Goal: Information Seeking & Learning: Learn about a topic

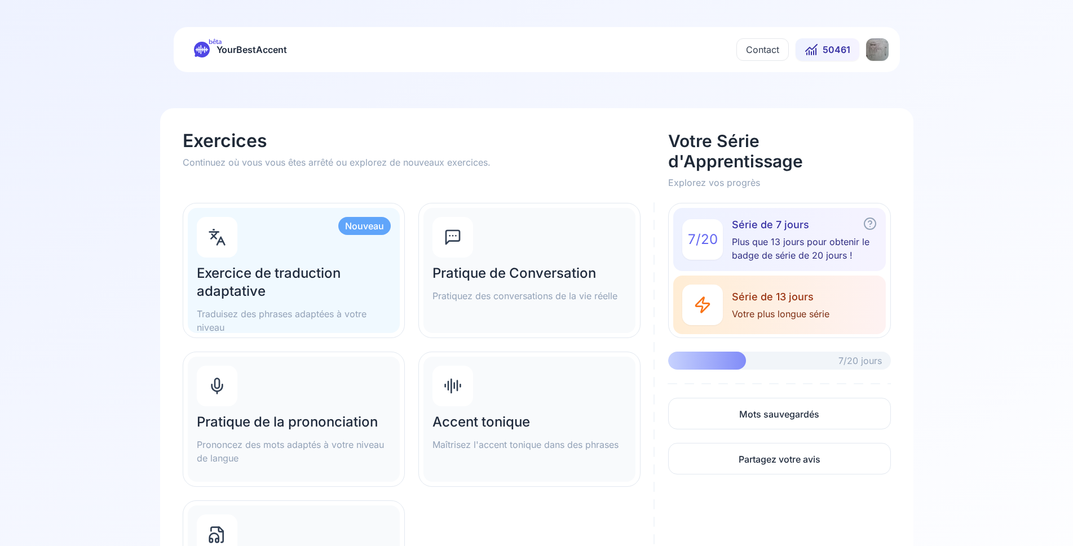
click at [322, 261] on div "Nouveau Exercice de traduction adaptative Traduisez des phrases adaptées à votr…" at bounding box center [294, 270] width 212 height 125
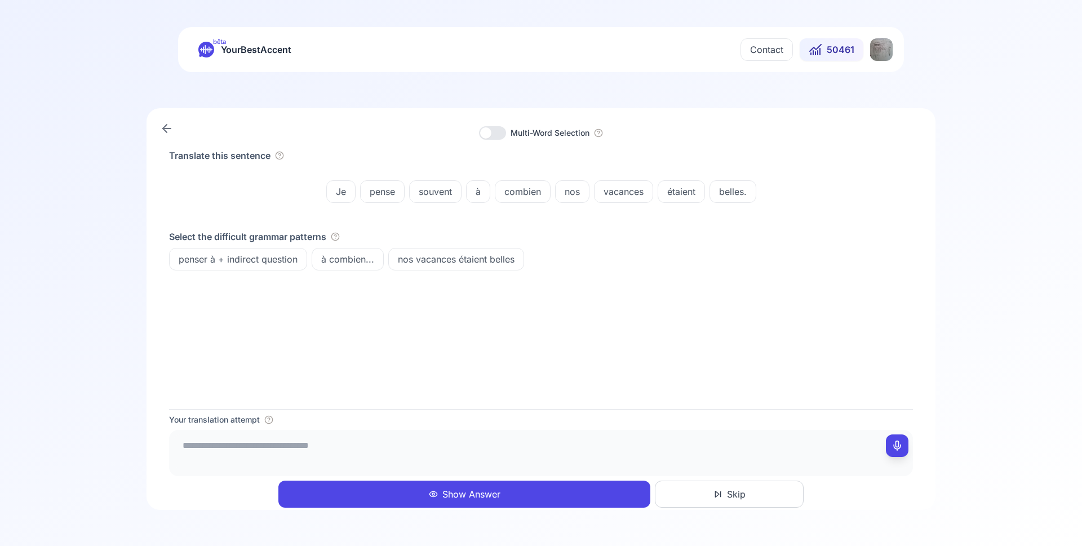
click at [243, 446] on textarea at bounding box center [541, 452] width 735 height 34
drag, startPoint x: 324, startPoint y: 449, endPoint x: 294, endPoint y: 450, distance: 30.4
click at [294, 450] on textarea "**********" at bounding box center [541, 452] width 735 height 34
click at [357, 449] on textarea "**********" at bounding box center [541, 452] width 735 height 34
paste textarea "******"
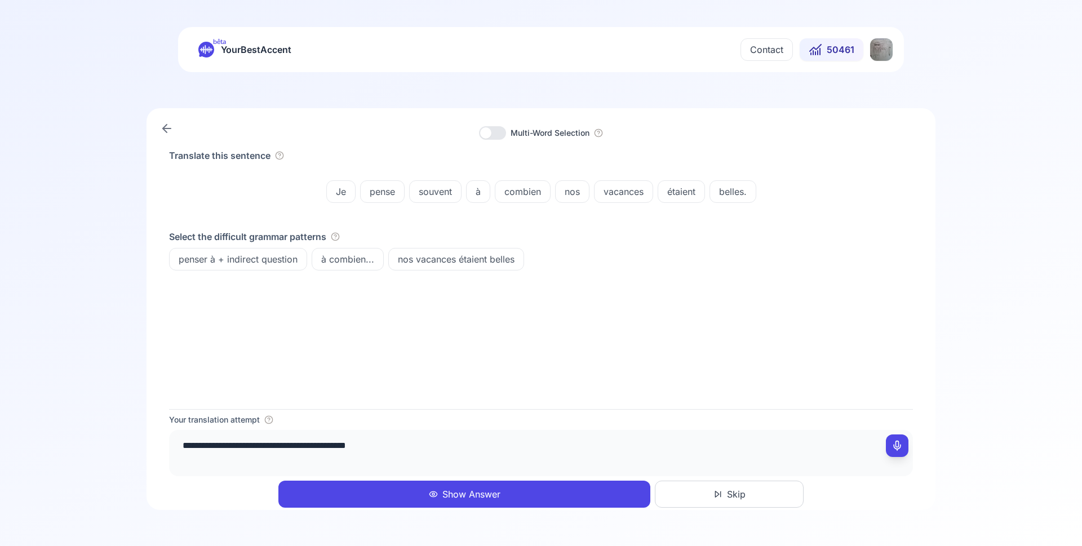
click at [414, 446] on textarea "**********" at bounding box center [541, 452] width 735 height 34
type textarea "**********"
click at [268, 420] on icon "button" at bounding box center [269, 419] width 2 height 2
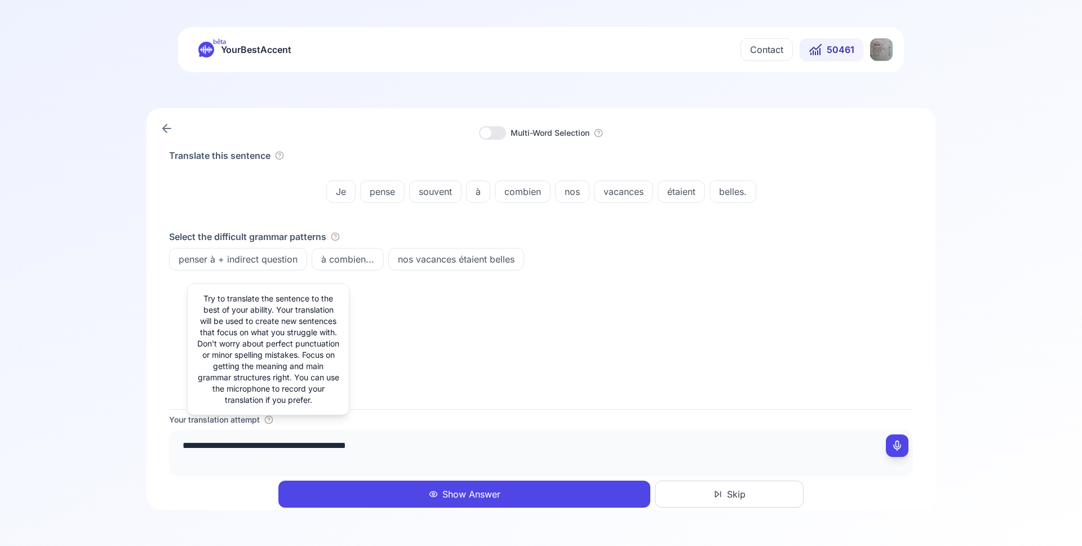
click at [417, 444] on textarea "**********" at bounding box center [541, 452] width 735 height 34
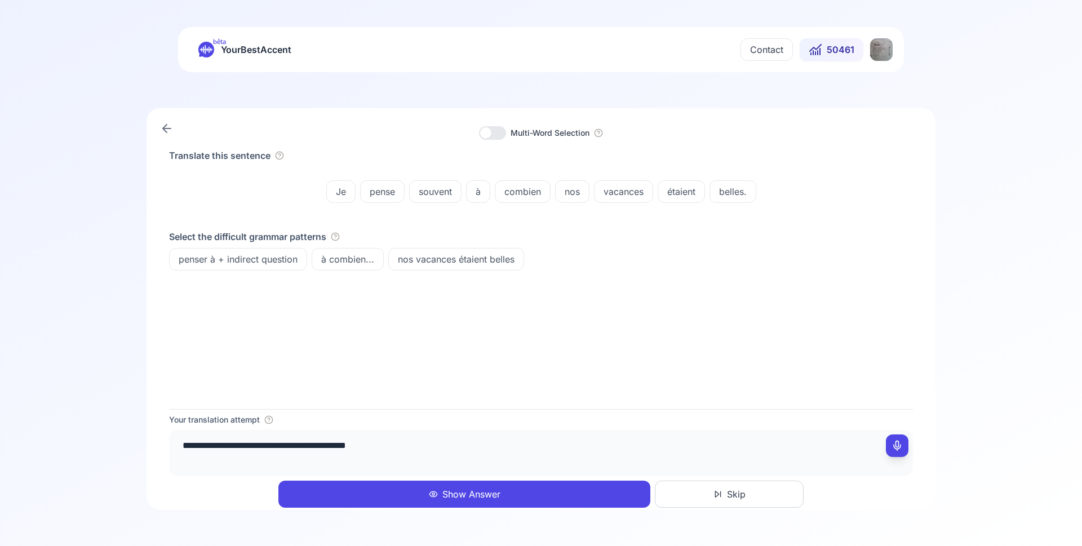
click at [468, 495] on button "Show Answer" at bounding box center [464, 494] width 372 height 27
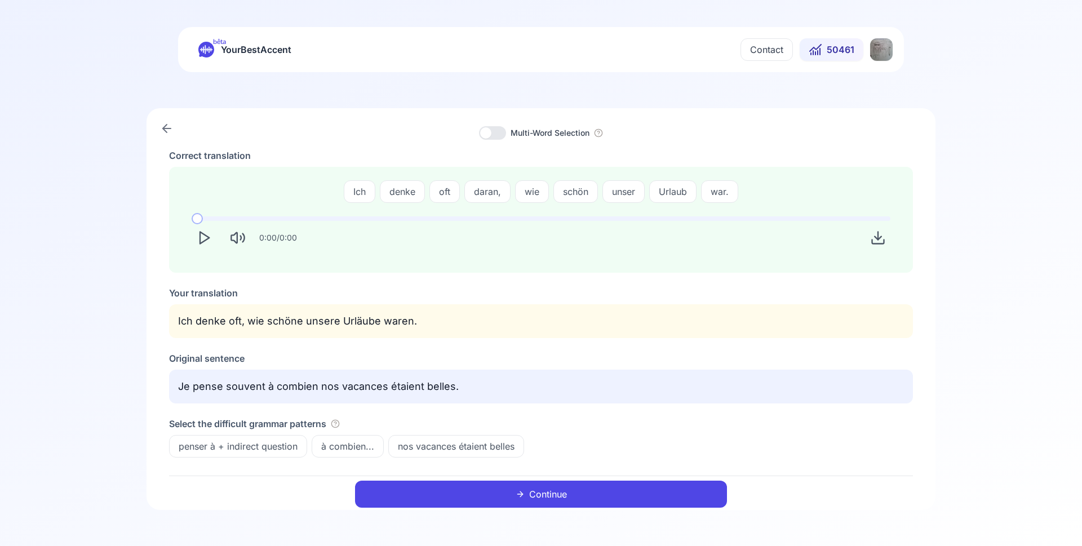
click at [202, 240] on icon "Play" at bounding box center [204, 238] width 16 height 16
click at [201, 243] on polygon "Play" at bounding box center [204, 238] width 9 height 12
click at [200, 238] on polygon "Play" at bounding box center [204, 238] width 9 height 12
click at [204, 240] on icon "Play" at bounding box center [204, 238] width 16 height 16
click at [206, 238] on icon "Play" at bounding box center [204, 238] width 16 height 16
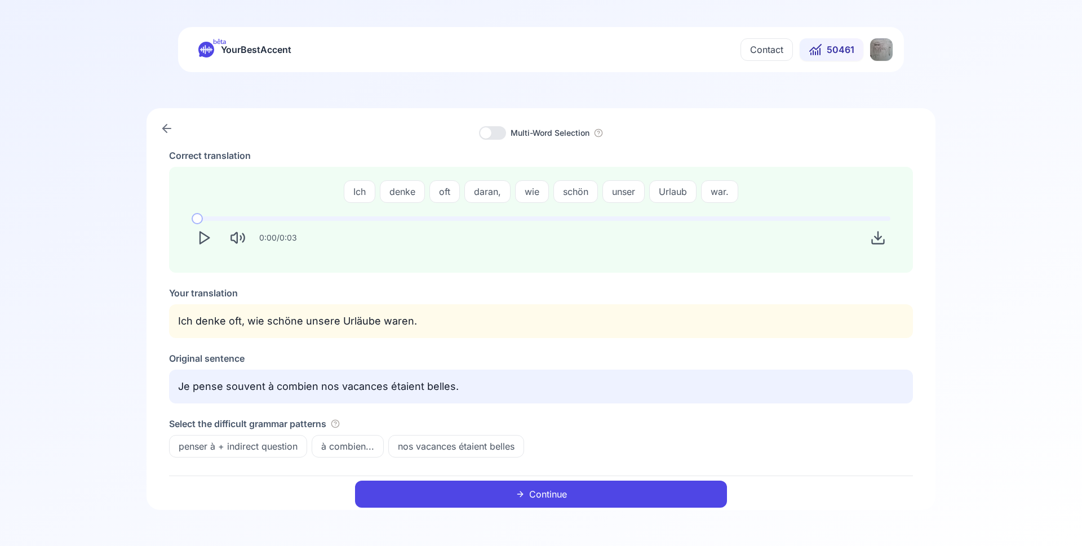
click at [515, 490] on button "Continue" at bounding box center [541, 494] width 372 height 27
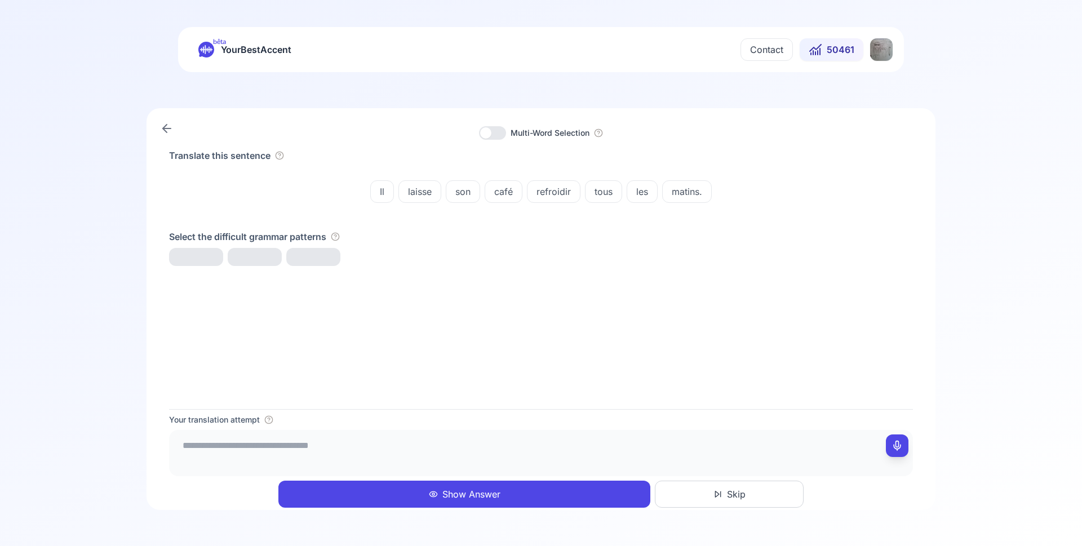
click at [258, 451] on textarea at bounding box center [541, 452] width 735 height 34
type textarea "**********"
click at [482, 496] on button "Show Answer" at bounding box center [464, 494] width 372 height 27
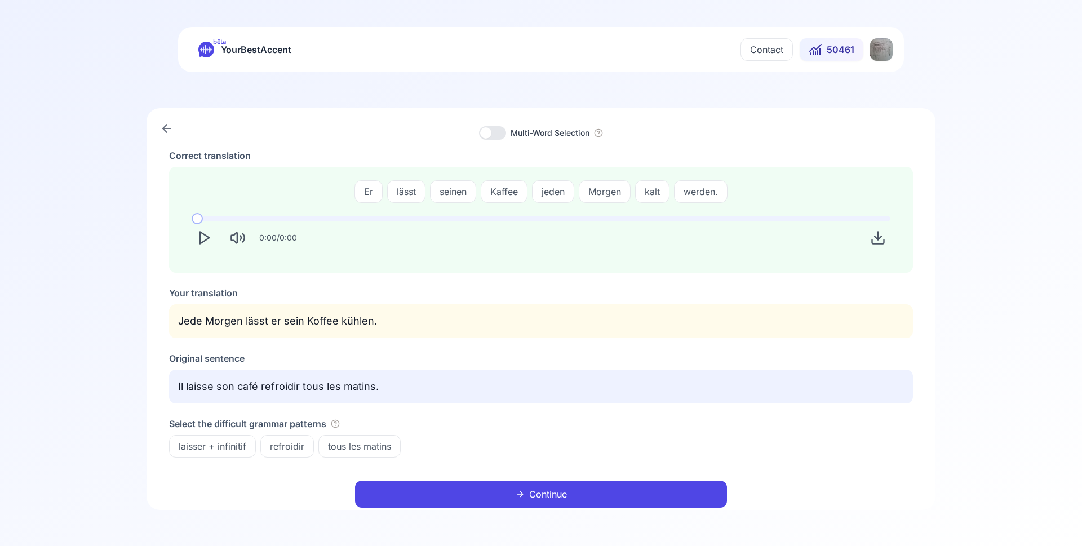
click at [203, 237] on icon "Play" at bounding box center [204, 238] width 16 height 16
click at [205, 238] on icon "Play" at bounding box center [204, 238] width 16 height 16
click at [206, 236] on polygon "Play" at bounding box center [204, 238] width 9 height 12
click at [238, 237] on icon "Mute" at bounding box center [238, 238] width 16 height 16
click at [238, 237] on icon "Unmute" at bounding box center [238, 238] width 16 height 16
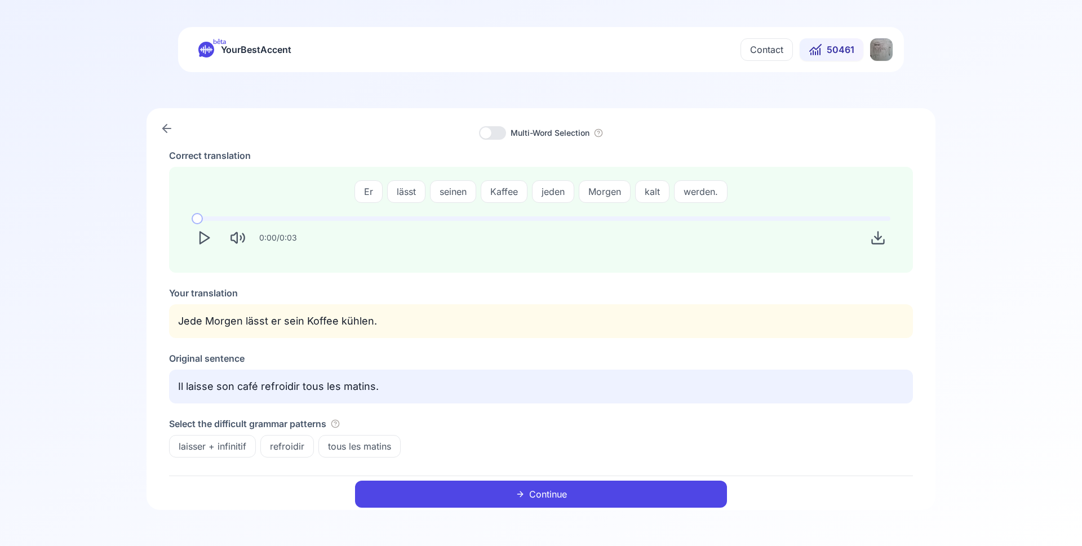
click at [205, 238] on icon "Play" at bounding box center [204, 238] width 16 height 16
click at [158, 130] on link at bounding box center [167, 128] width 23 height 23
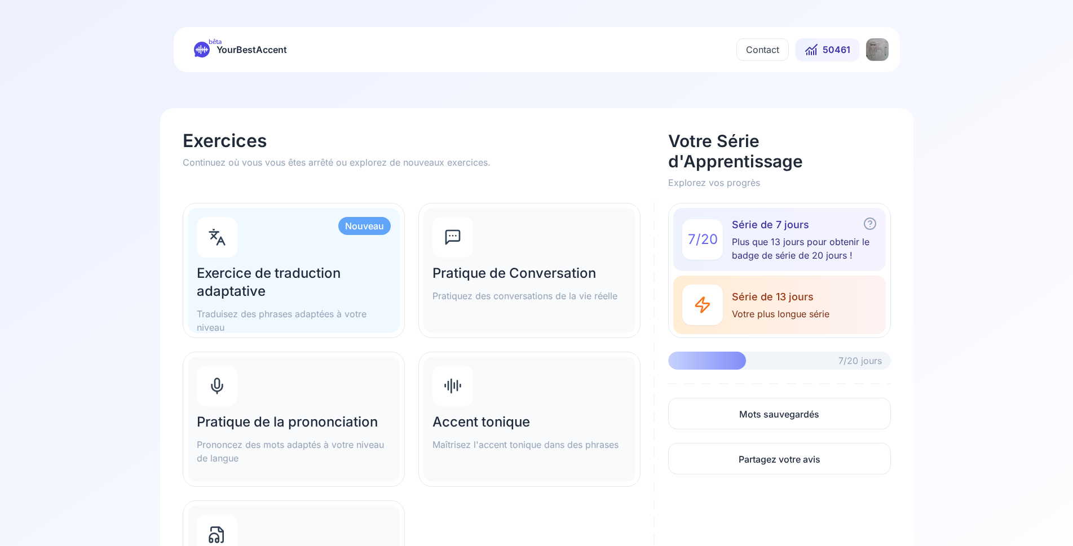
click at [535, 275] on h2 "Pratique de Conversation" at bounding box center [529, 273] width 194 height 18
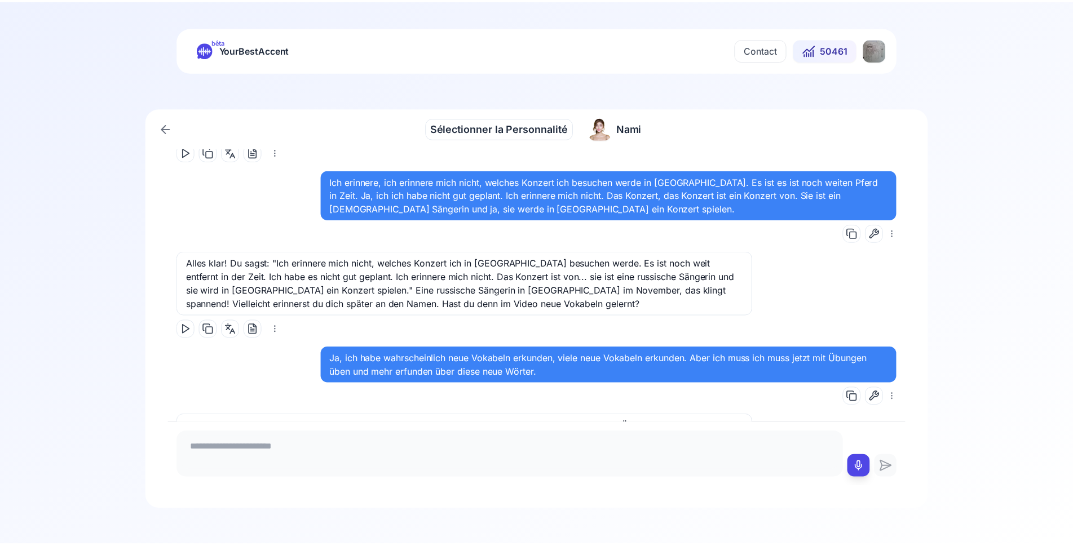
scroll to position [6476, 0]
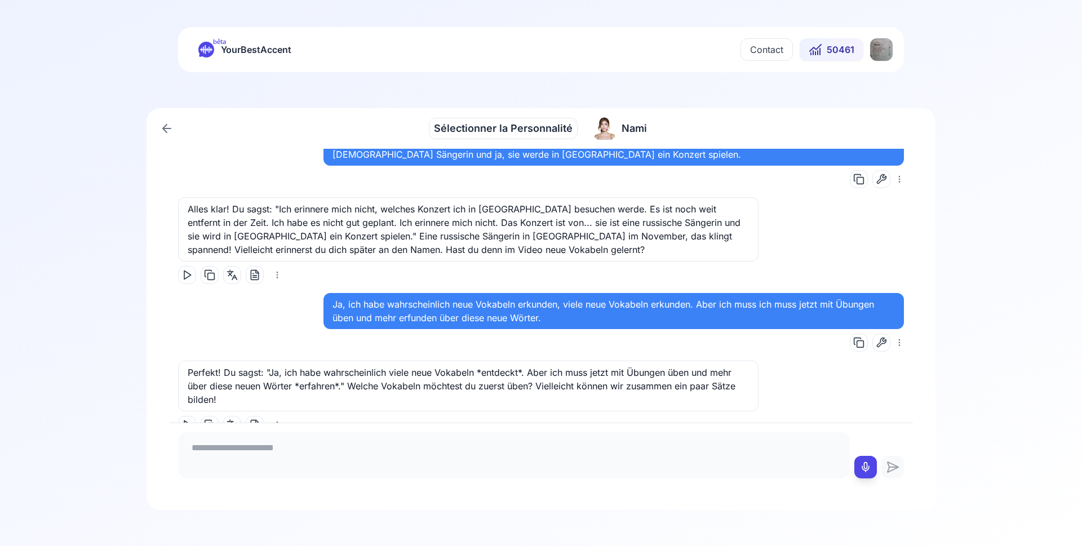
click at [164, 127] on icon at bounding box center [165, 129] width 4 height 8
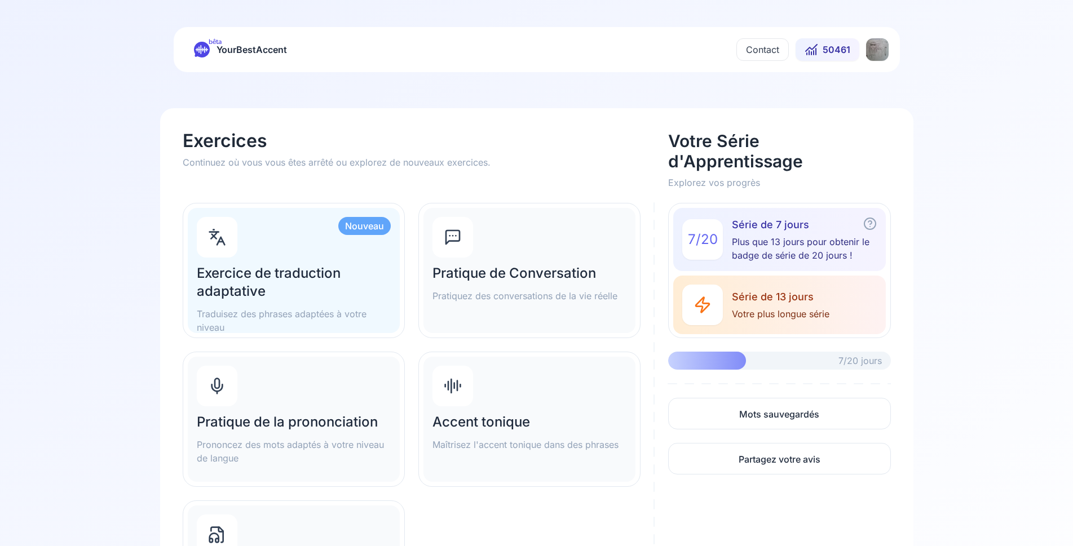
click at [308, 403] on div "Pratique de la prononciation Prononcez des mots adaptés à votre niveau de langue" at bounding box center [294, 419] width 212 height 125
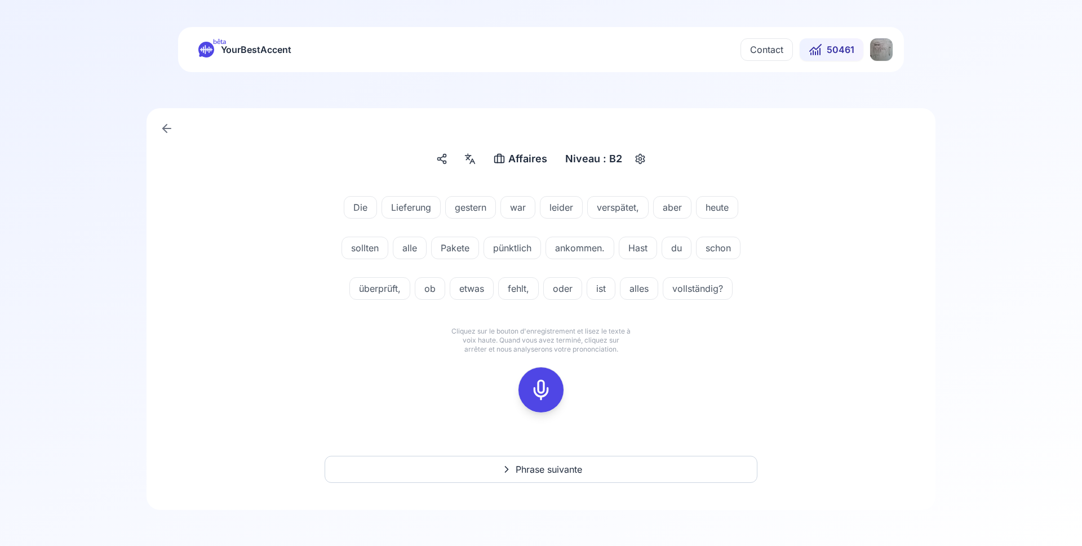
click at [539, 393] on icon at bounding box center [541, 390] width 23 height 23
click at [538, 379] on div at bounding box center [541, 389] width 27 height 45
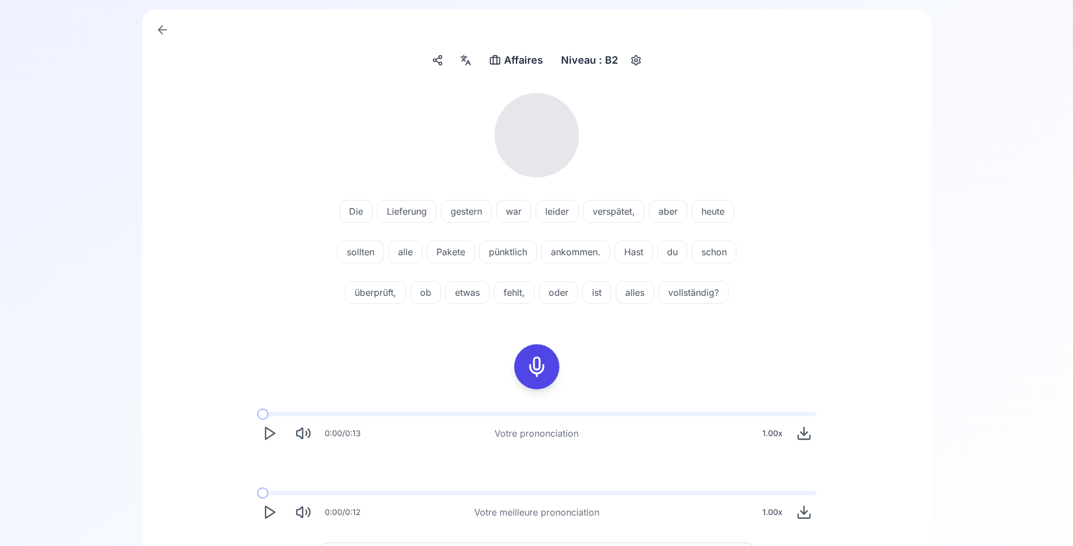
scroll to position [115, 0]
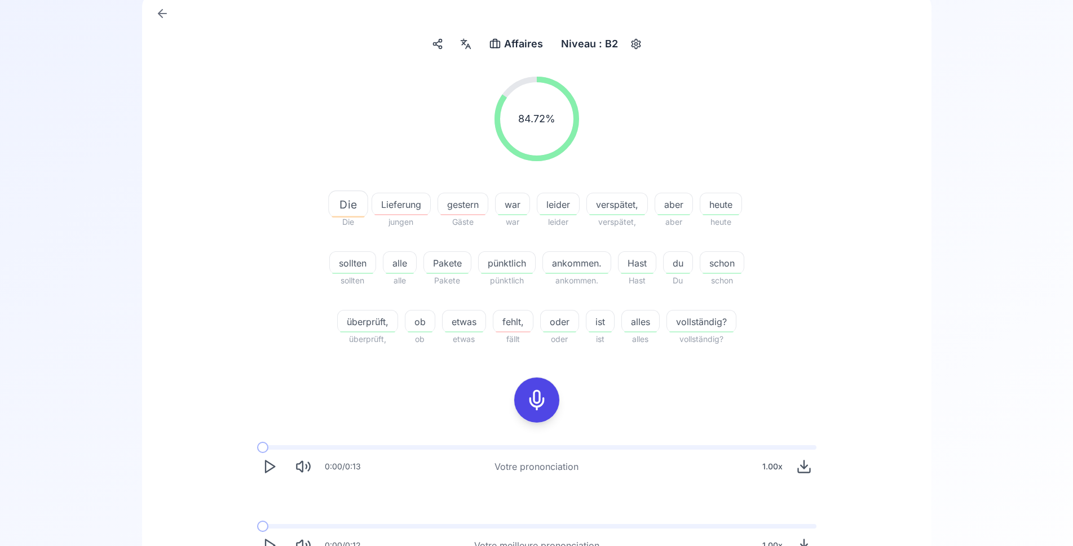
click at [268, 466] on icon "Play" at bounding box center [270, 467] width 16 height 16
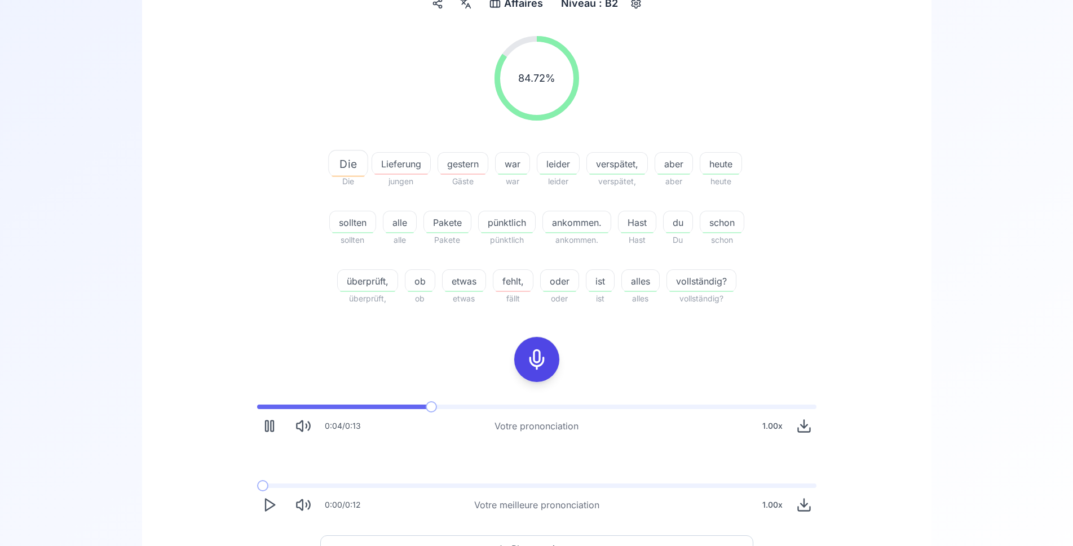
scroll to position [172, 0]
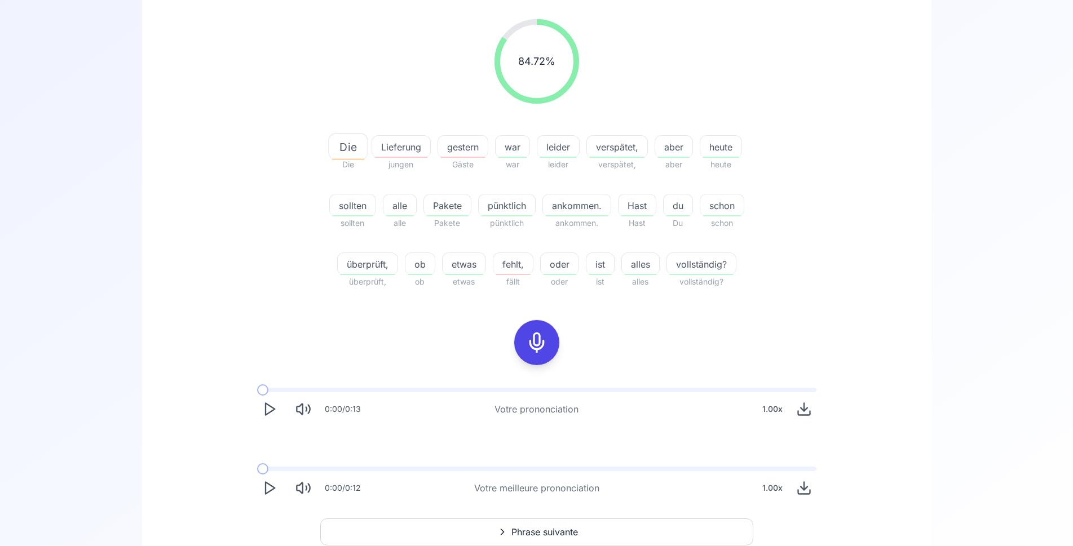
click at [269, 489] on icon "Play" at bounding box center [270, 488] width 16 height 16
click at [539, 339] on icon at bounding box center [536, 342] width 23 height 23
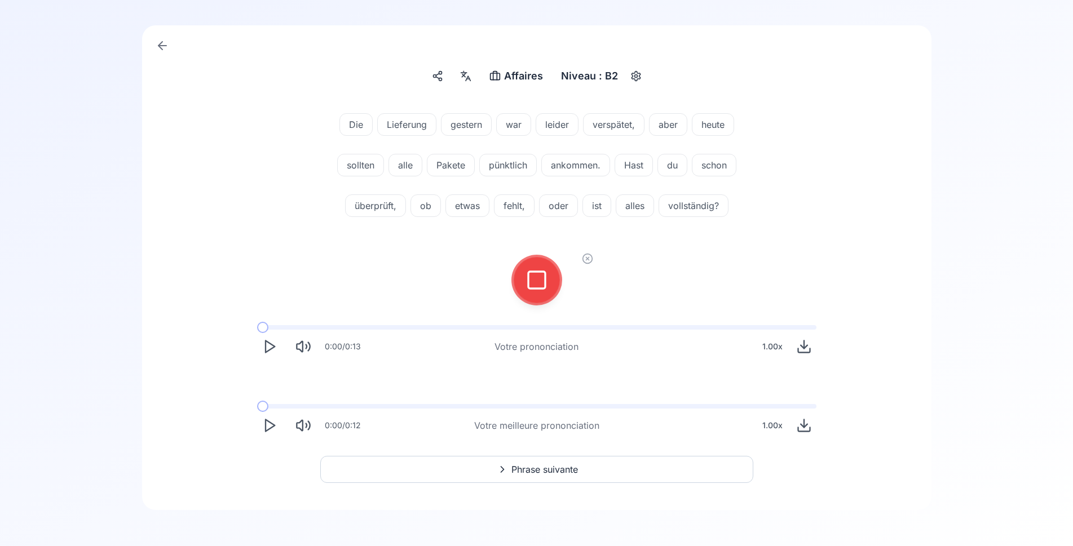
scroll to position [83, 0]
click at [534, 273] on icon at bounding box center [536, 280] width 23 height 23
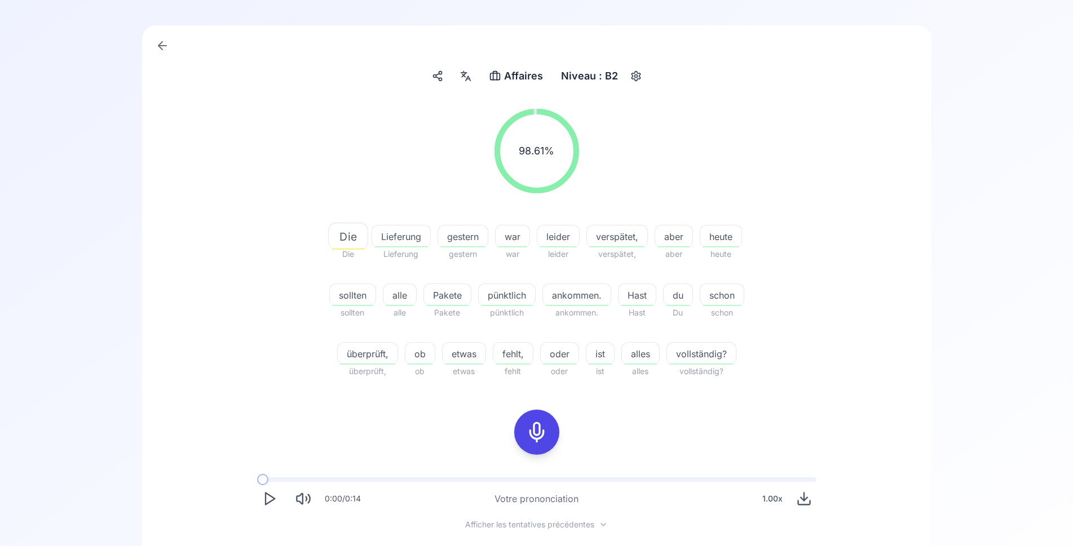
click at [635, 75] on circle "button" at bounding box center [635, 76] width 3 height 3
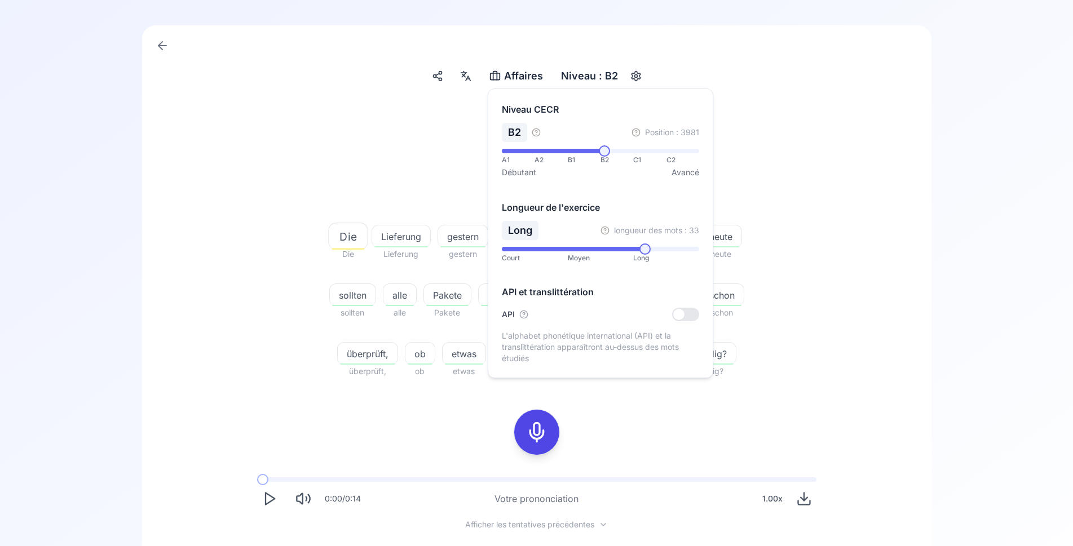
click at [357, 160] on div "98.61 % 98.61 %" at bounding box center [536, 151] width 649 height 103
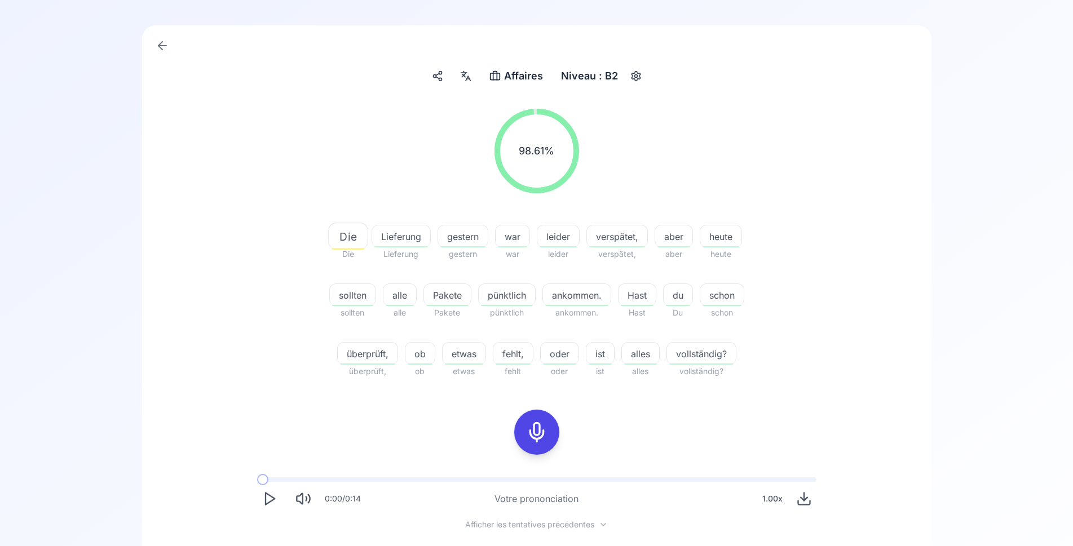
click at [437, 74] on icon at bounding box center [437, 75] width 11 height 11
click at [392, 158] on div "98.61 % 98.61 %" at bounding box center [536, 151] width 649 height 103
click at [506, 74] on span "Affaires" at bounding box center [523, 76] width 39 height 16
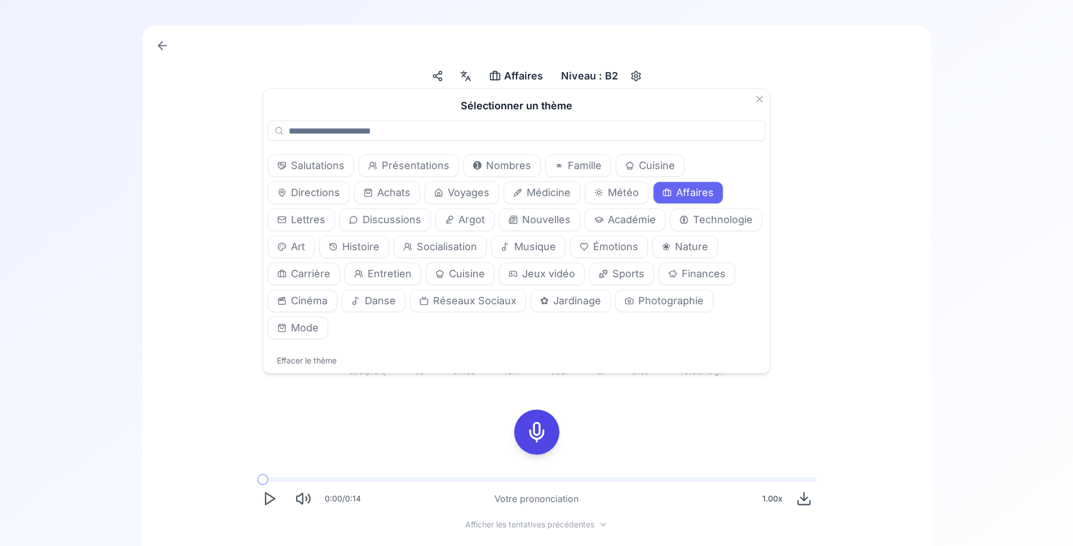
click at [192, 86] on div "Affaires Affaires Niveau : B2" at bounding box center [537, 76] width 744 height 20
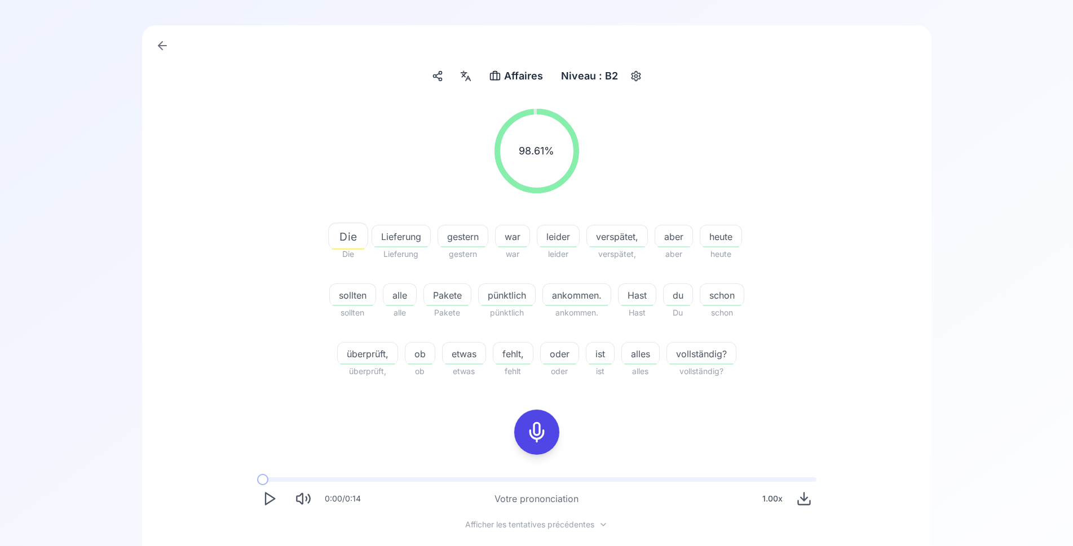
click at [154, 47] on link at bounding box center [162, 45] width 23 height 23
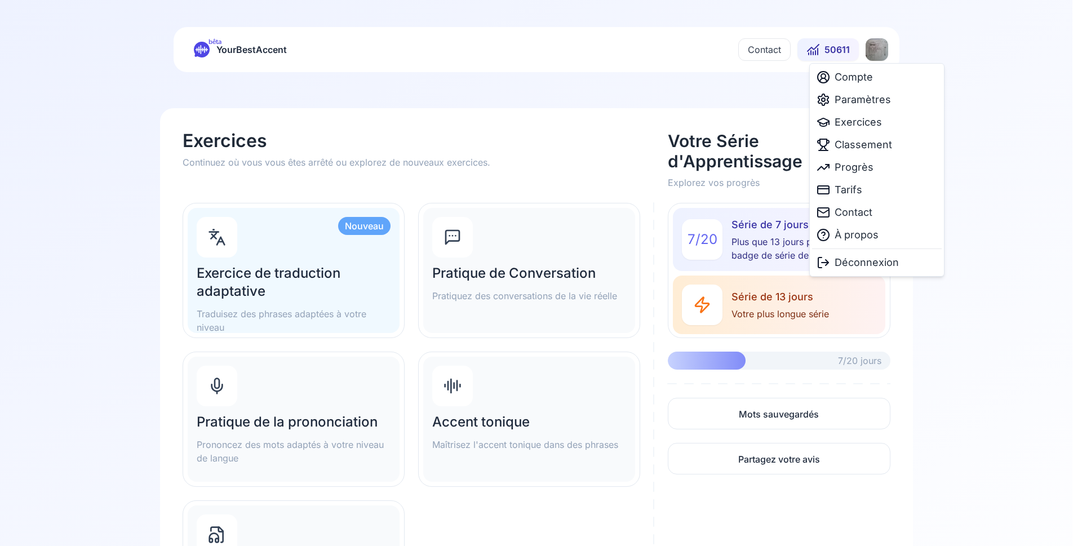
click at [874, 49] on html "bêta YourBestAccent Contact 50611 Exercices Continuez où vous vous êtes arrêté …" at bounding box center [541, 273] width 1082 height 546
click at [836, 91] on div "Paramètres" at bounding box center [877, 99] width 130 height 23
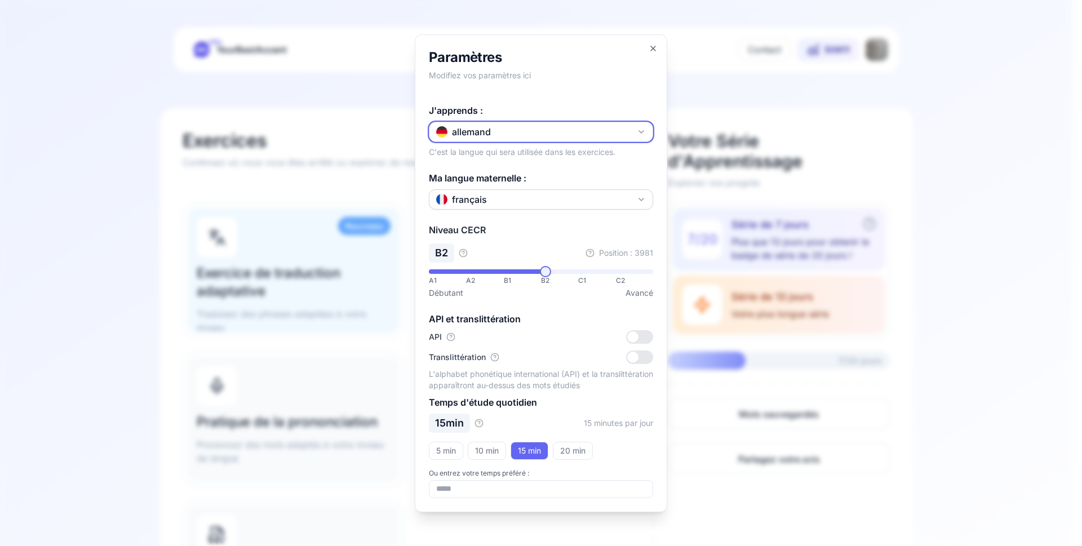
click at [485, 134] on div "allemand" at bounding box center [463, 132] width 55 height 14
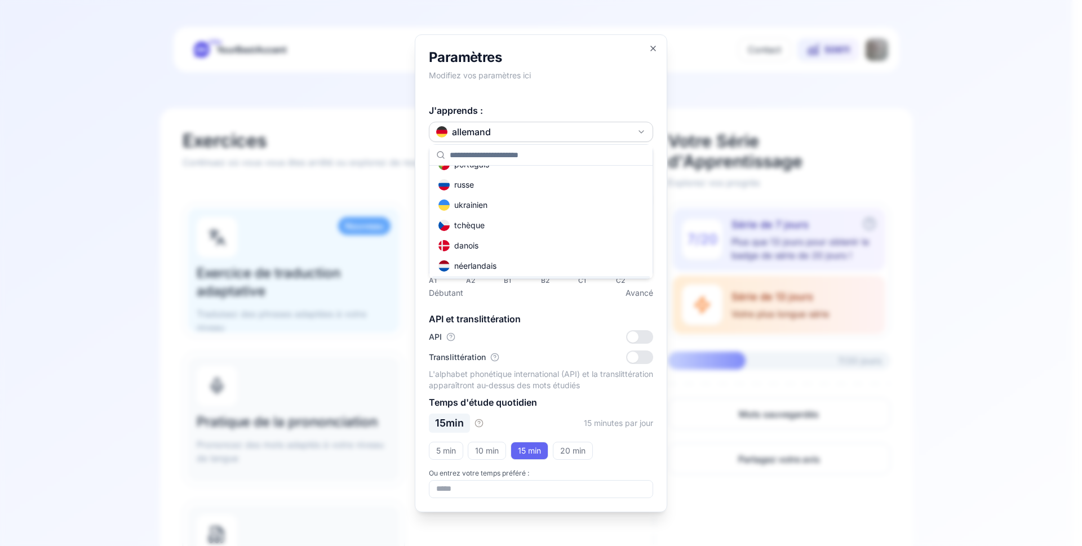
scroll to position [68, 0]
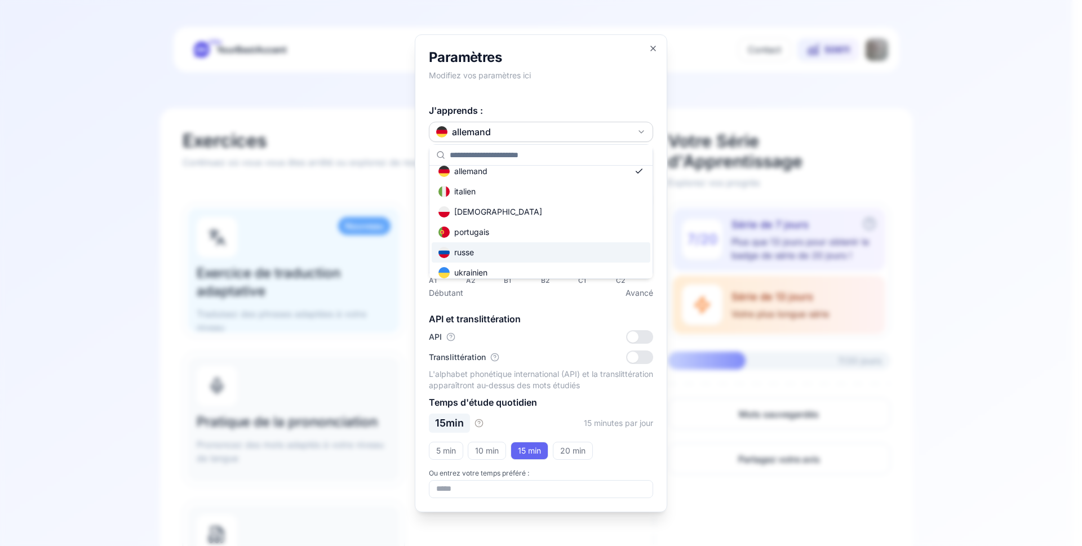
click at [493, 253] on div "russe" at bounding box center [541, 252] width 219 height 20
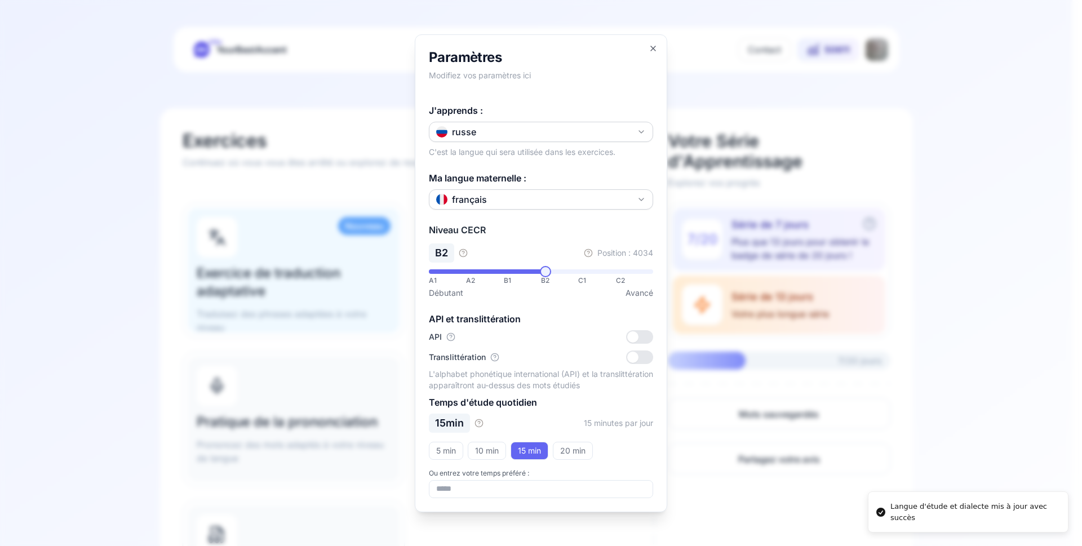
click at [990, 255] on div at bounding box center [541, 273] width 1082 height 546
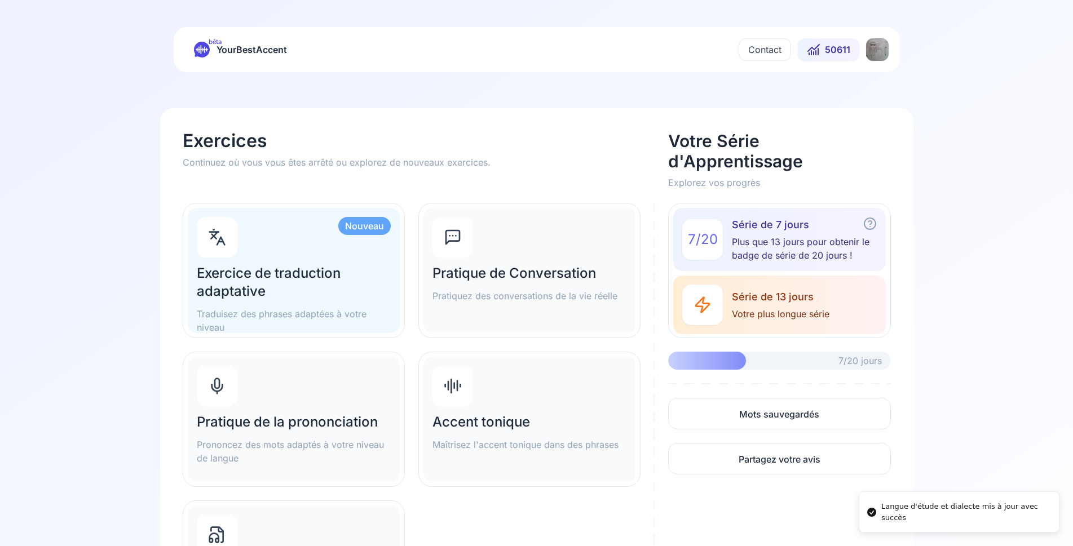
click at [522, 265] on h2 "Pratique de Conversation" at bounding box center [529, 273] width 194 height 18
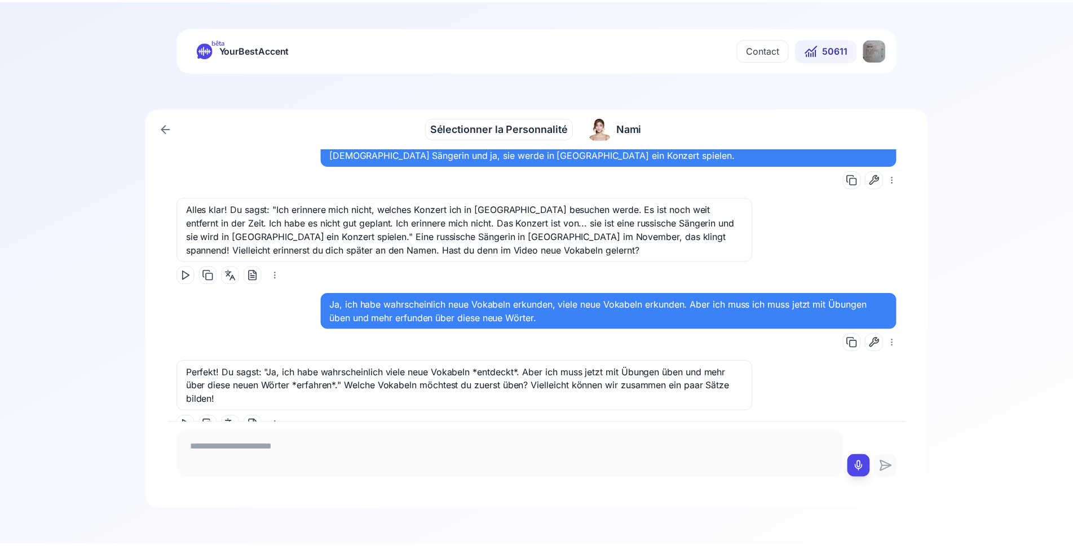
scroll to position [6476, 0]
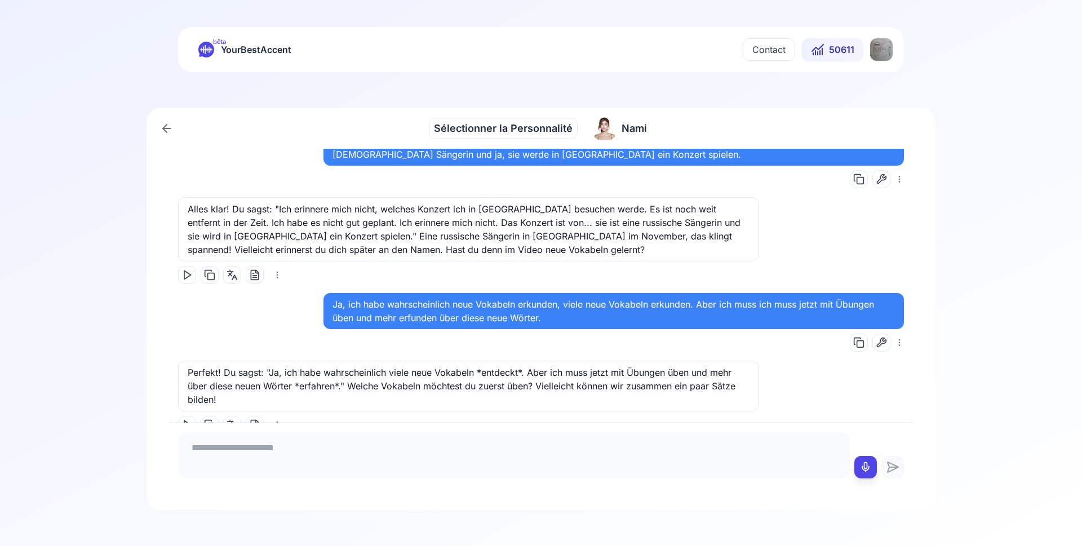
click at [161, 128] on icon at bounding box center [167, 129] width 14 height 14
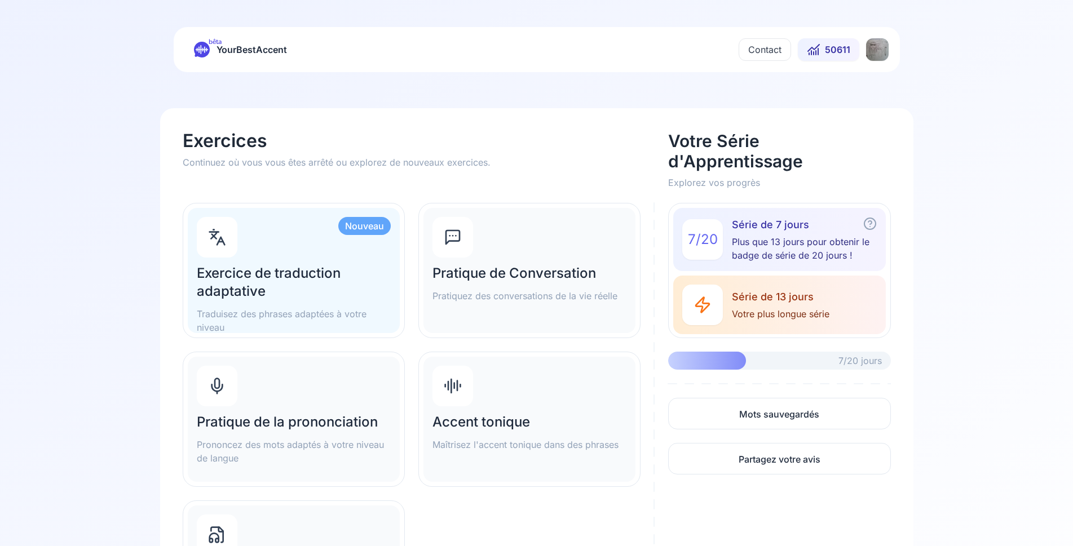
click at [268, 411] on div "Pratique de la prononciation Prononcez des mots adaptés à votre niveau de langue" at bounding box center [294, 419] width 212 height 125
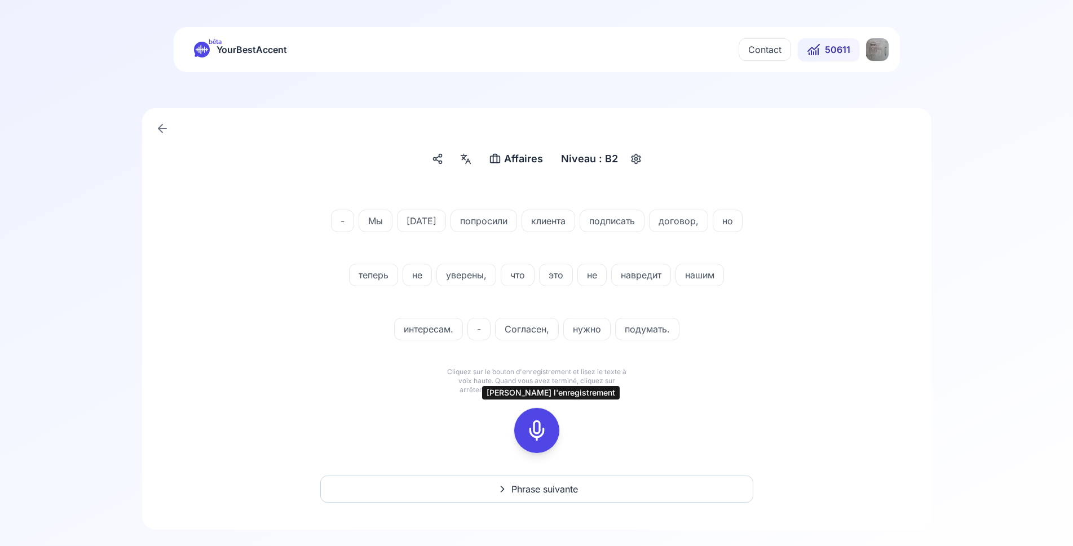
click at [539, 432] on icon at bounding box center [536, 430] width 23 height 23
click at [529, 435] on rect at bounding box center [536, 430] width 17 height 17
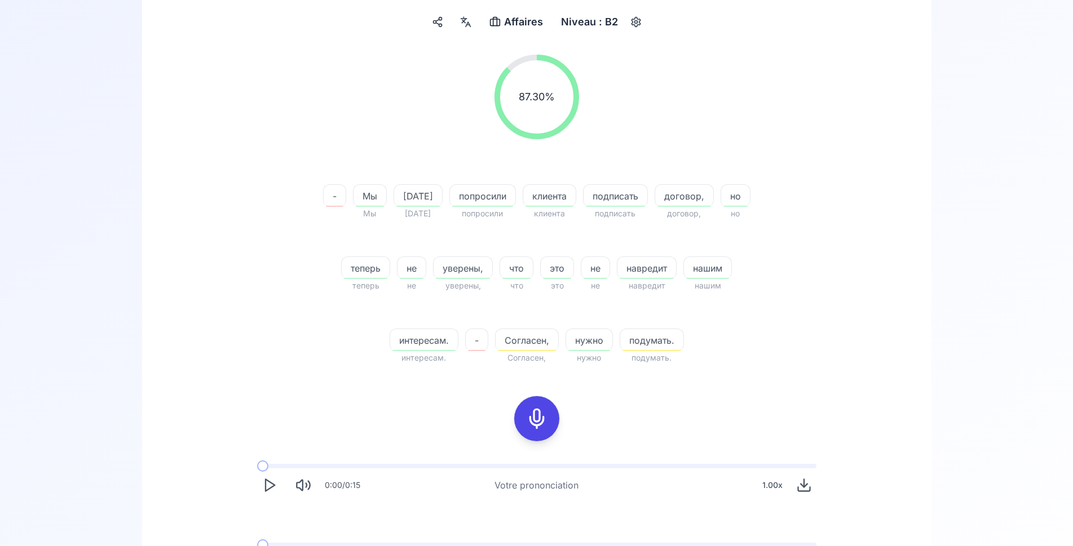
scroll to position [172, 0]
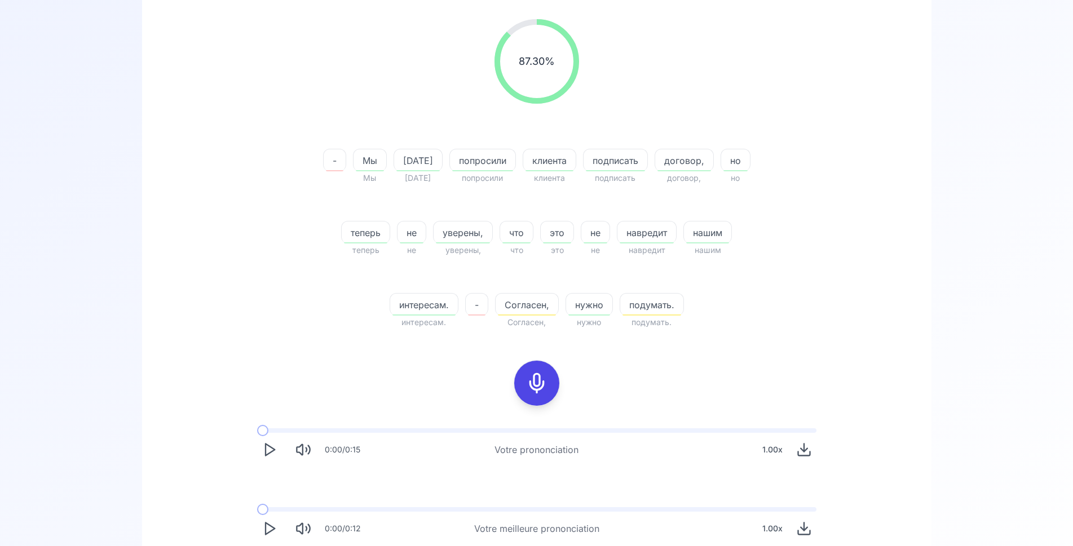
click at [267, 452] on icon "Play" at bounding box center [270, 450] width 16 height 16
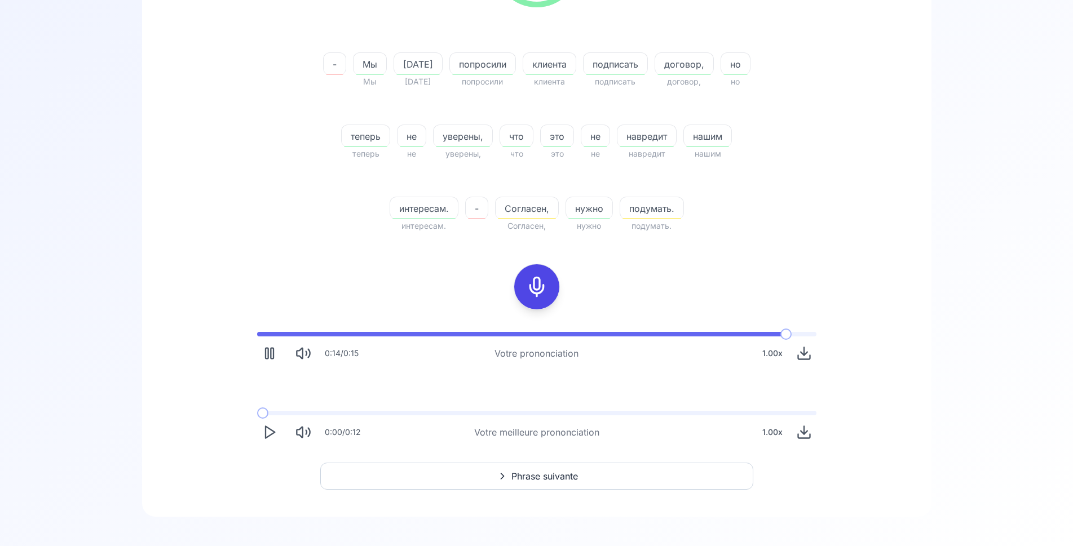
scroll to position [276, 0]
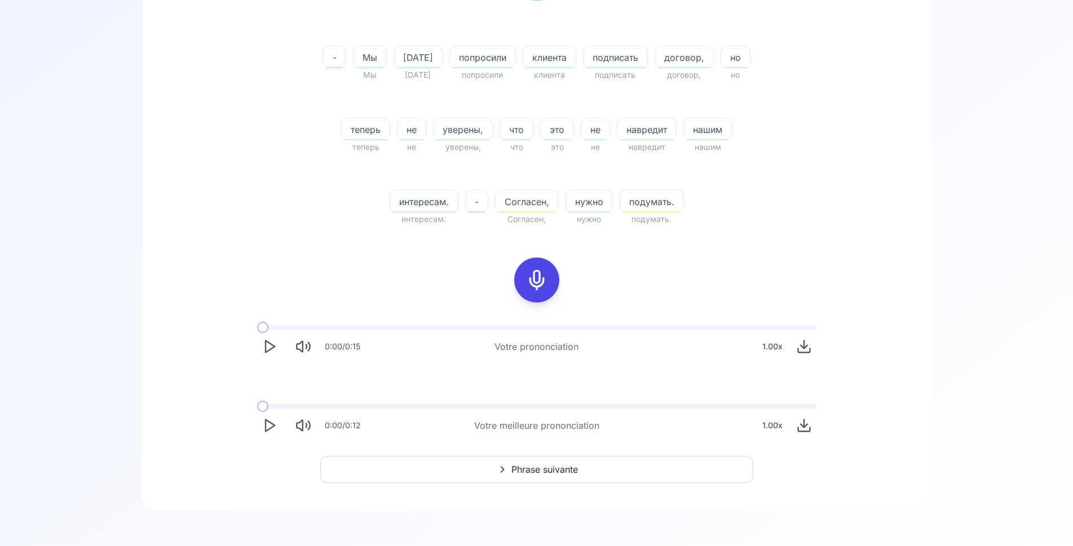
click at [264, 426] on icon "Play" at bounding box center [270, 426] width 16 height 16
click at [525, 472] on span "Phrase suivante" at bounding box center [544, 470] width 67 height 14
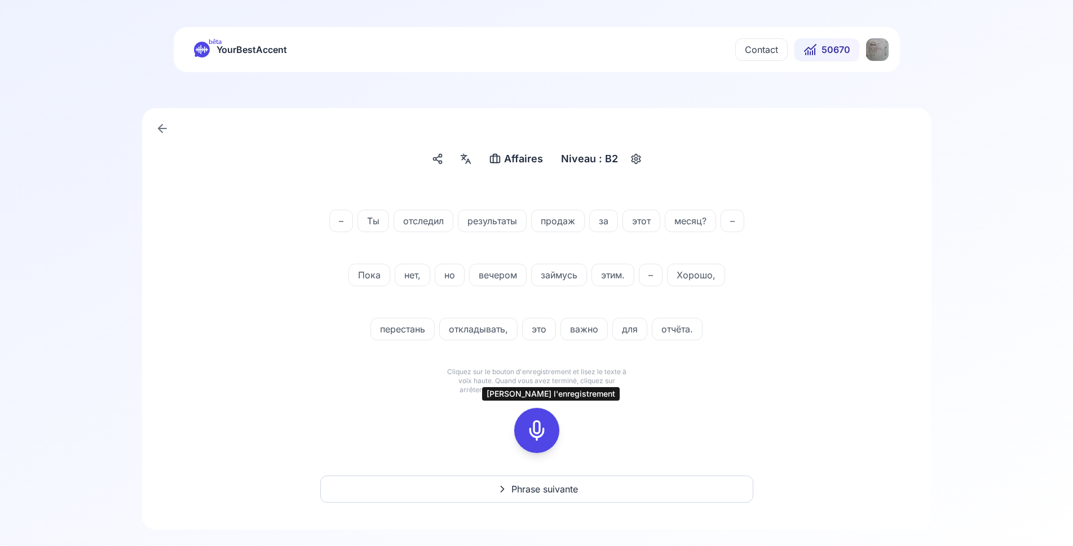
click at [542, 419] on div at bounding box center [536, 430] width 27 height 45
click at [526, 423] on icon at bounding box center [536, 430] width 23 height 23
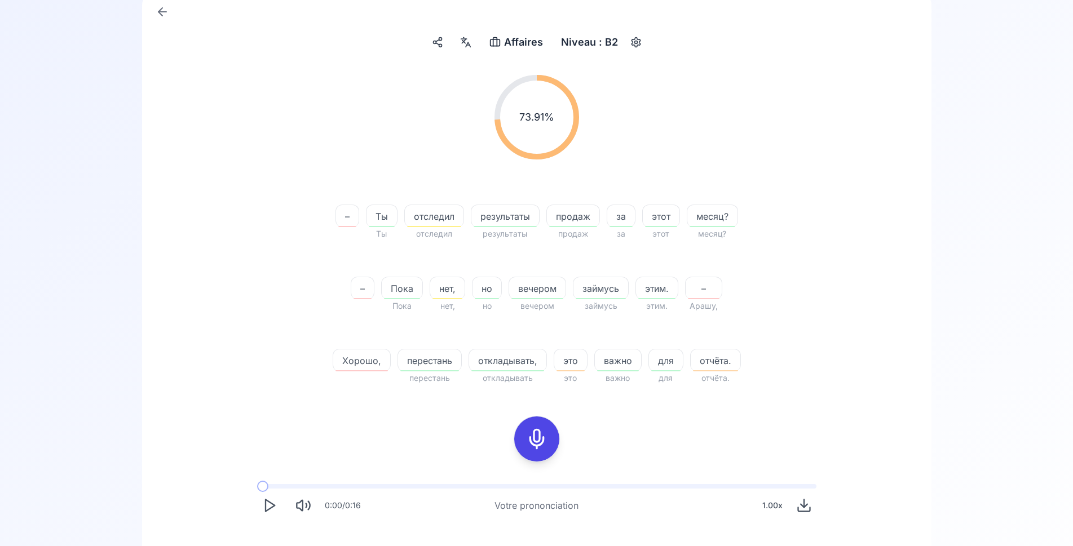
scroll to position [172, 0]
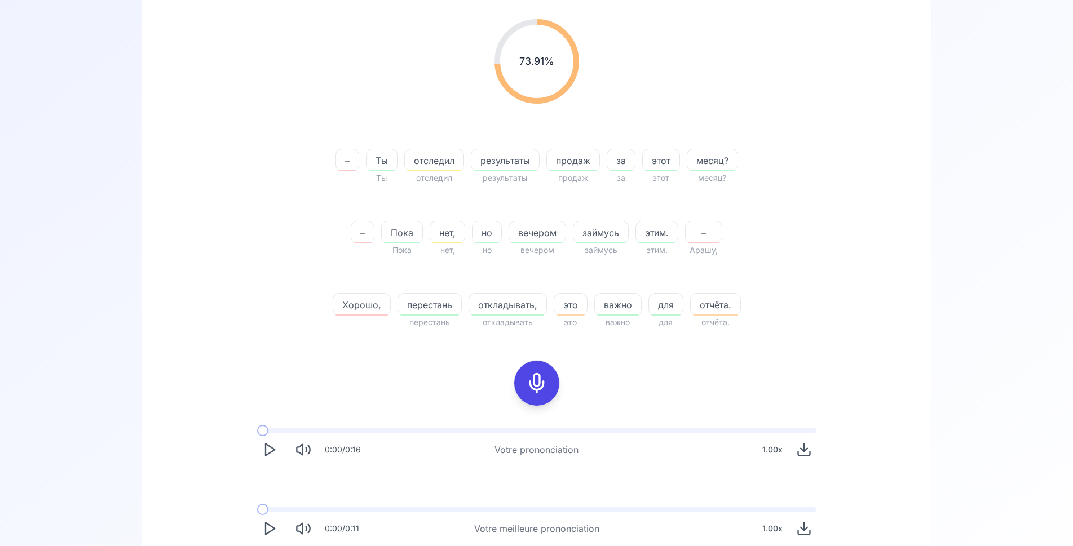
click at [265, 530] on polygon "Play" at bounding box center [269, 529] width 9 height 12
click at [725, 307] on span "отчёта." at bounding box center [715, 305] width 50 height 14
drag, startPoint x: 844, startPoint y: 224, endPoint x: 766, endPoint y: 254, distance: 83.8
click at [843, 224] on div "73.91 % 73.91 % – Ты Ты отследил отследил результаты результаты продаж продаж з…" at bounding box center [536, 174] width 649 height 328
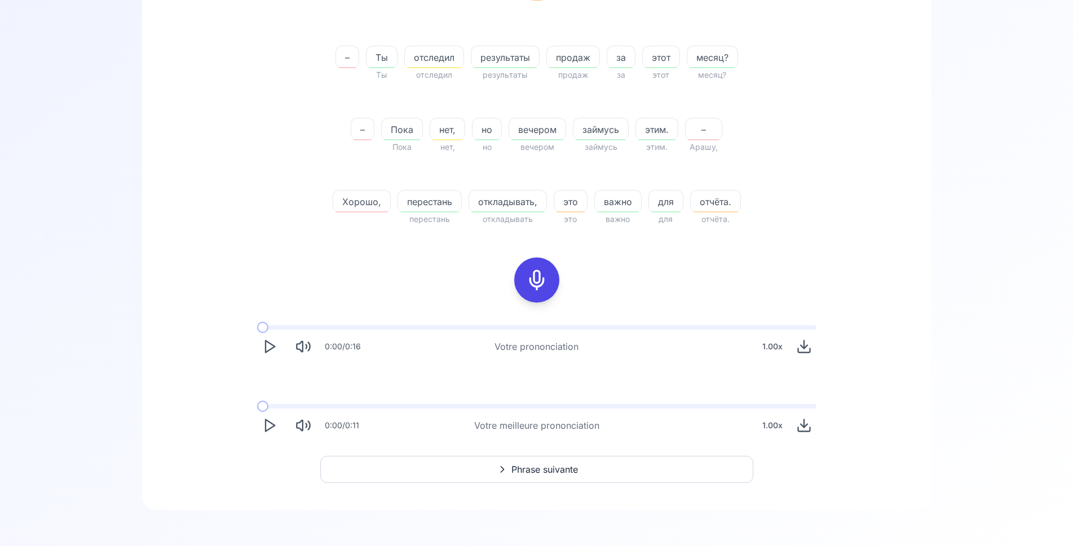
scroll to position [0, 0]
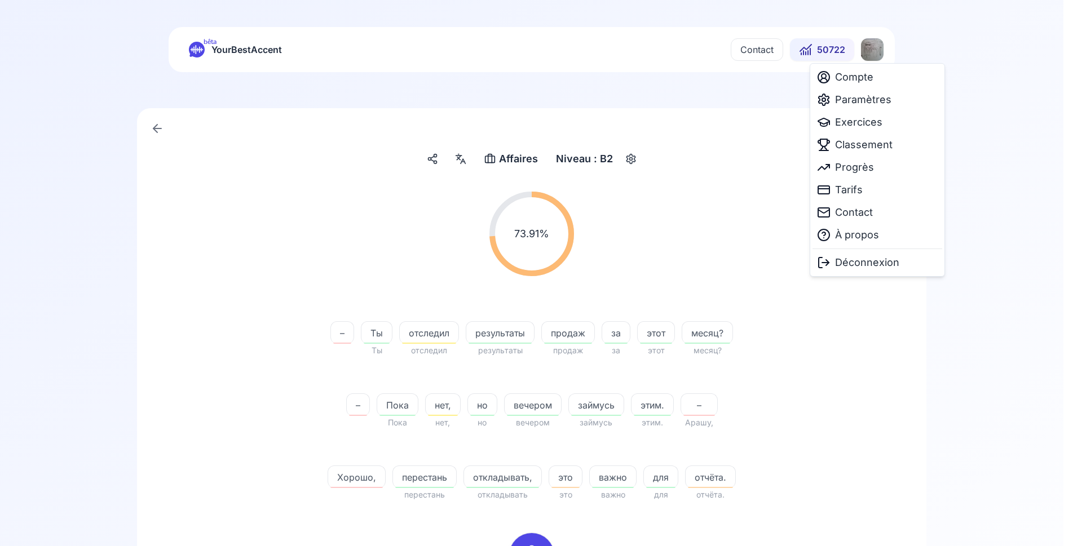
click at [876, 48] on html "bêta YourBestAccent Contact 50722 Affaires Affaires Niveau : B2 73.91 % 73.91 %…" at bounding box center [536, 273] width 1073 height 546
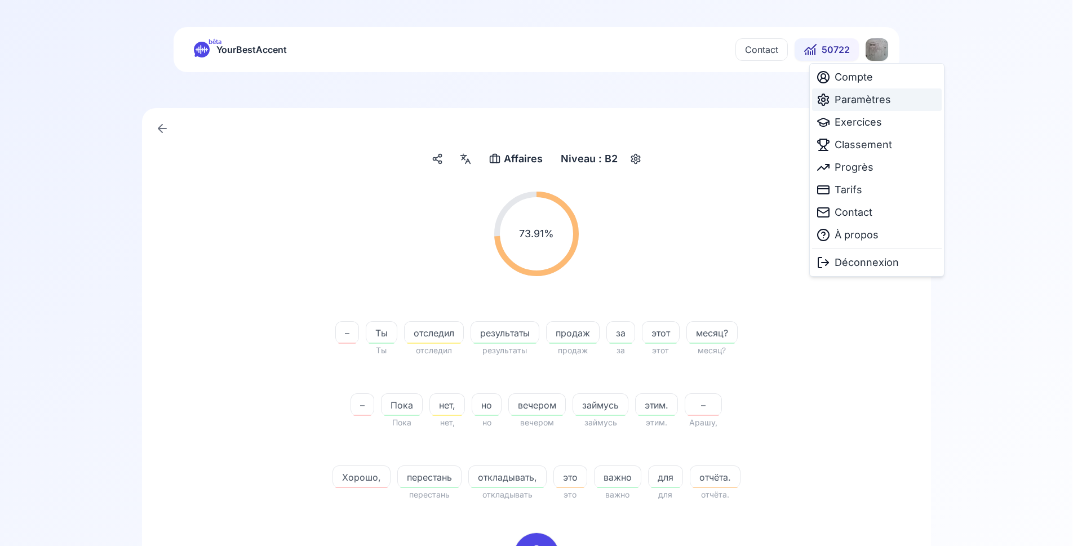
click at [857, 97] on span "Paramètres" at bounding box center [863, 100] width 56 height 16
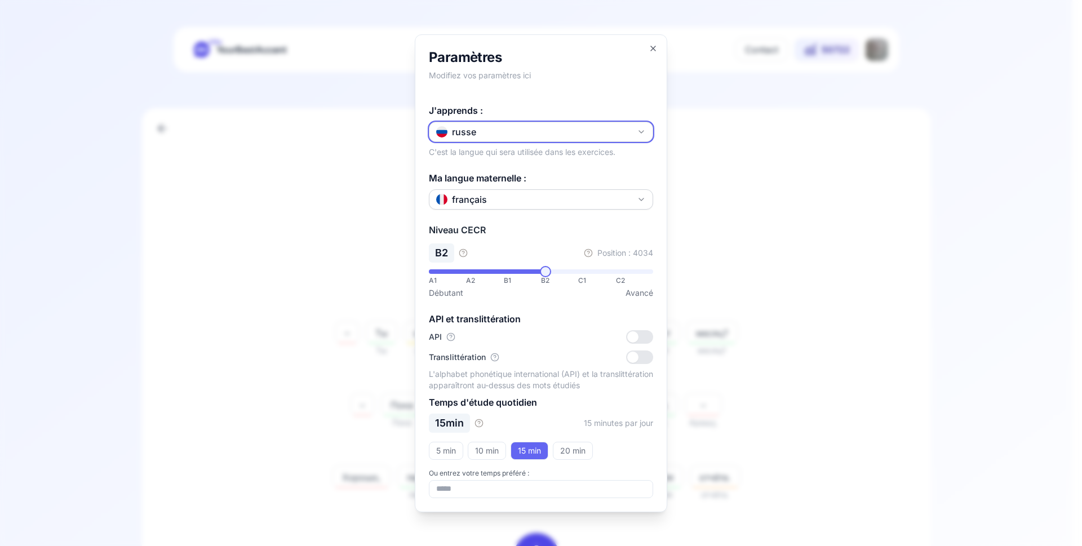
click at [515, 134] on button "russe" at bounding box center [541, 132] width 224 height 20
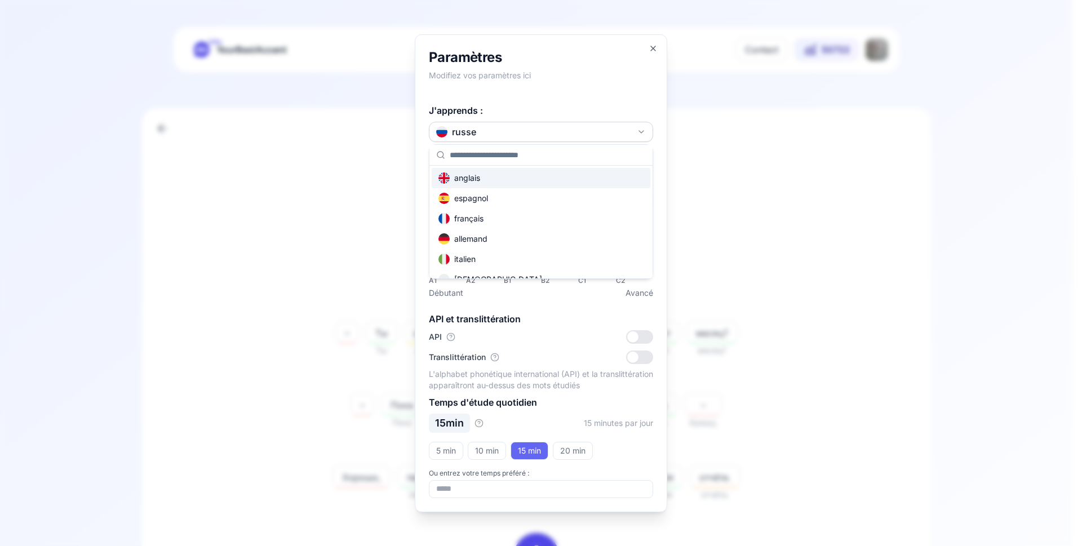
click at [488, 179] on div "anglais" at bounding box center [541, 178] width 219 height 20
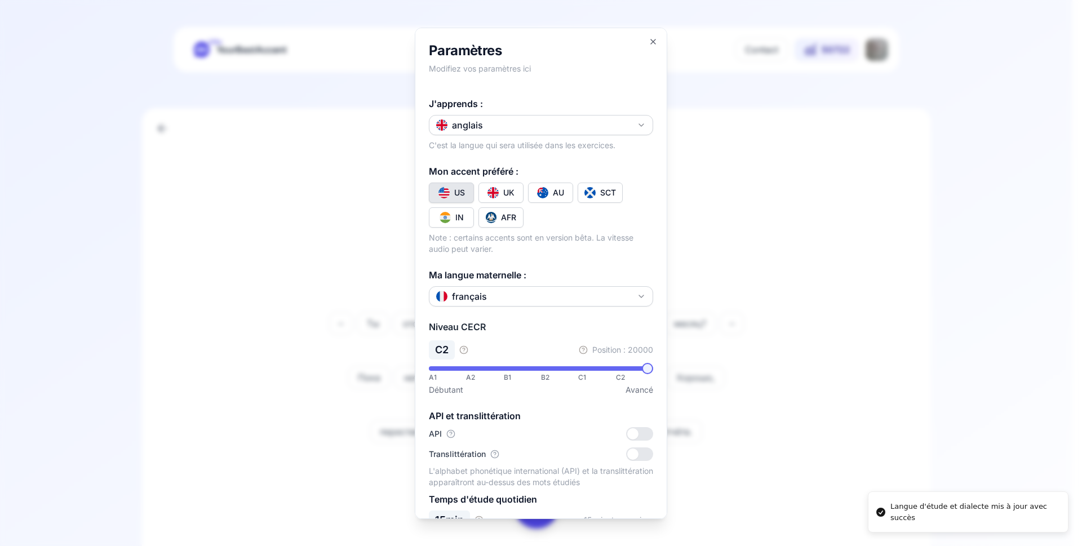
click at [289, 340] on div at bounding box center [541, 273] width 1082 height 546
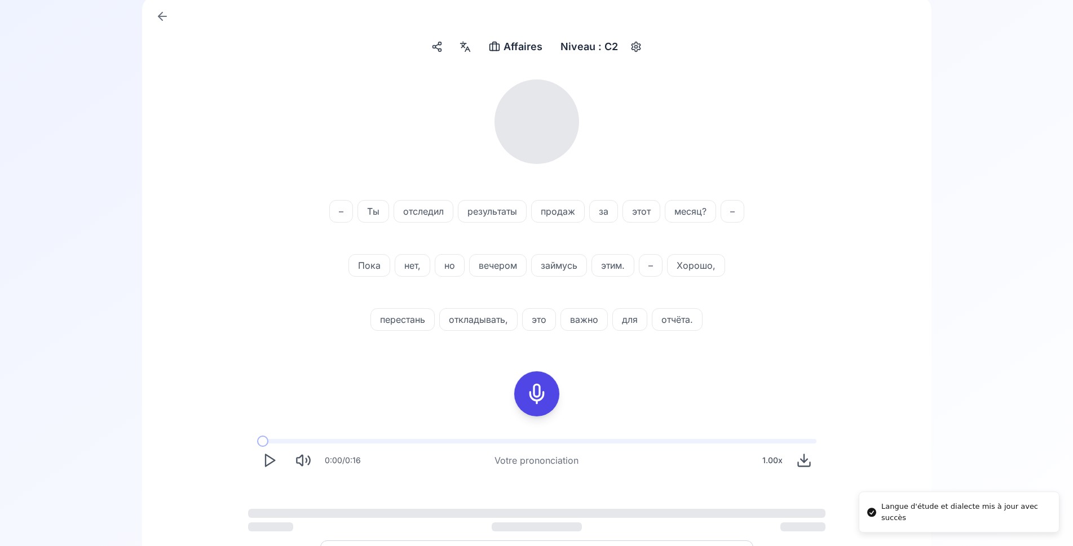
scroll to position [115, 0]
drag, startPoint x: 541, startPoint y: 397, endPoint x: 484, endPoint y: 392, distance: 57.7
click at [541, 397] on icon at bounding box center [536, 391] width 23 height 23
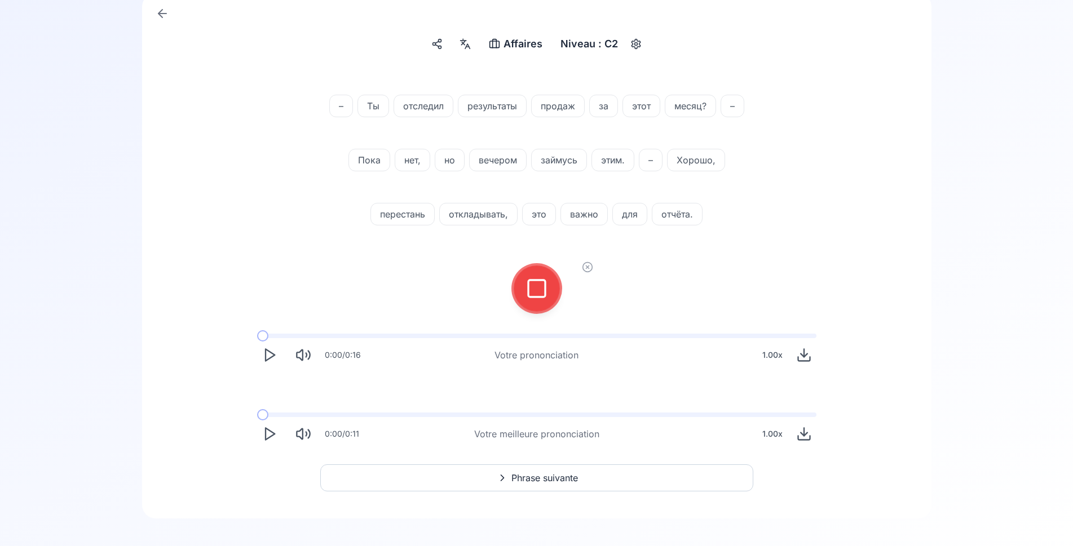
click at [537, 293] on icon at bounding box center [536, 288] width 23 height 23
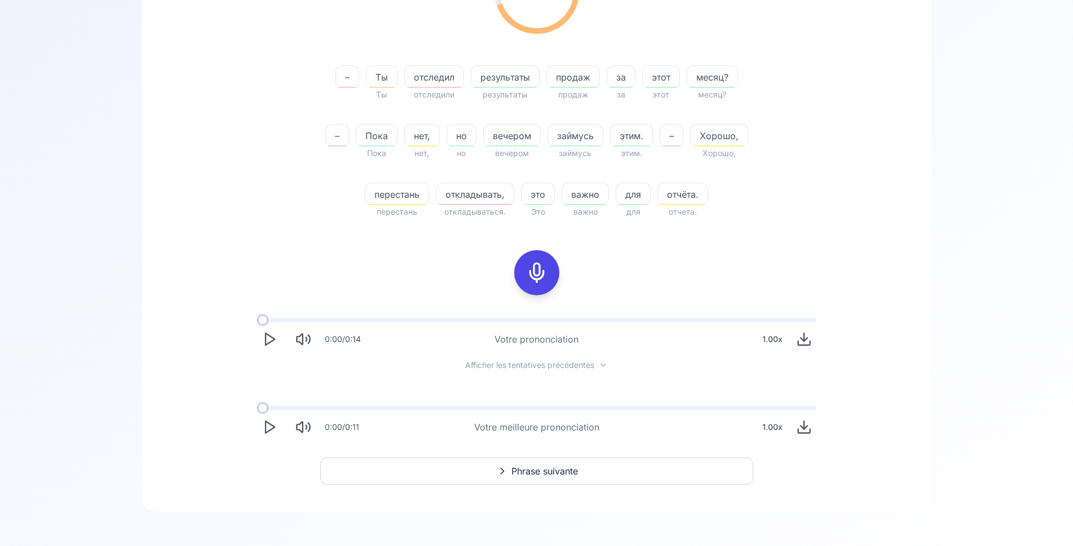
scroll to position [244, 0]
click at [518, 471] on span "Phrase suivante" at bounding box center [544, 470] width 67 height 14
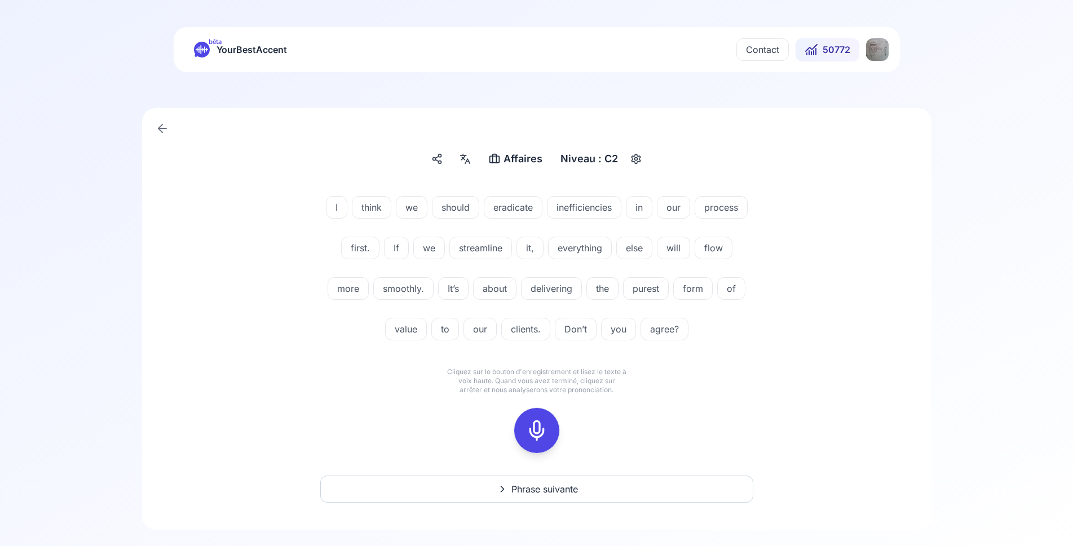
click at [539, 424] on icon at bounding box center [536, 430] width 23 height 23
click at [541, 427] on icon at bounding box center [536, 430] width 23 height 23
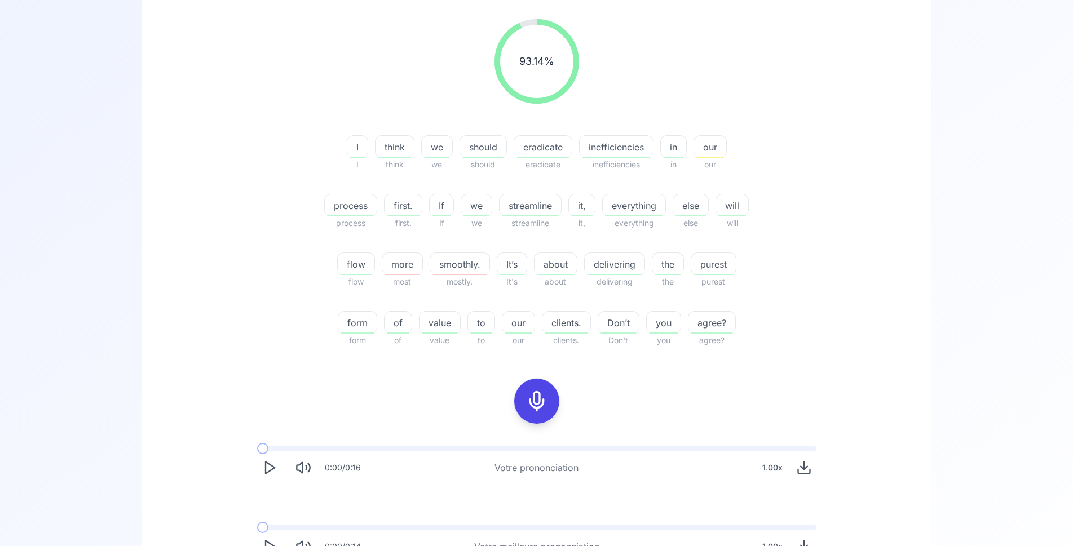
click at [535, 406] on icon at bounding box center [536, 401] width 23 height 23
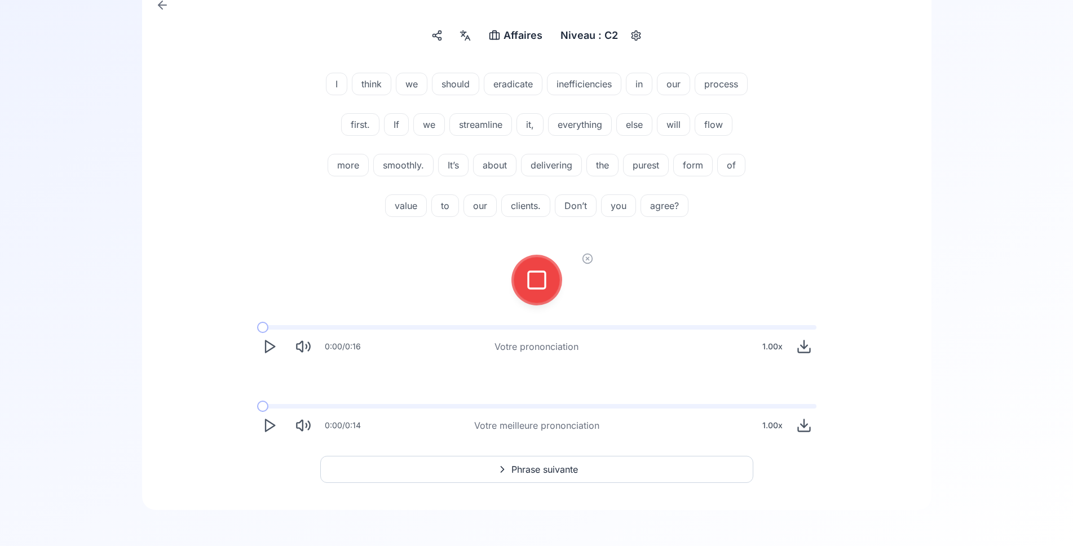
click at [587, 259] on icon at bounding box center [587, 259] width 3 height 3
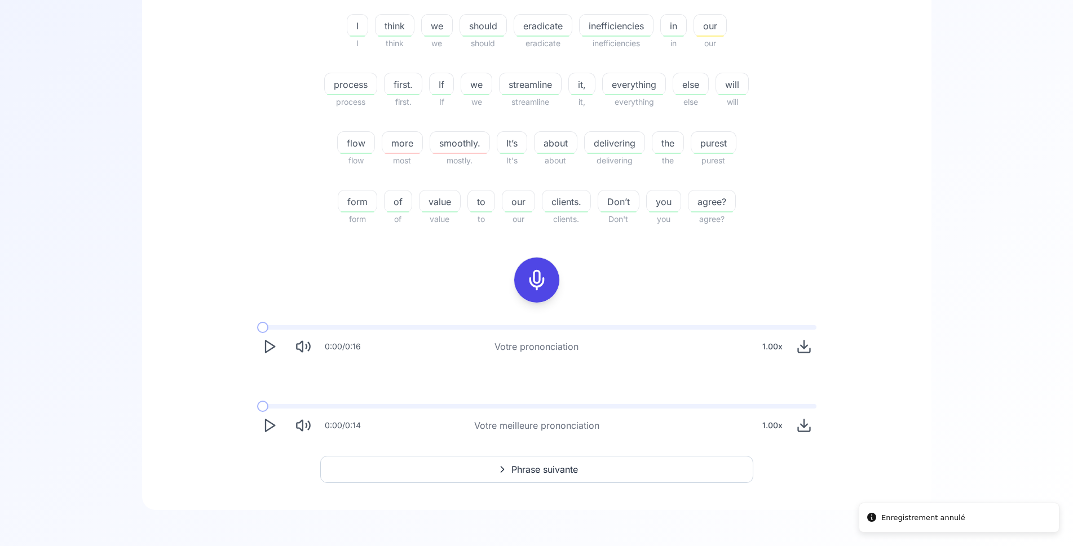
click at [528, 282] on rect at bounding box center [536, 280] width 17 height 17
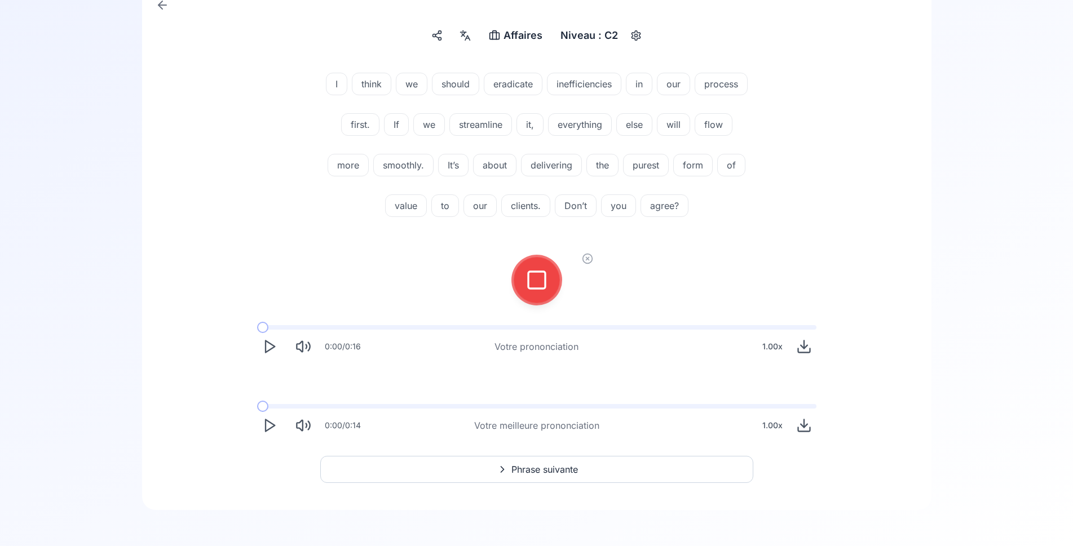
click at [543, 285] on icon at bounding box center [536, 280] width 23 height 23
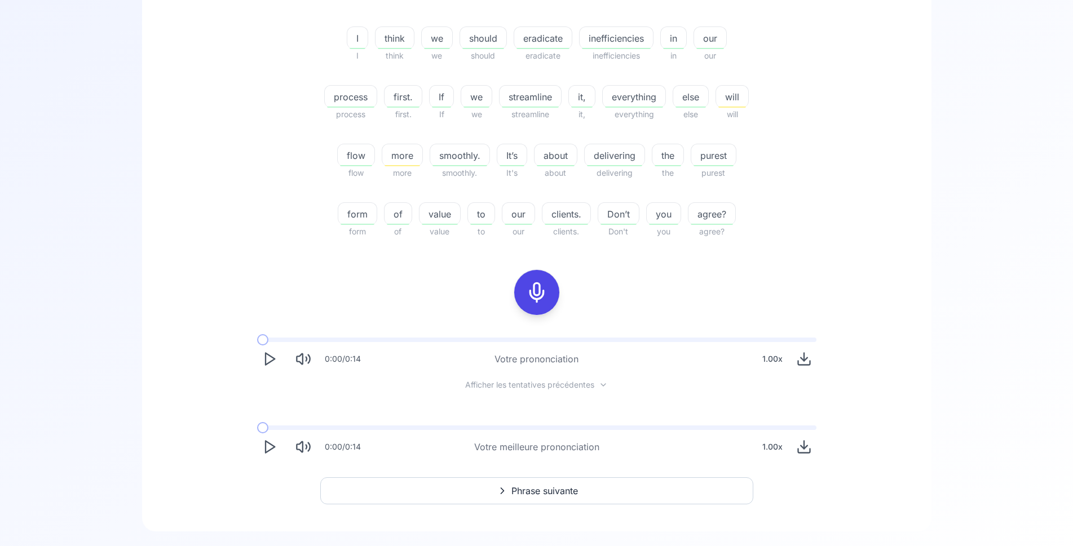
scroll to position [296, 0]
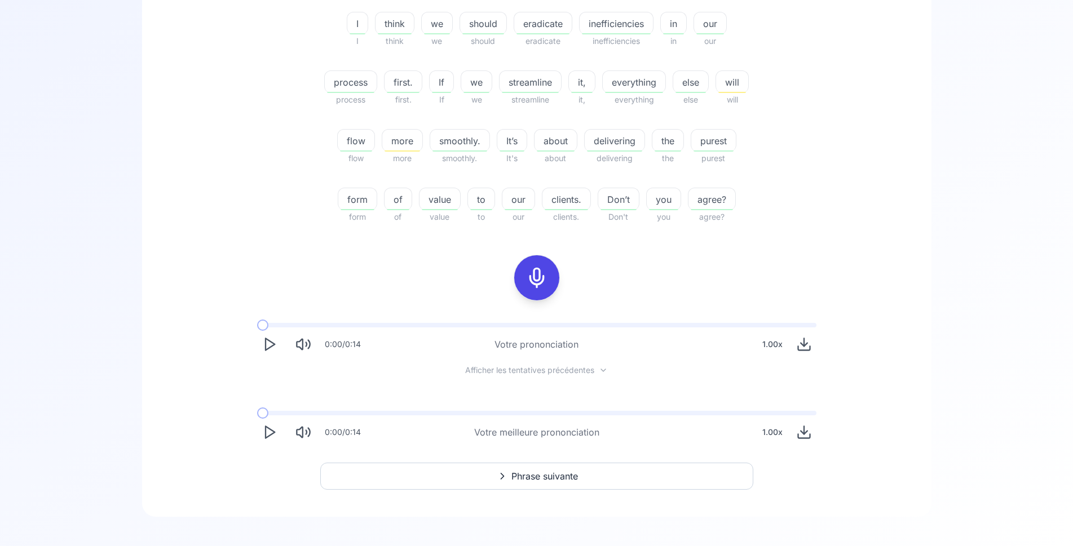
click at [261, 435] on button "Play" at bounding box center [269, 432] width 25 height 25
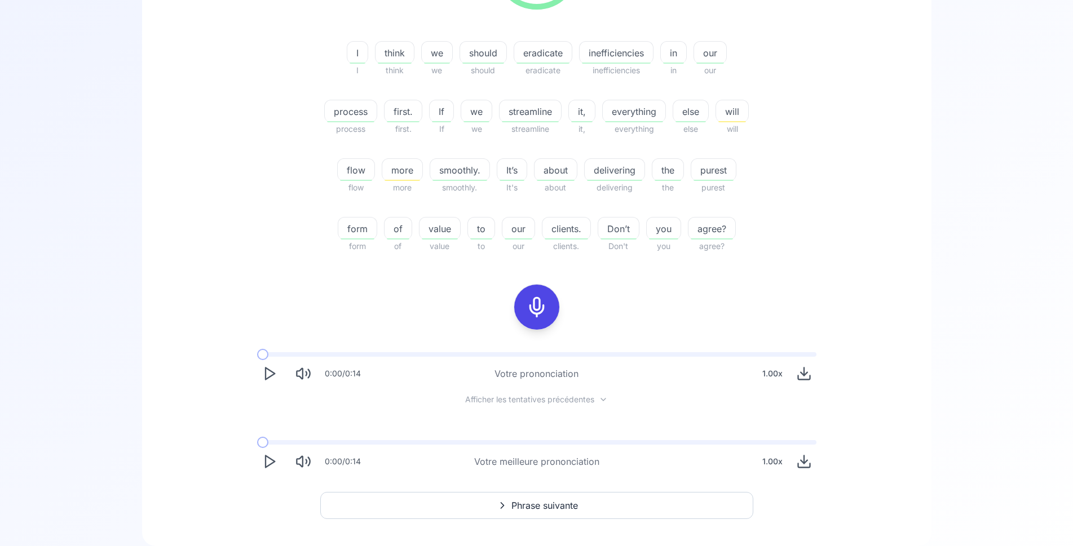
scroll to position [238, 0]
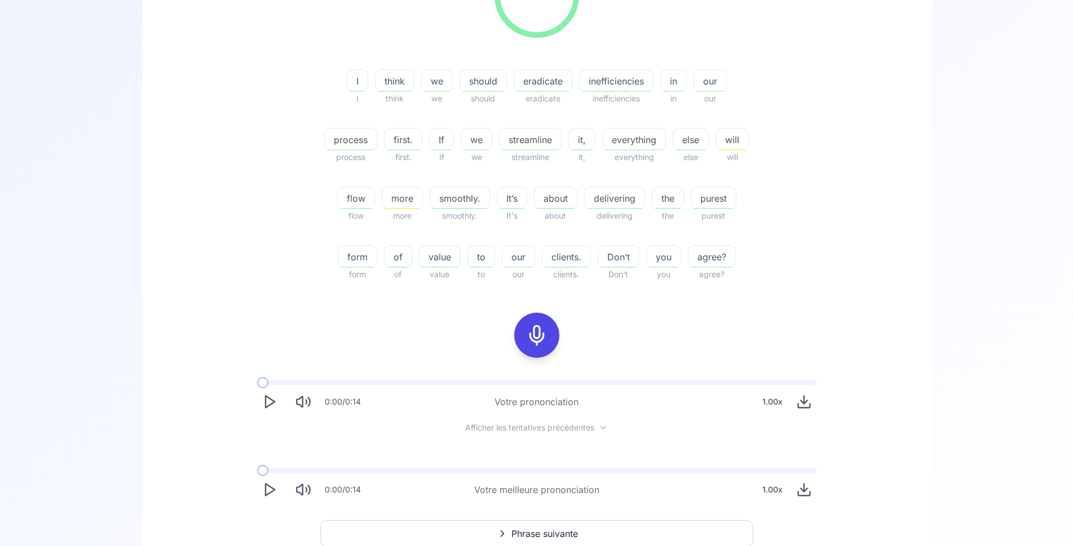
click at [524, 330] on button at bounding box center [536, 335] width 45 height 45
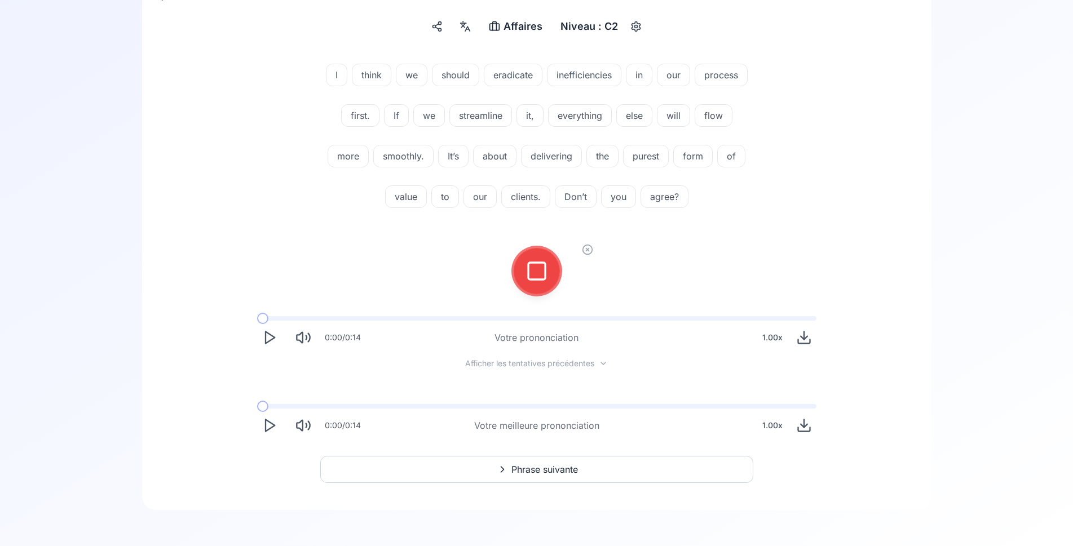
scroll to position [132, 0]
click at [544, 266] on rect at bounding box center [536, 271] width 17 height 17
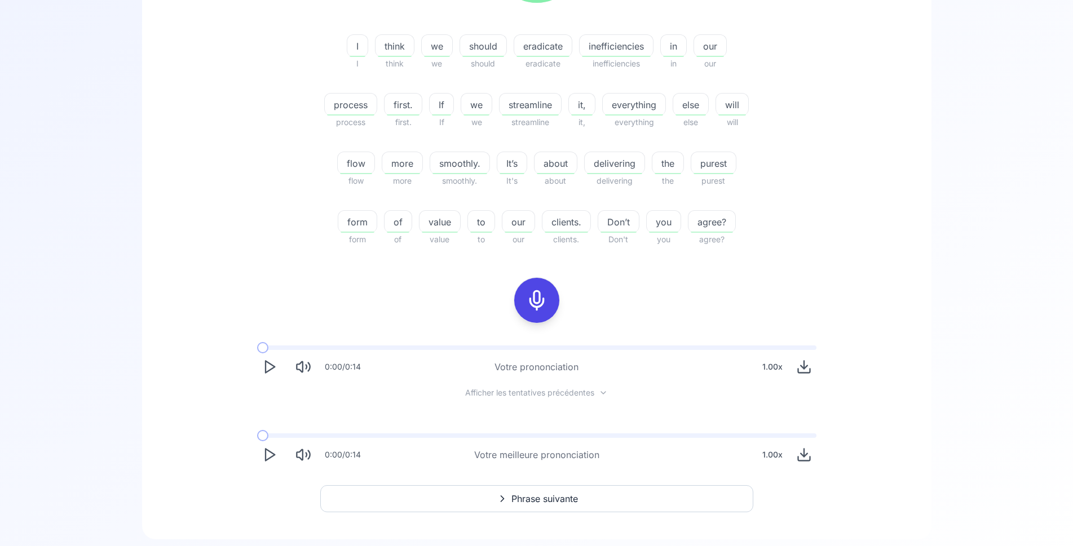
scroll to position [287, 0]
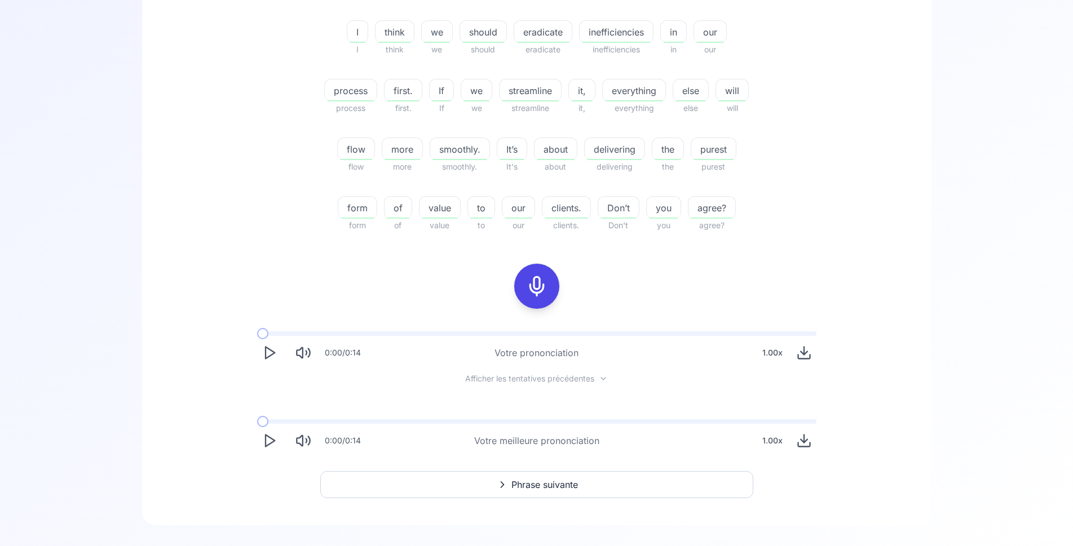
click at [271, 352] on icon "Play" at bounding box center [270, 353] width 16 height 16
click at [526, 85] on span "streamline" at bounding box center [529, 91] width 61 height 14
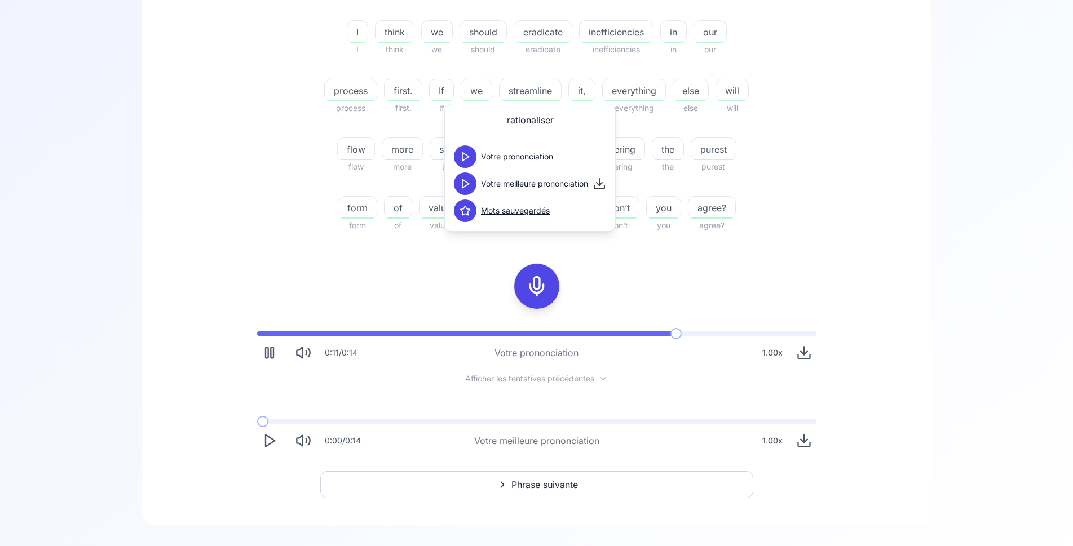
click at [803, 121] on div "100.00 % 100.00 % I I think think we we should should eradicate eradicate ineff…" at bounding box center [536, 68] width 649 height 346
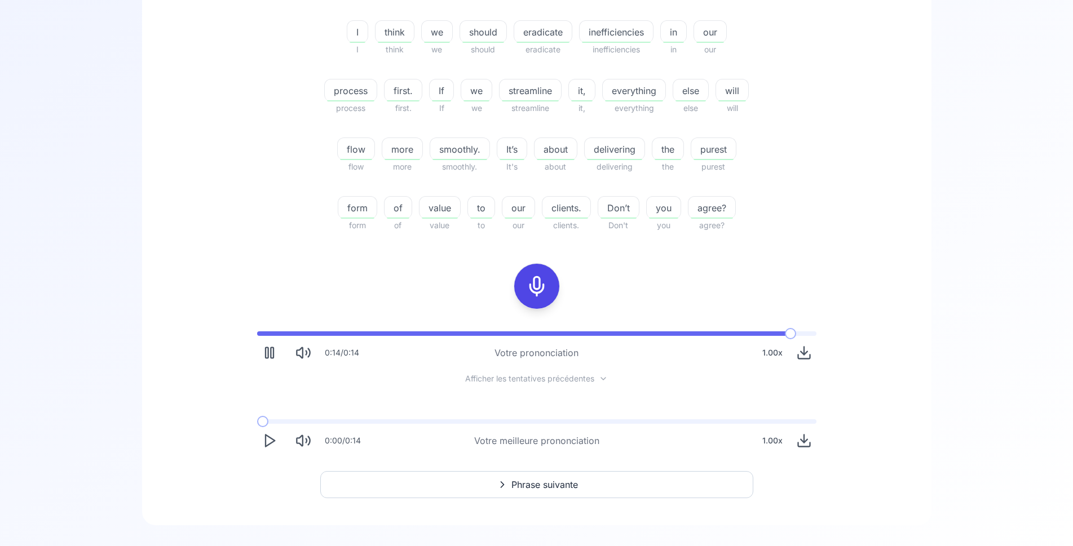
click at [552, 484] on span "Phrase suivante" at bounding box center [544, 485] width 67 height 14
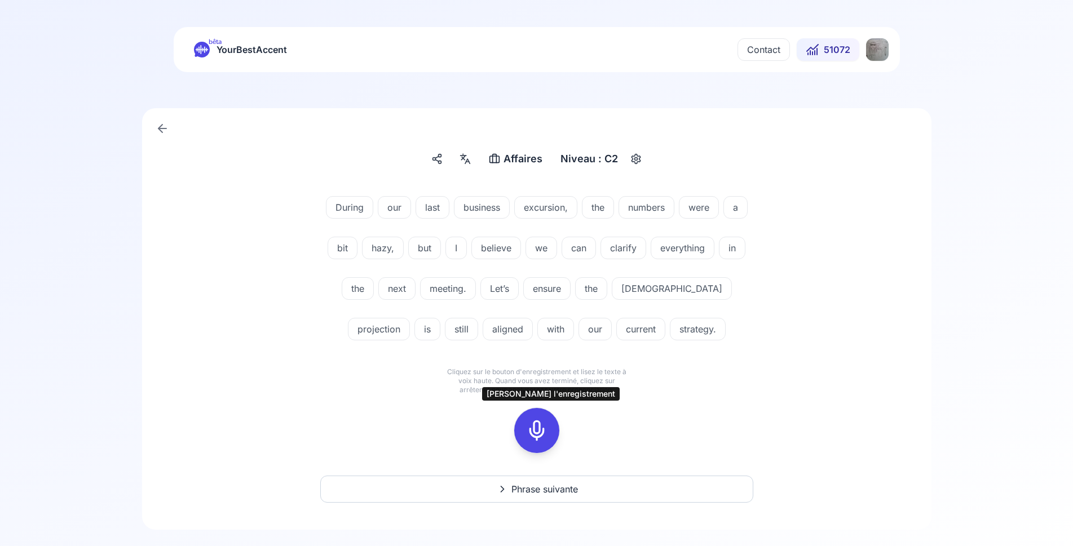
click at [531, 429] on icon at bounding box center [536, 430] width 23 height 23
click at [551, 438] on button at bounding box center [536, 430] width 45 height 45
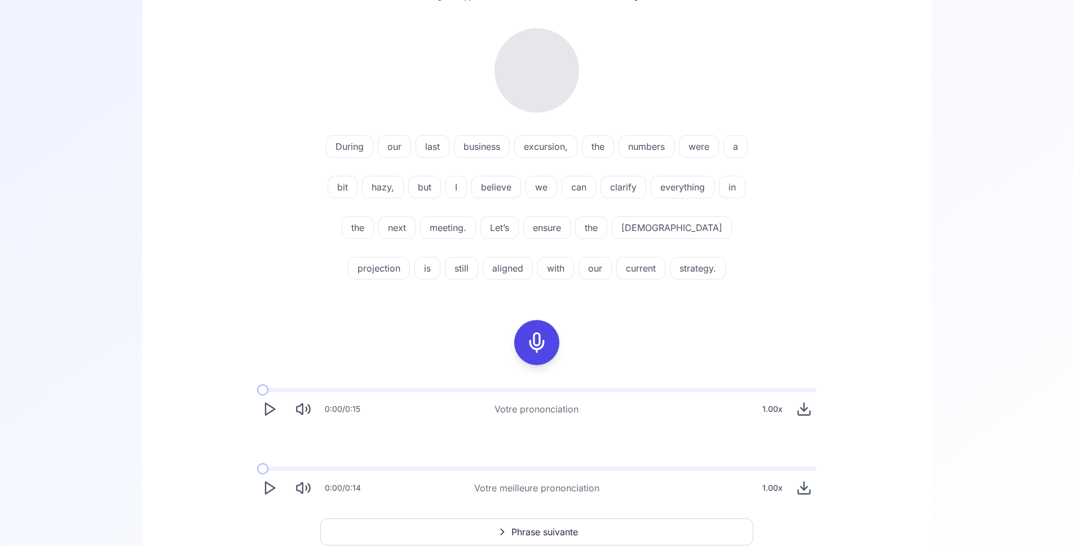
scroll to position [172, 0]
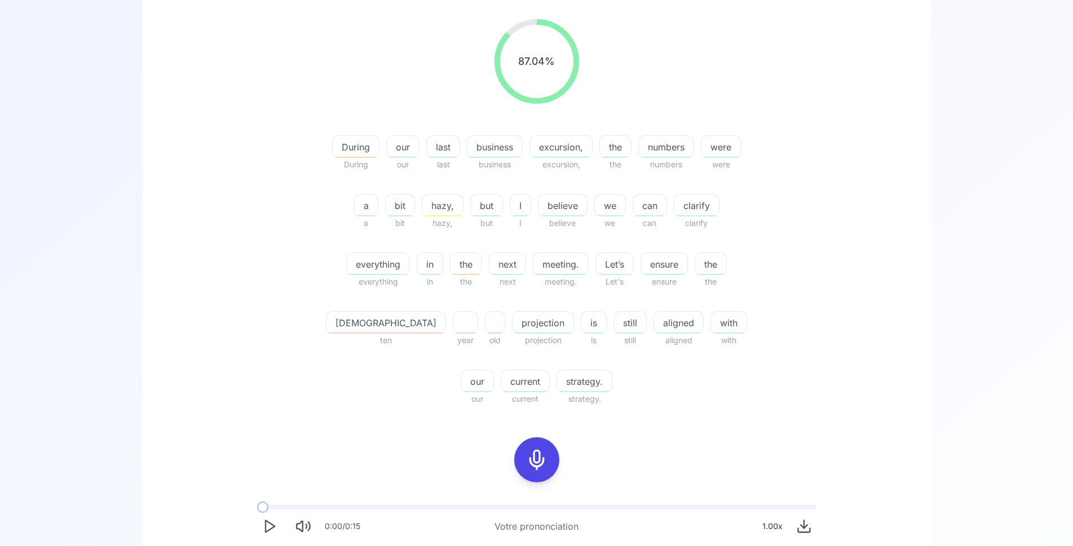
click at [537, 462] on icon at bounding box center [536, 460] width 23 height 23
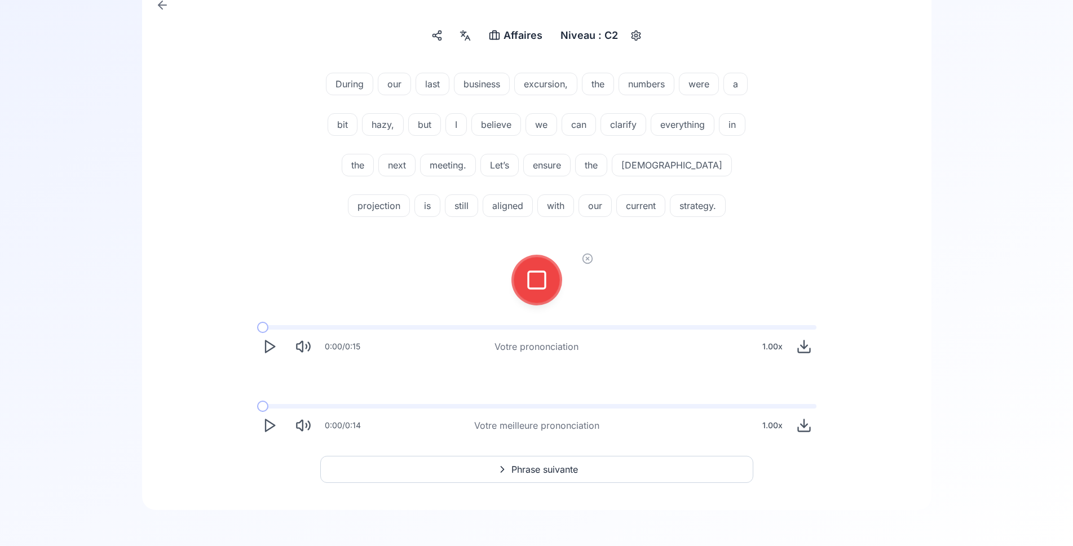
scroll to position [123, 0]
click at [552, 285] on button at bounding box center [536, 280] width 45 height 45
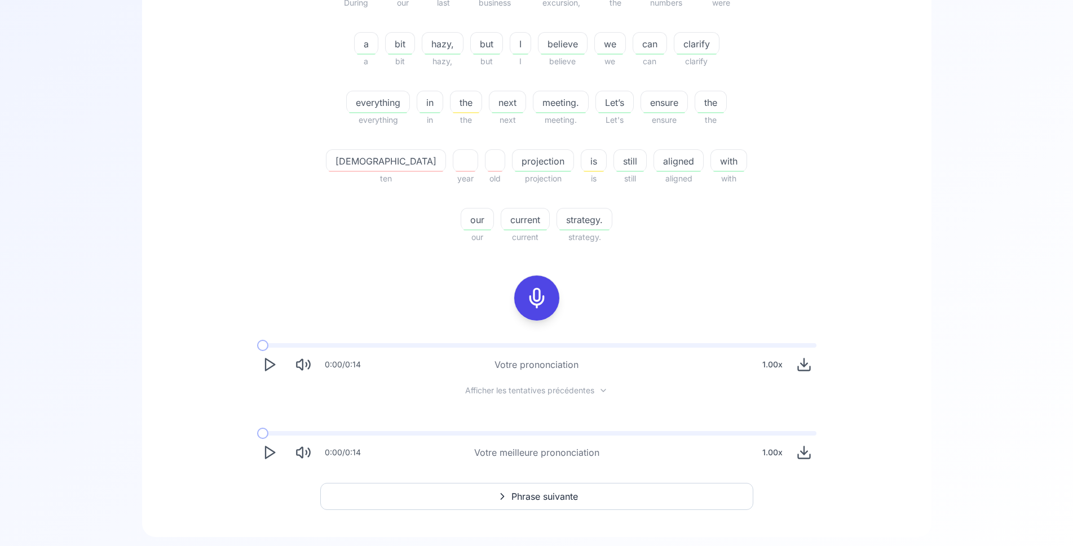
scroll to position [350, 0]
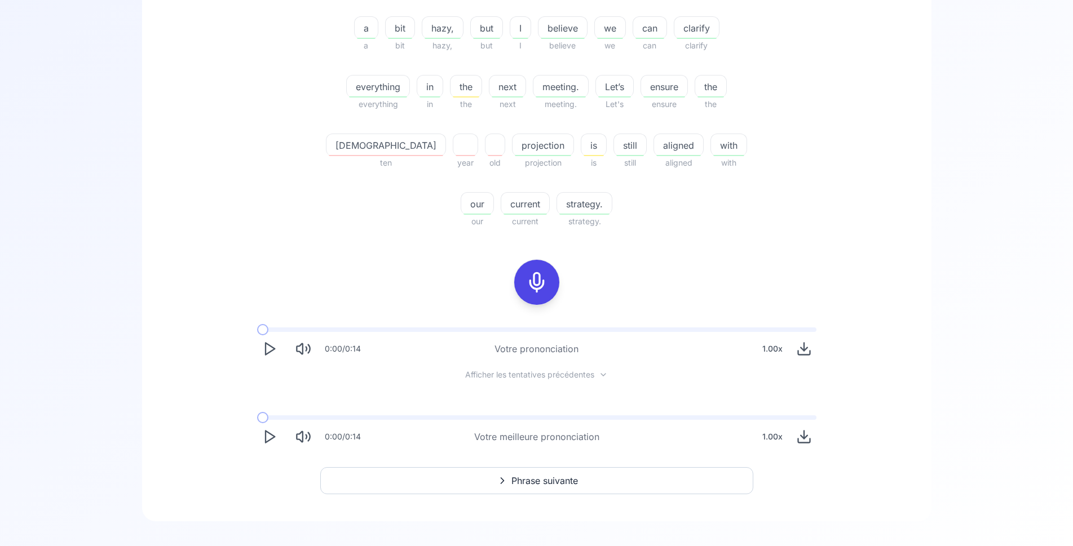
click at [270, 437] on icon "Play" at bounding box center [270, 437] width 16 height 16
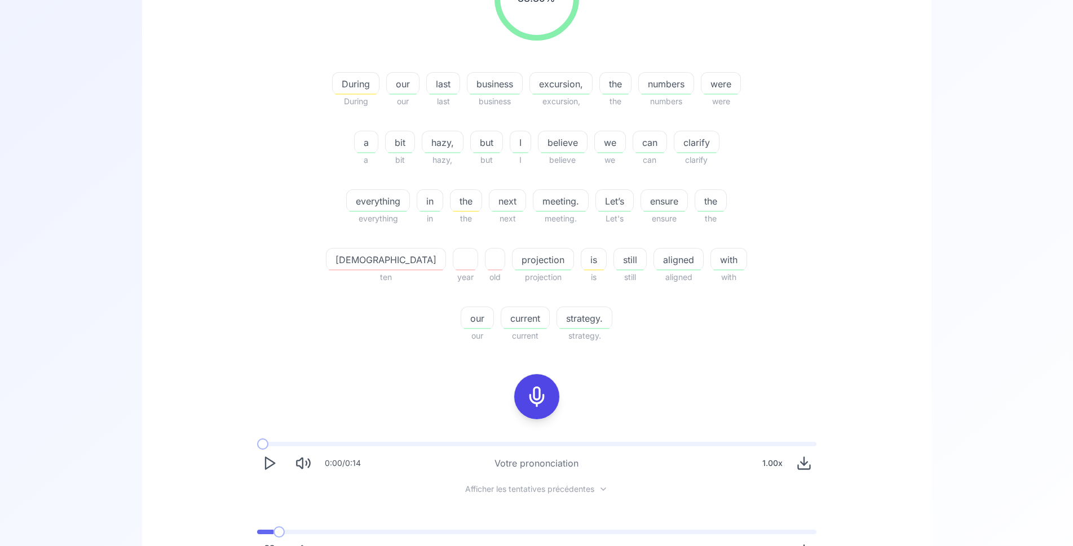
scroll to position [235, 0]
click at [322, 531] on span at bounding box center [290, 532] width 67 height 5
click at [303, 531] on span at bounding box center [280, 532] width 47 height 5
click at [293, 531] on span at bounding box center [296, 532] width 78 height 5
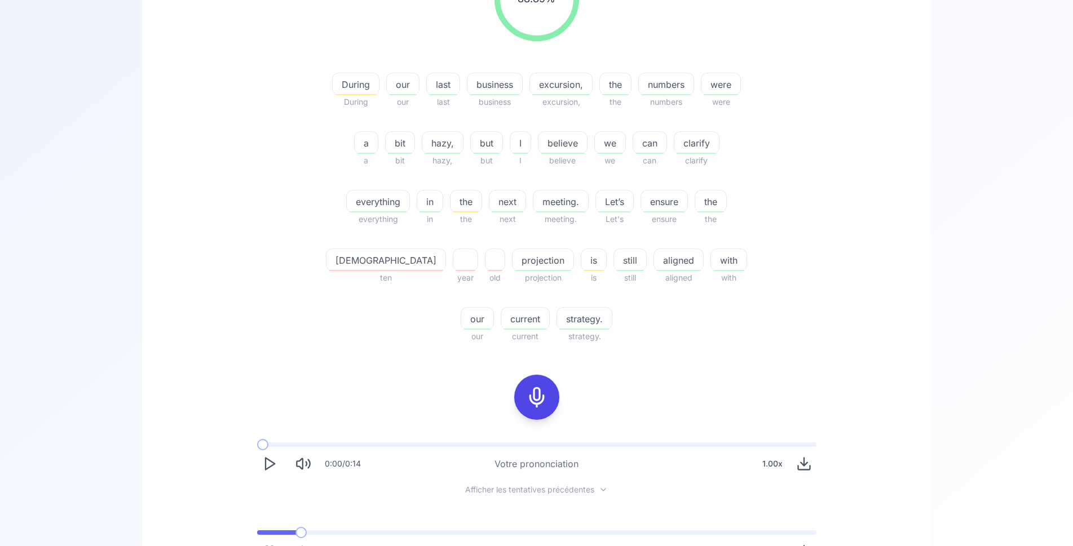
click at [293, 531] on span at bounding box center [276, 532] width 39 height 5
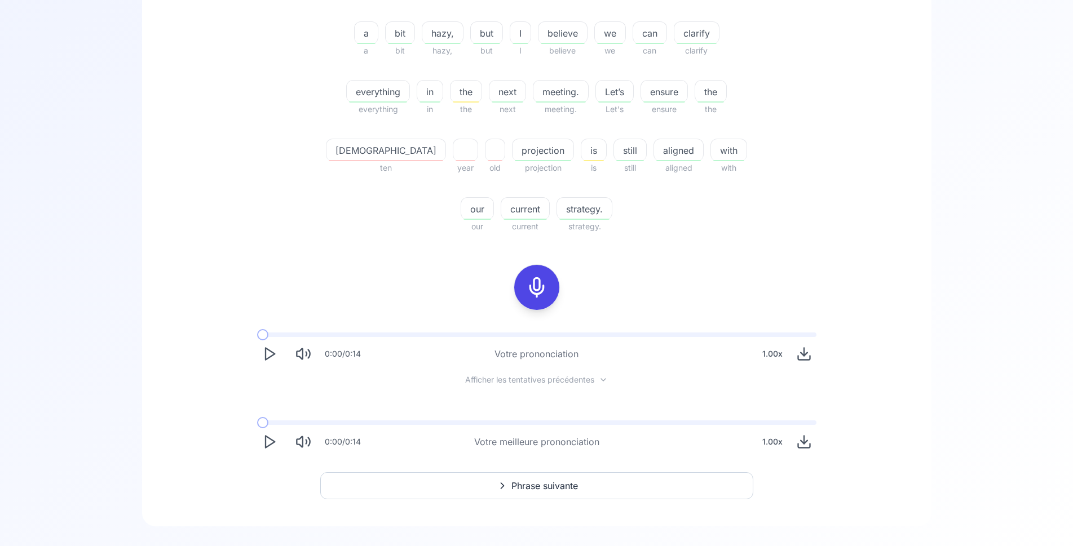
scroll to position [361, 0]
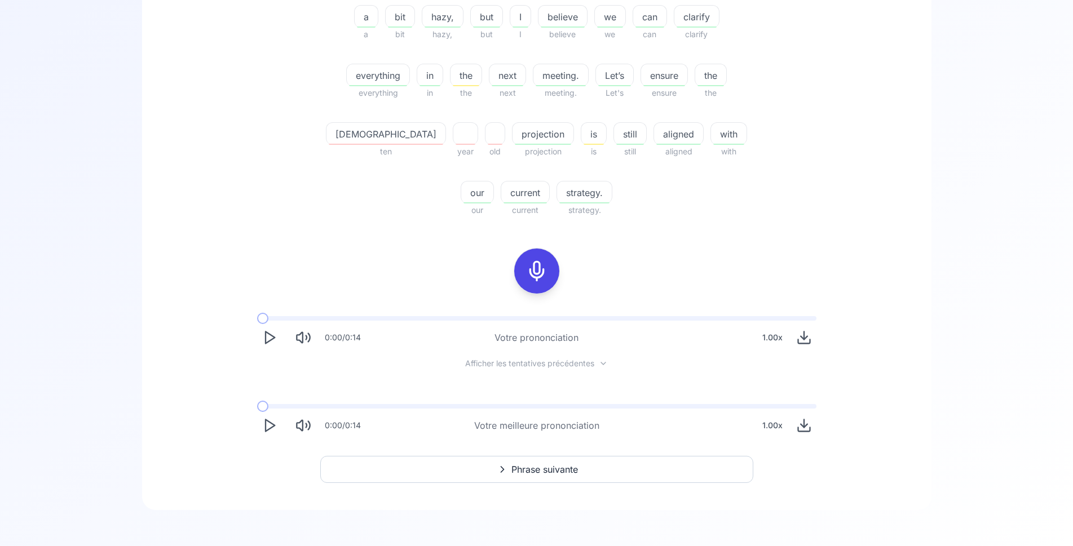
click at [563, 468] on span "Phrase suivante" at bounding box center [544, 470] width 67 height 14
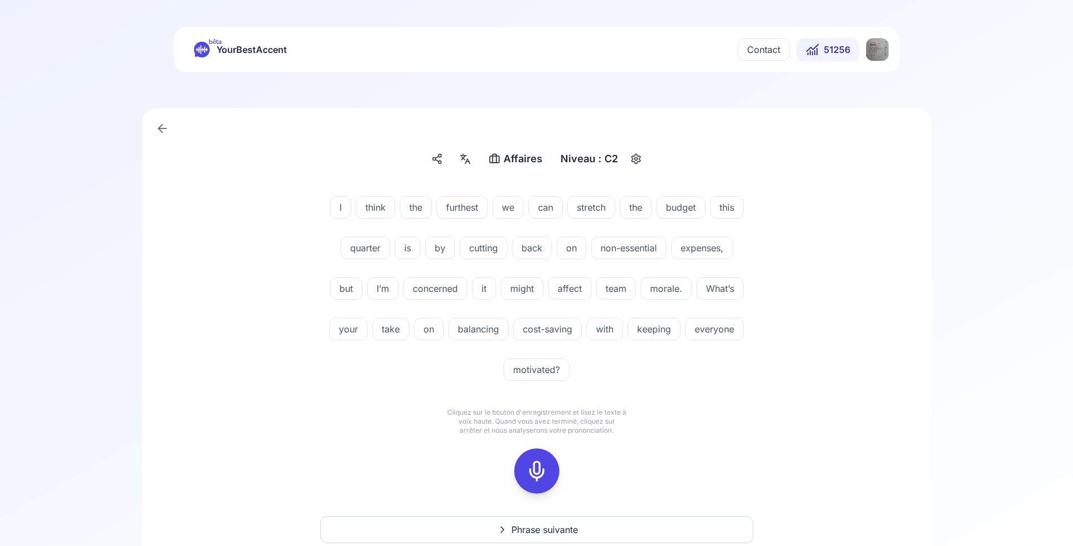
click at [535, 463] on rect at bounding box center [536, 471] width 17 height 17
click at [530, 477] on icon at bounding box center [536, 471] width 23 height 23
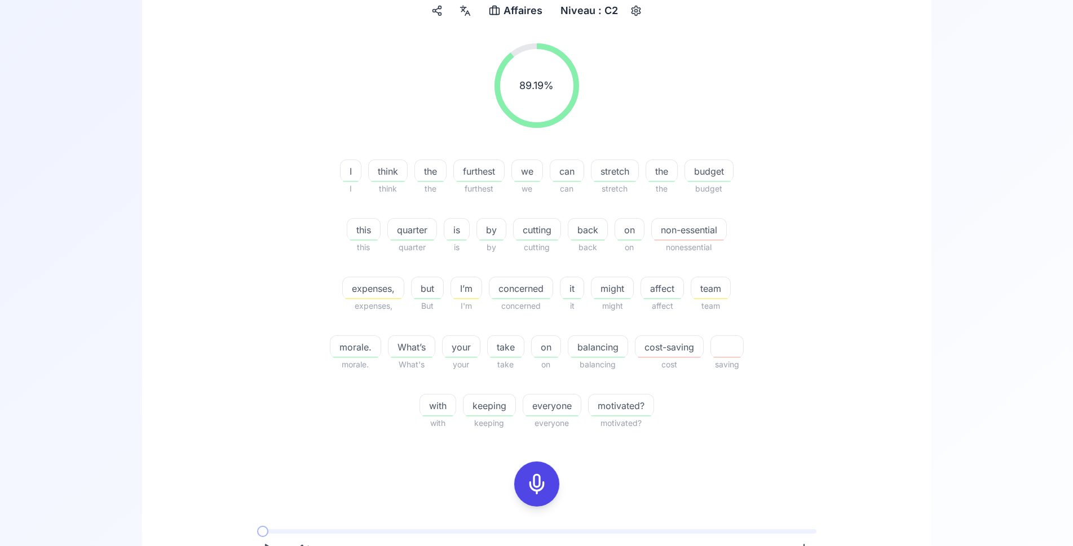
scroll to position [172, 0]
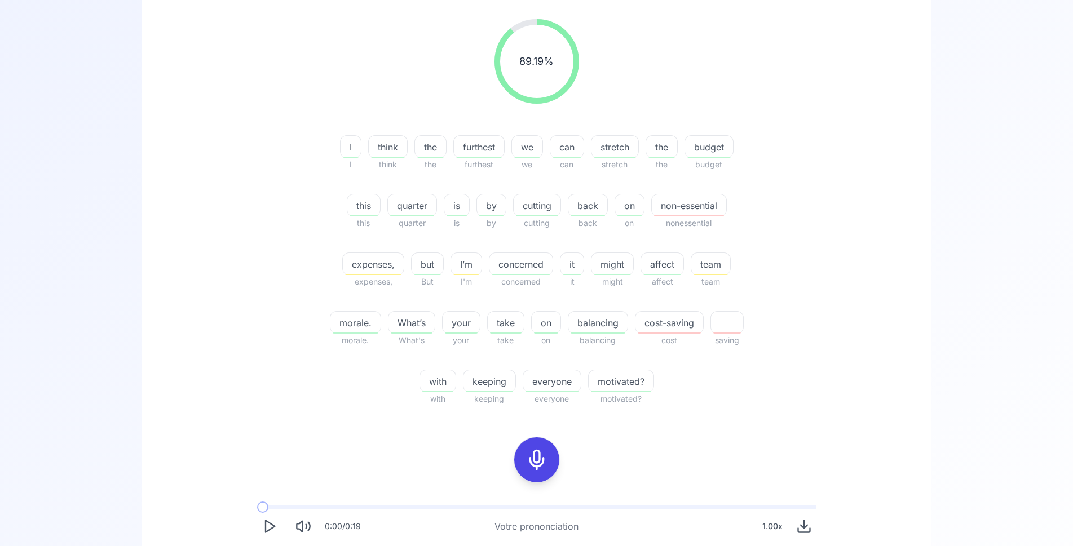
click at [542, 452] on rect at bounding box center [536, 459] width 17 height 17
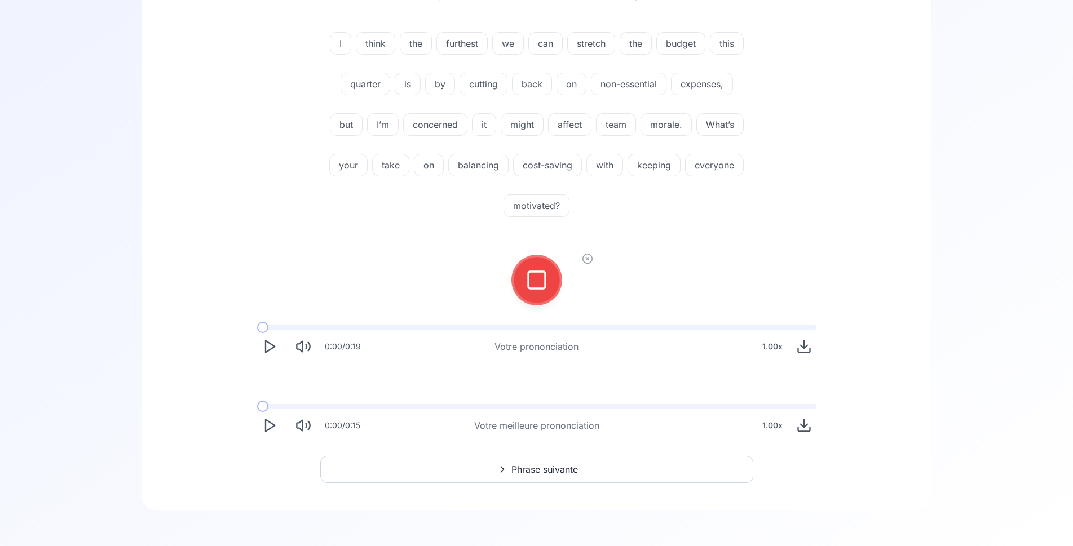
click at [587, 259] on icon at bounding box center [587, 259] width 3 height 3
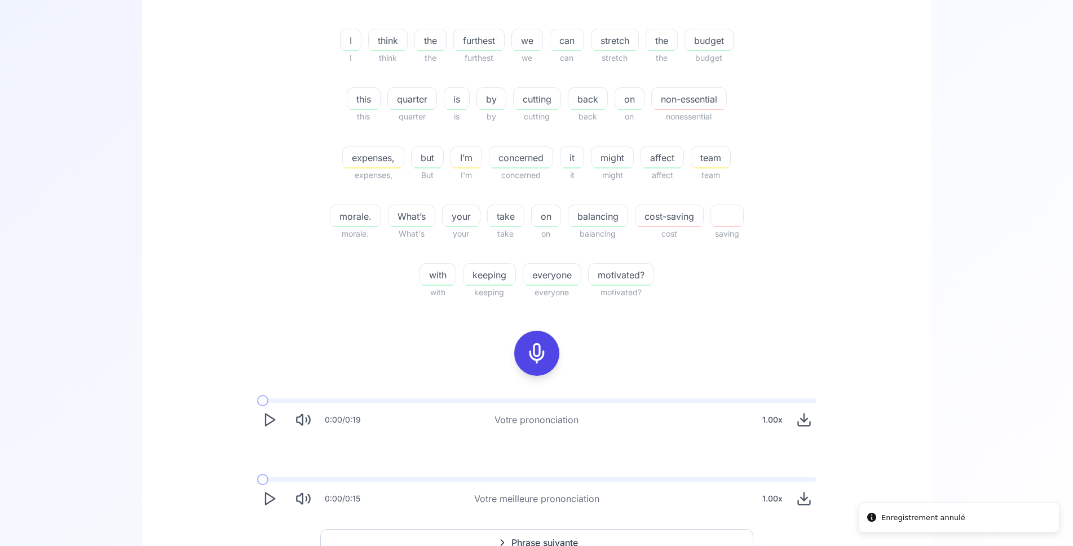
click at [537, 346] on icon at bounding box center [536, 353] width 23 height 23
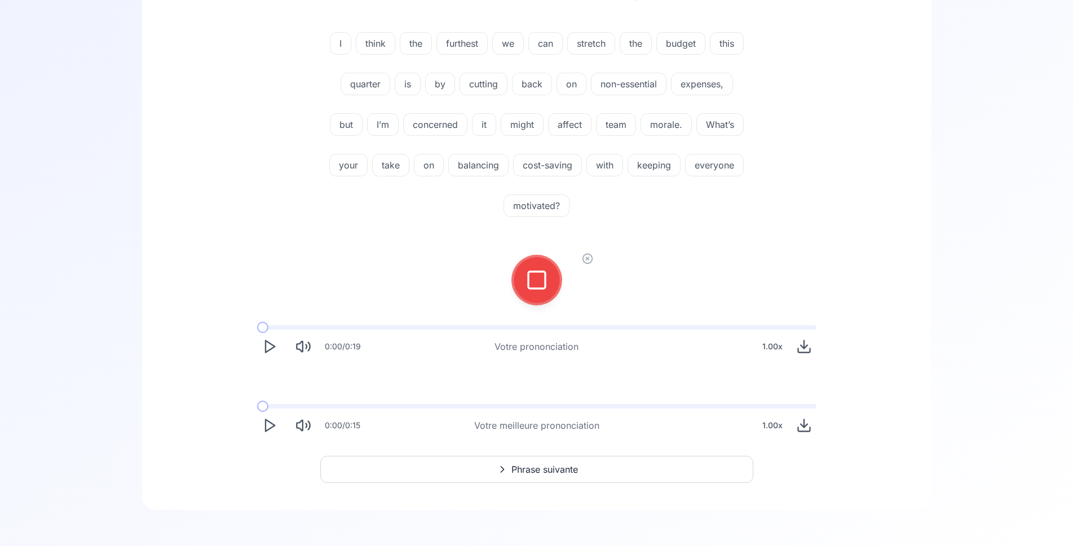
click at [536, 280] on icon at bounding box center [536, 280] width 23 height 23
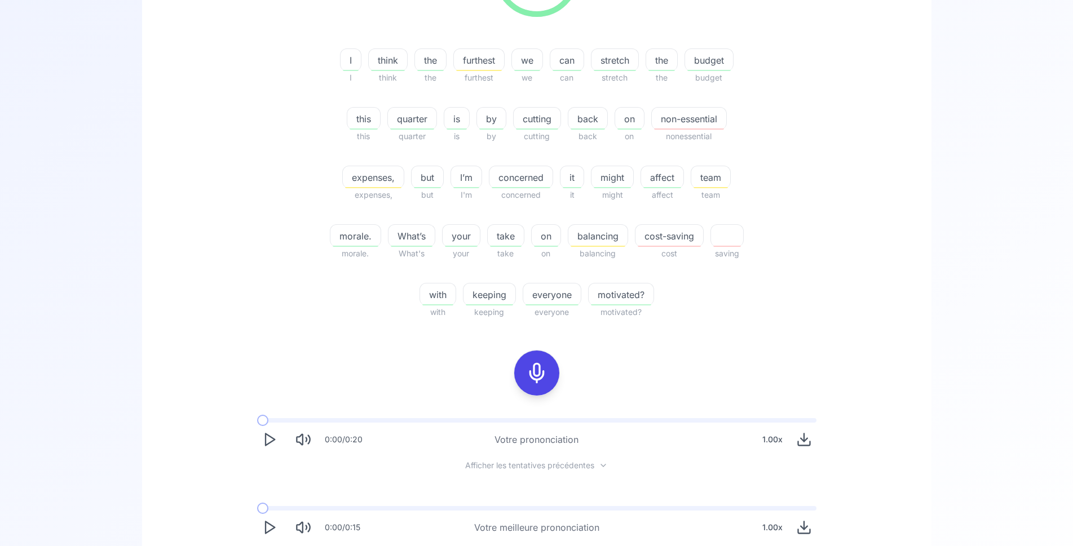
scroll to position [336, 0]
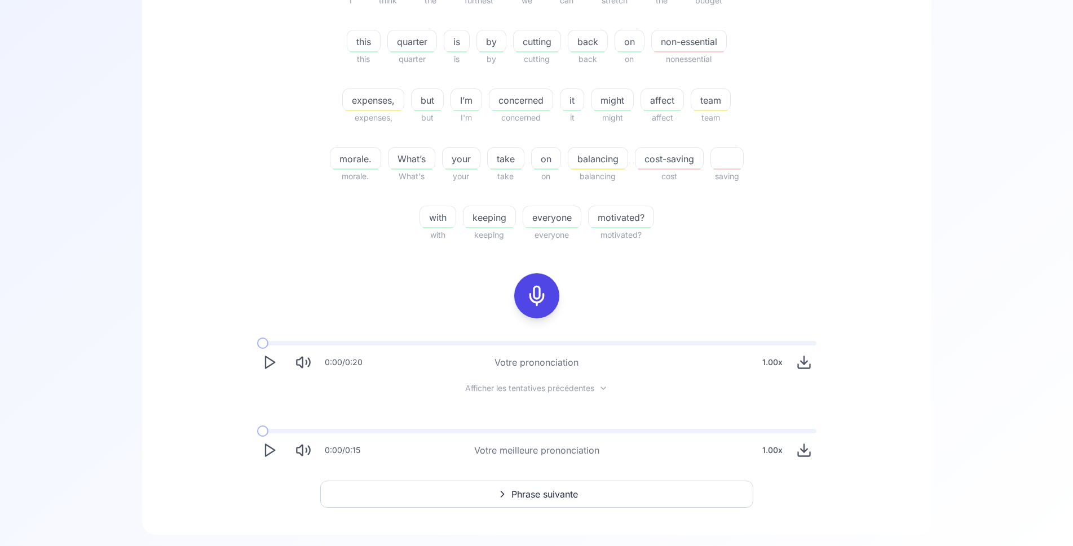
click at [268, 450] on icon "Play" at bounding box center [270, 450] width 16 height 16
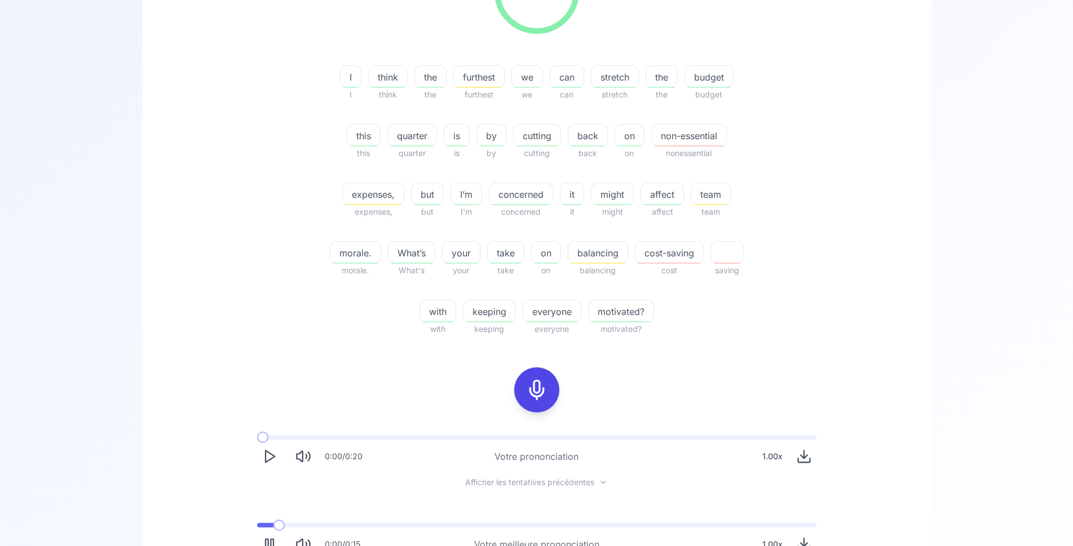
scroll to position [164, 0]
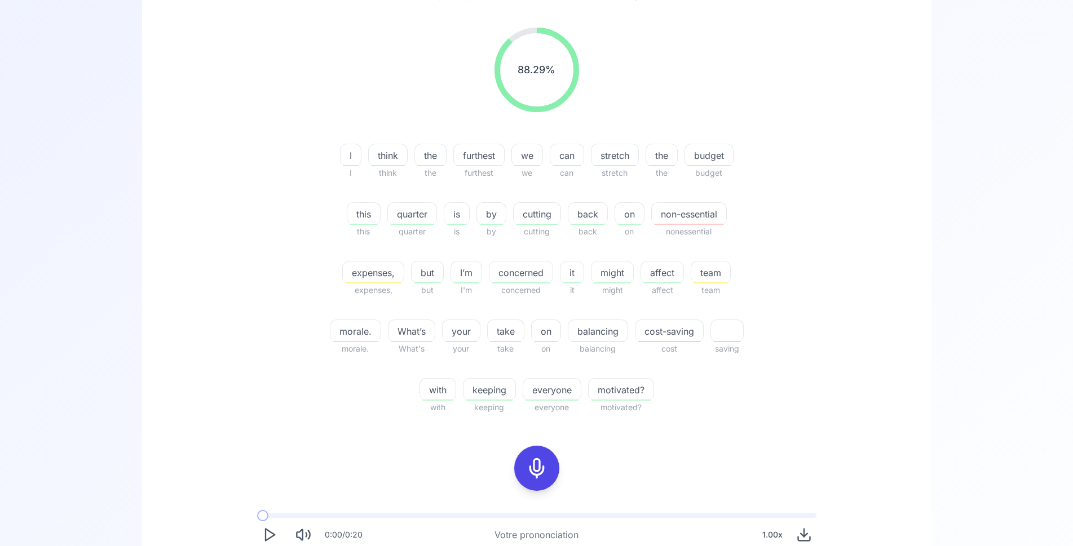
click at [539, 469] on icon at bounding box center [536, 468] width 23 height 23
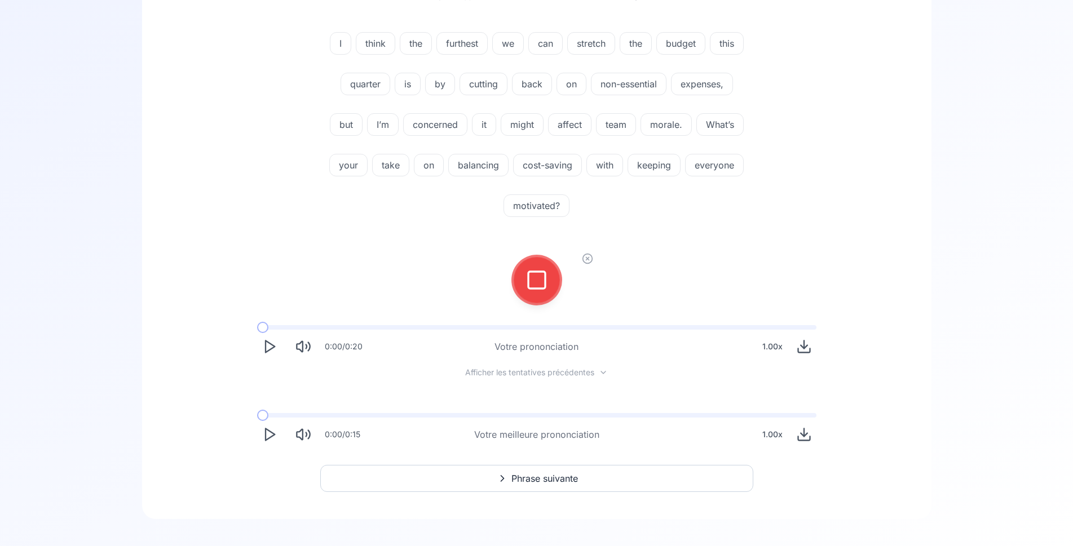
click at [536, 268] on div at bounding box center [536, 280] width 27 height 45
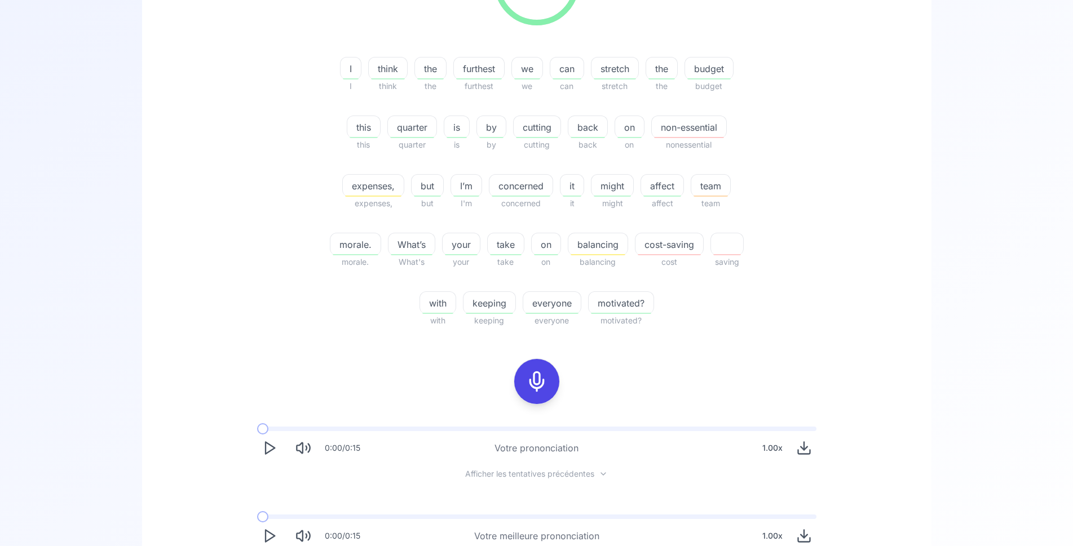
scroll to position [361, 0]
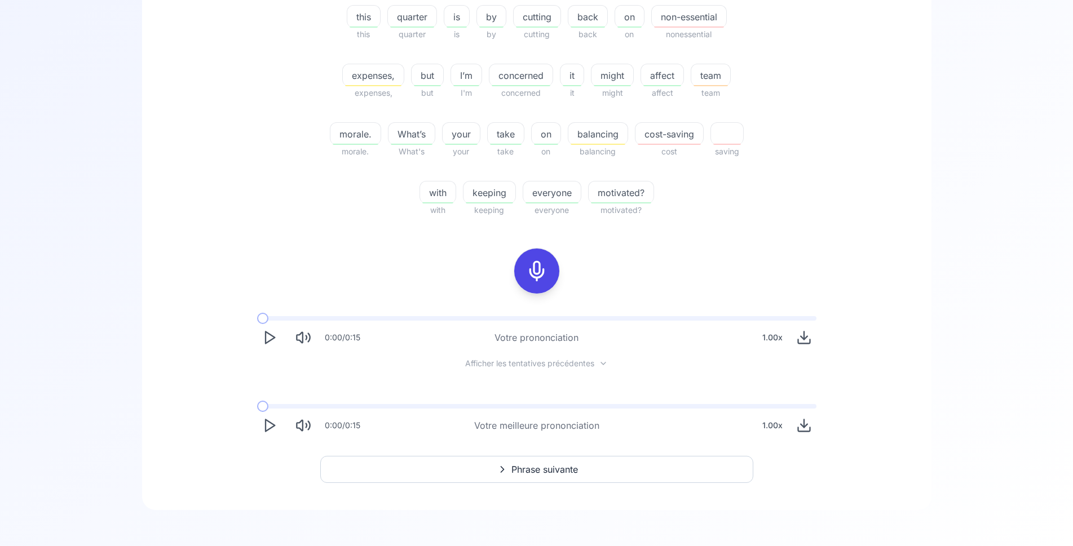
click at [271, 340] on polygon "Play" at bounding box center [269, 338] width 9 height 12
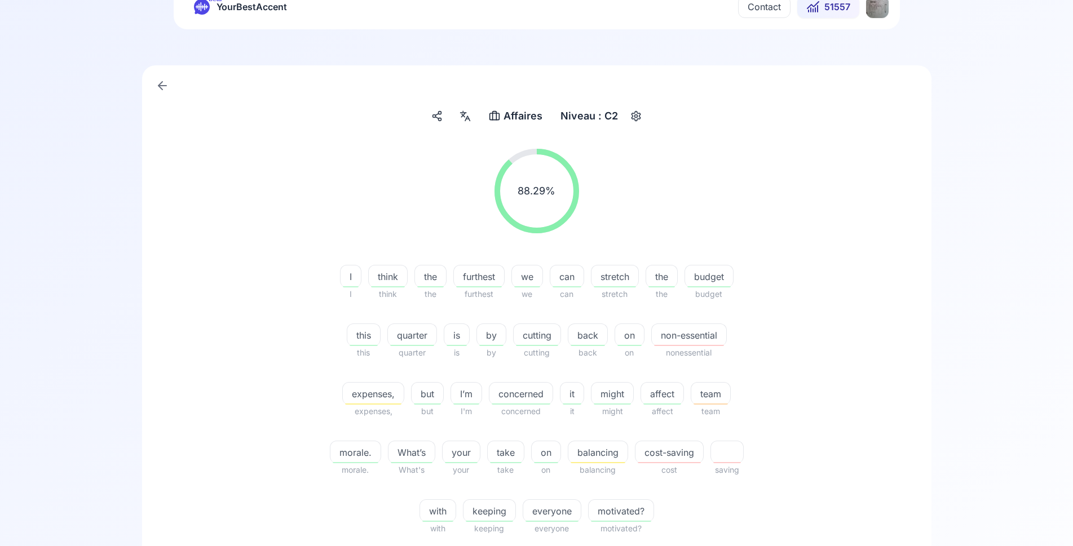
scroll to position [0, 0]
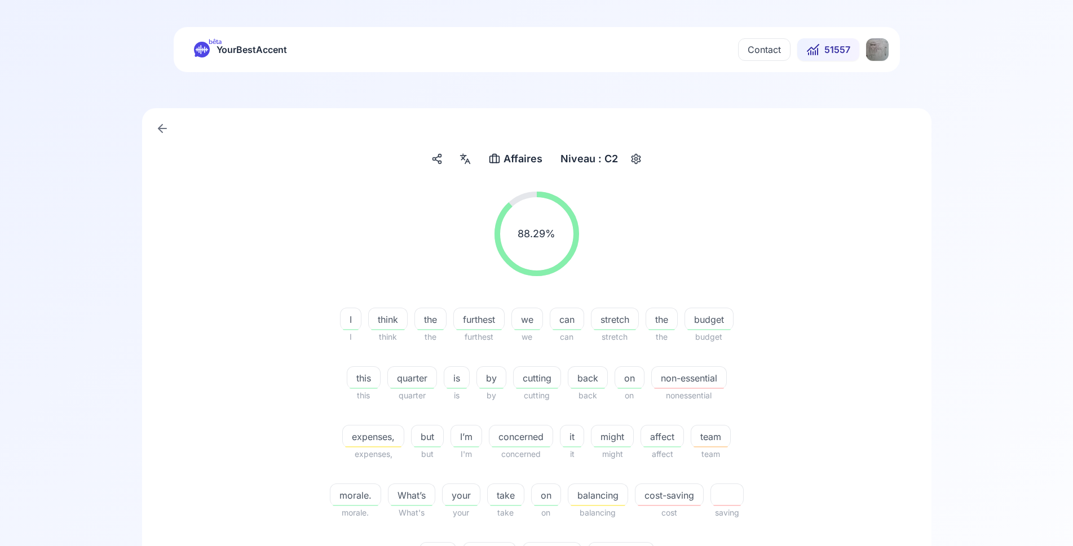
click at [845, 51] on span "51557" at bounding box center [837, 50] width 26 height 14
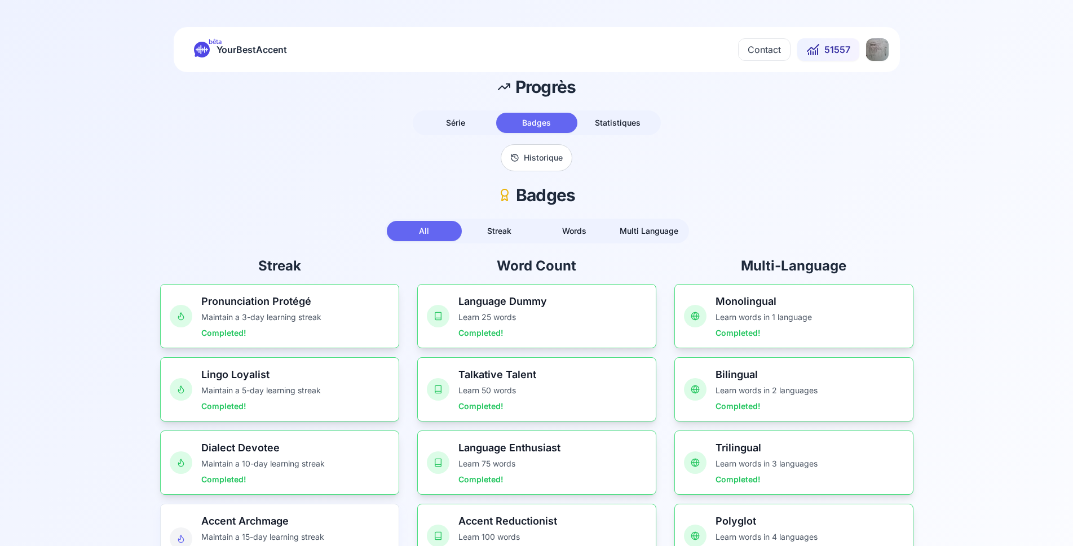
click at [876, 53] on html "bêta YourBestAccent Contact 51557 Progrès Série Badges Statistiques Historique …" at bounding box center [536, 273] width 1073 height 546
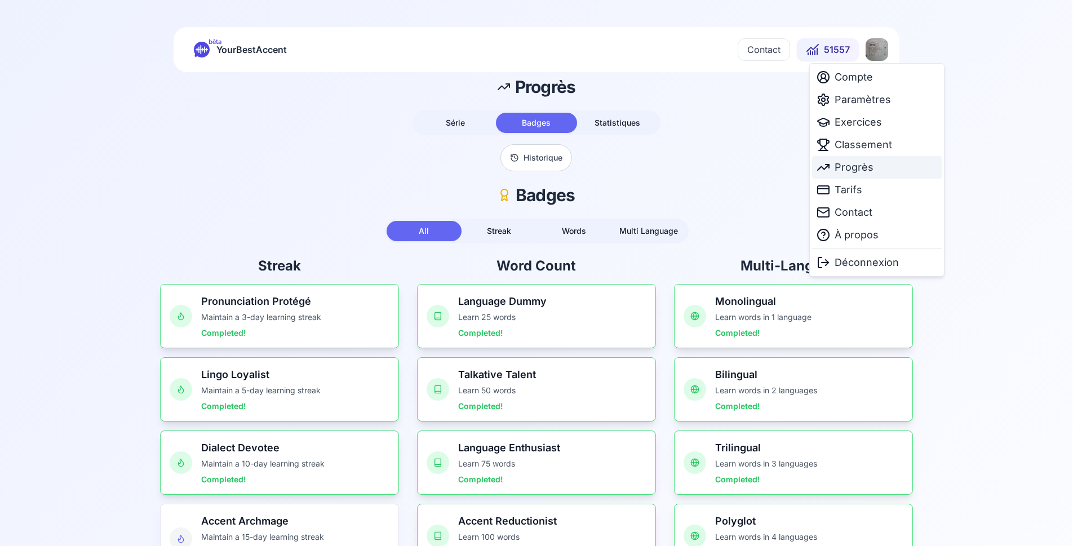
click at [859, 167] on span "Progrès" at bounding box center [854, 168] width 39 height 16
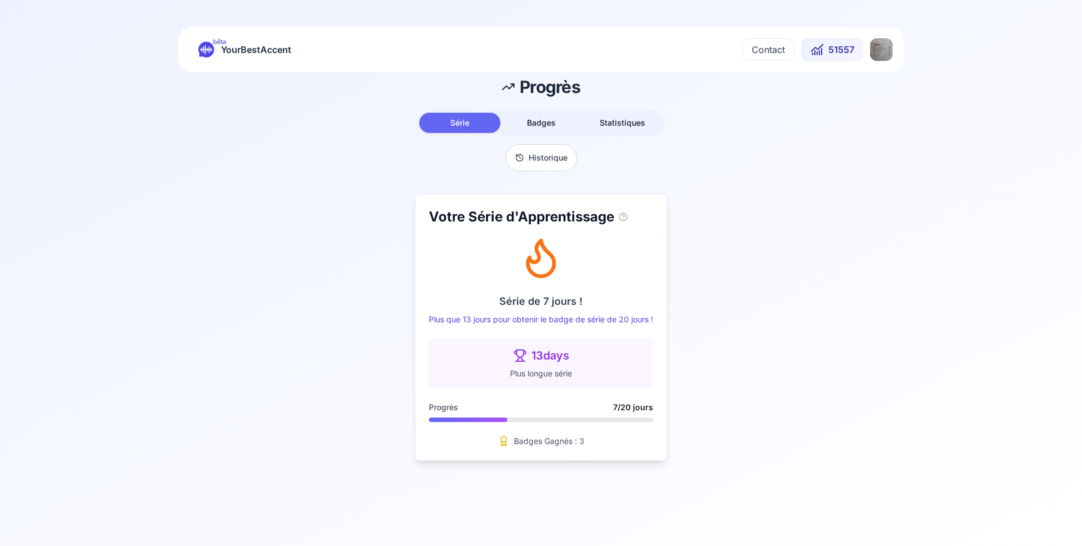
click at [547, 122] on span "Badges" at bounding box center [541, 123] width 29 height 10
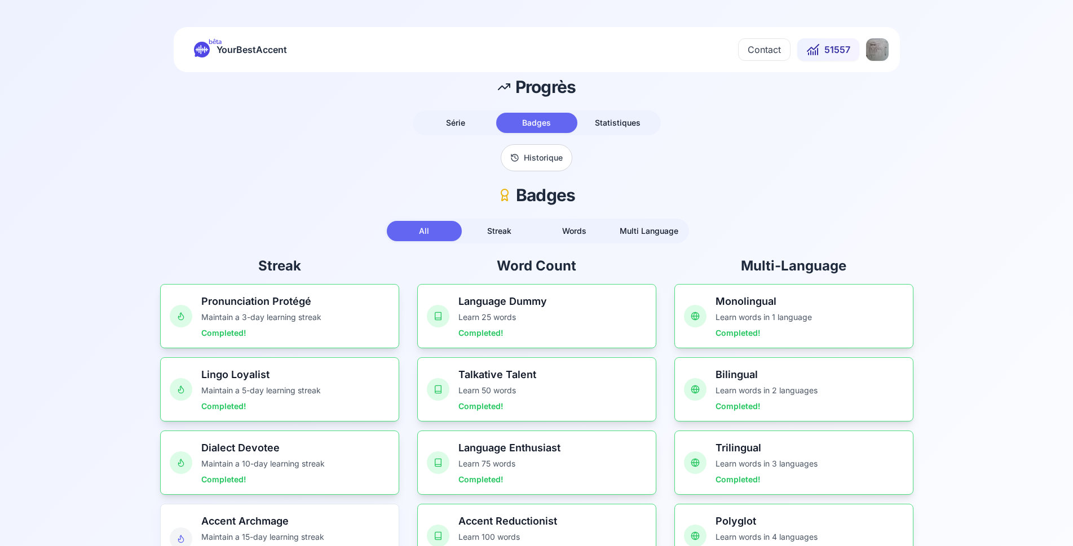
click at [605, 118] on button "Statistiques" at bounding box center [617, 123] width 81 height 20
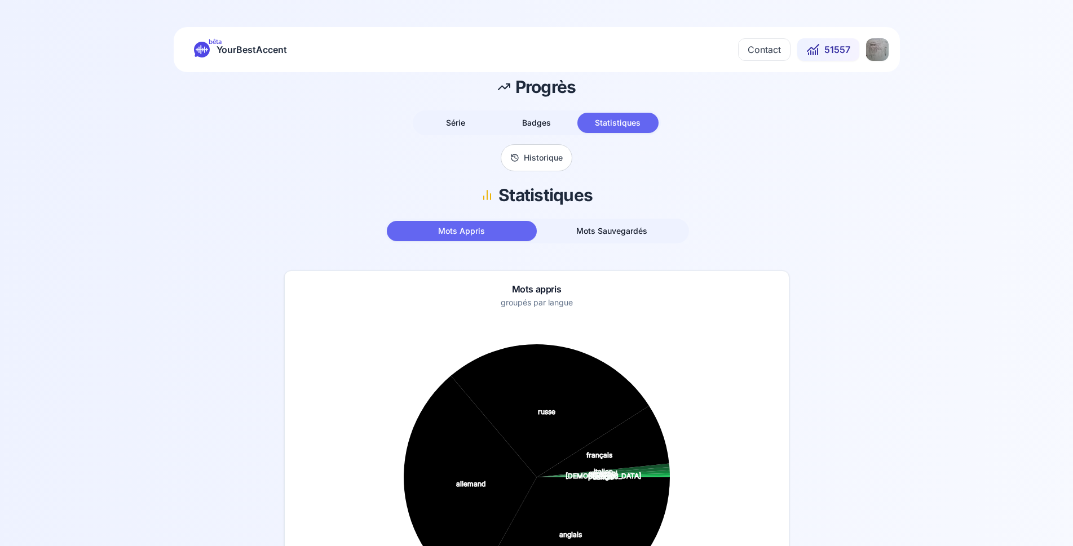
click at [876, 48] on html "bêta YourBestAccent Contact 51557 Progrès Série Badges Statistiques Historique …" at bounding box center [536, 273] width 1073 height 546
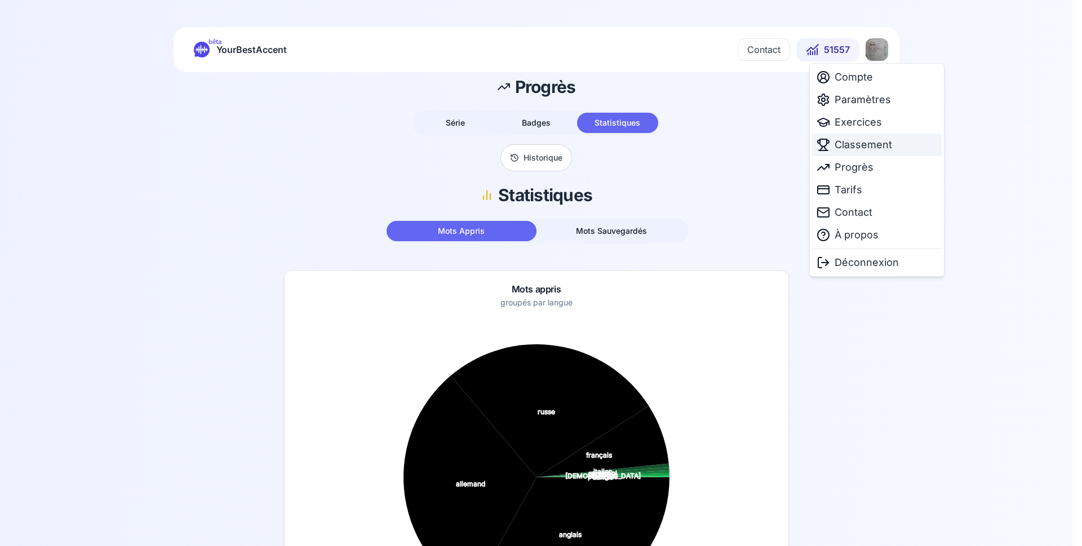
click at [866, 144] on span "Classement" at bounding box center [863, 145] width 57 height 16
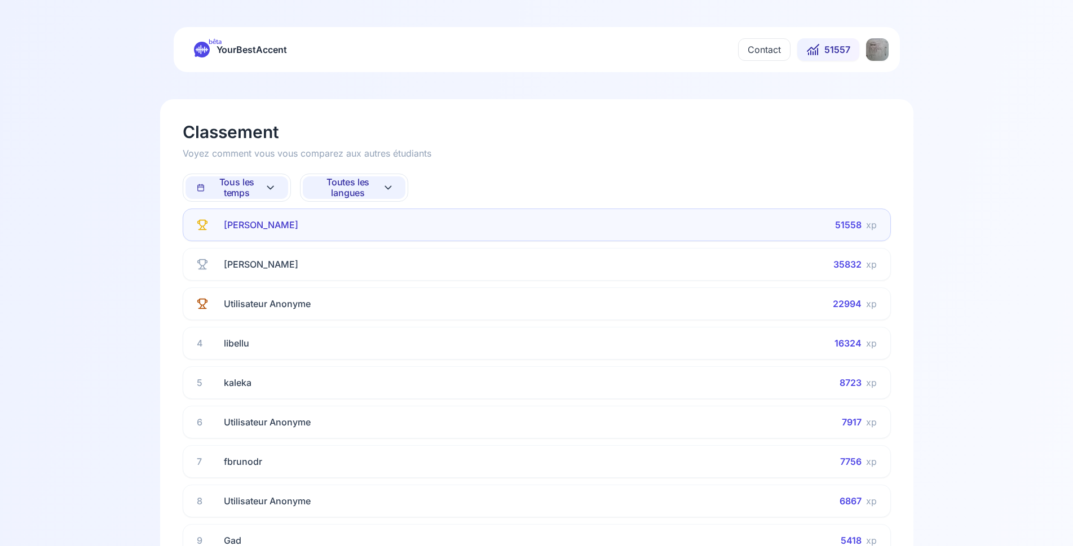
click at [260, 192] on span "Tous les temps" at bounding box center [231, 187] width 68 height 21
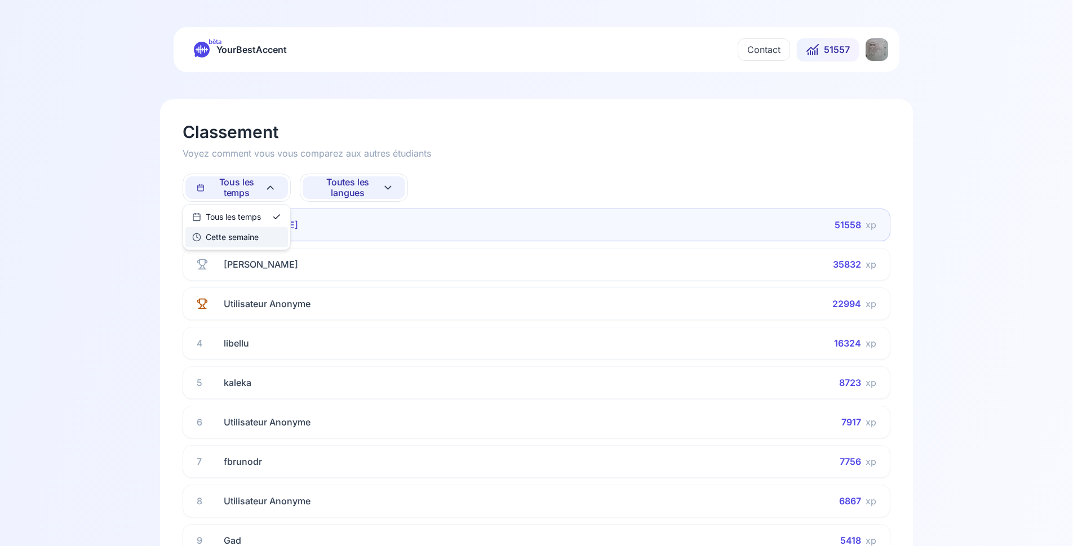
click at [260, 237] on div "Cette semaine" at bounding box center [236, 237] width 103 height 20
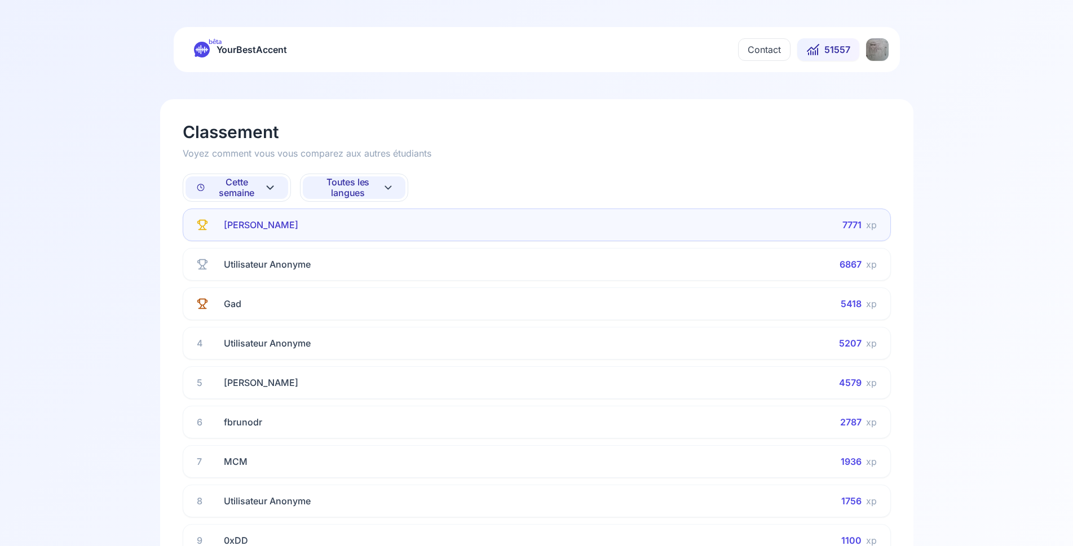
click at [347, 183] on span "Toutes les langues" at bounding box center [348, 187] width 68 height 21
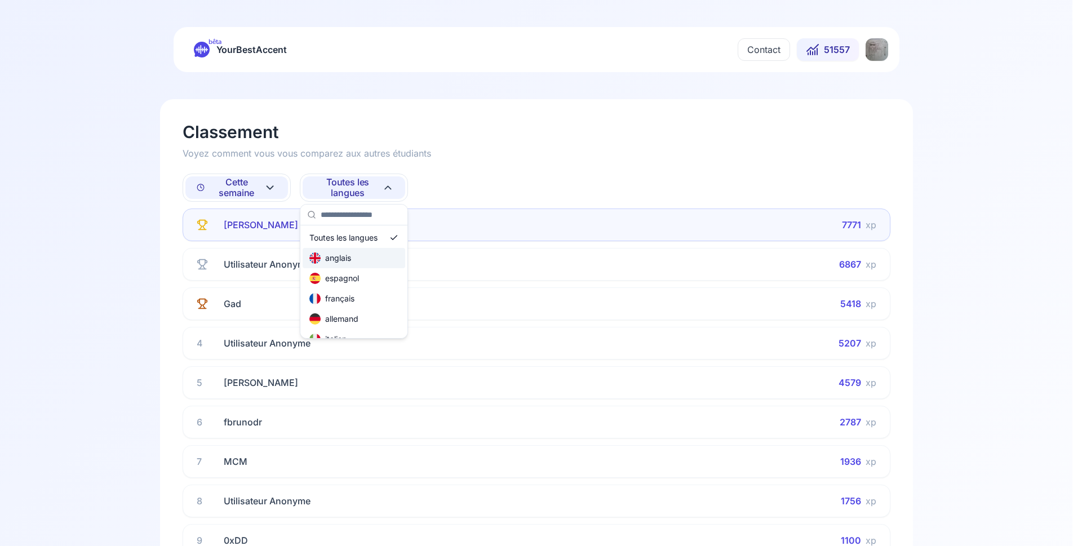
click at [346, 264] on div "anglais" at bounding box center [354, 258] width 103 height 20
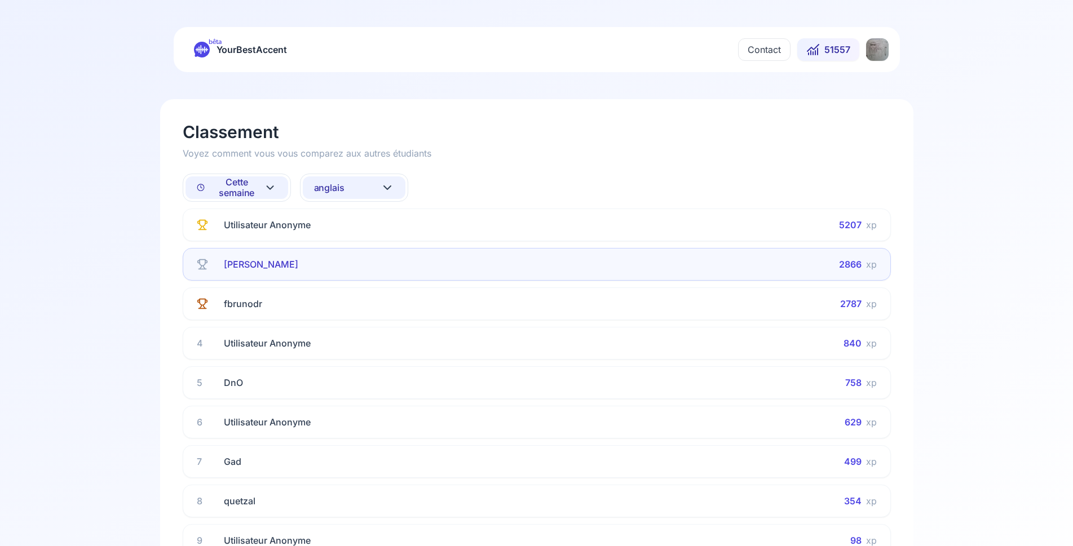
click at [363, 184] on button "anglais" at bounding box center [354, 187] width 103 height 23
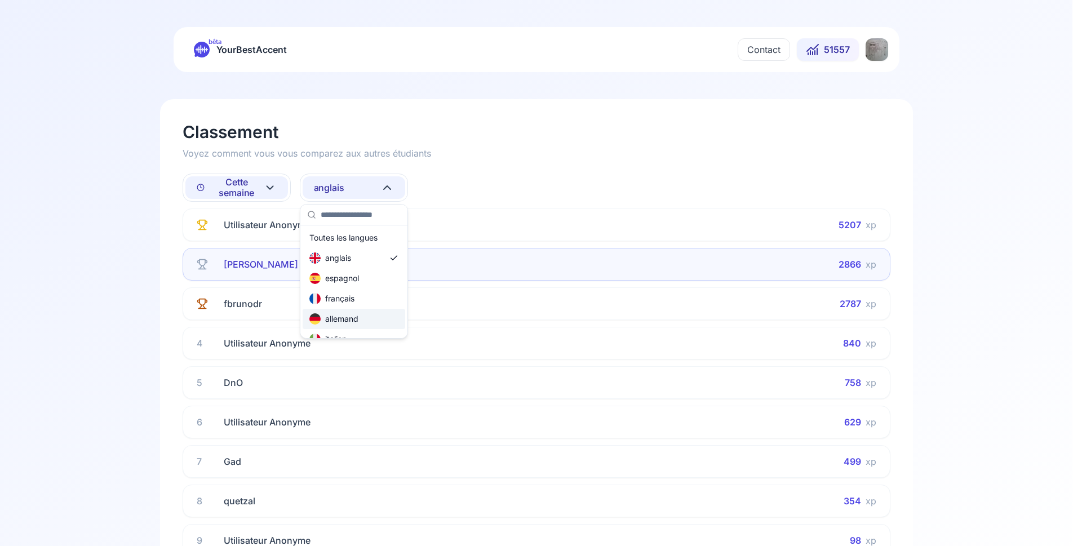
click at [346, 319] on div "allemand" at bounding box center [333, 318] width 49 height 11
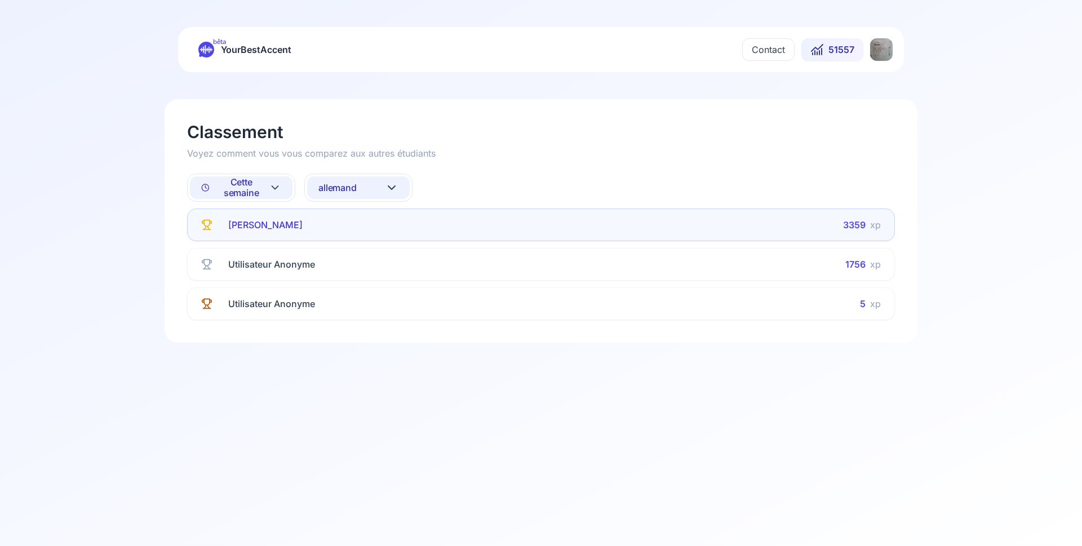
click at [374, 189] on button "allemand" at bounding box center [358, 187] width 103 height 23
click at [365, 263] on div "russe" at bounding box center [358, 265] width 103 height 20
click at [333, 191] on span "russe" at bounding box center [330, 188] width 24 height 11
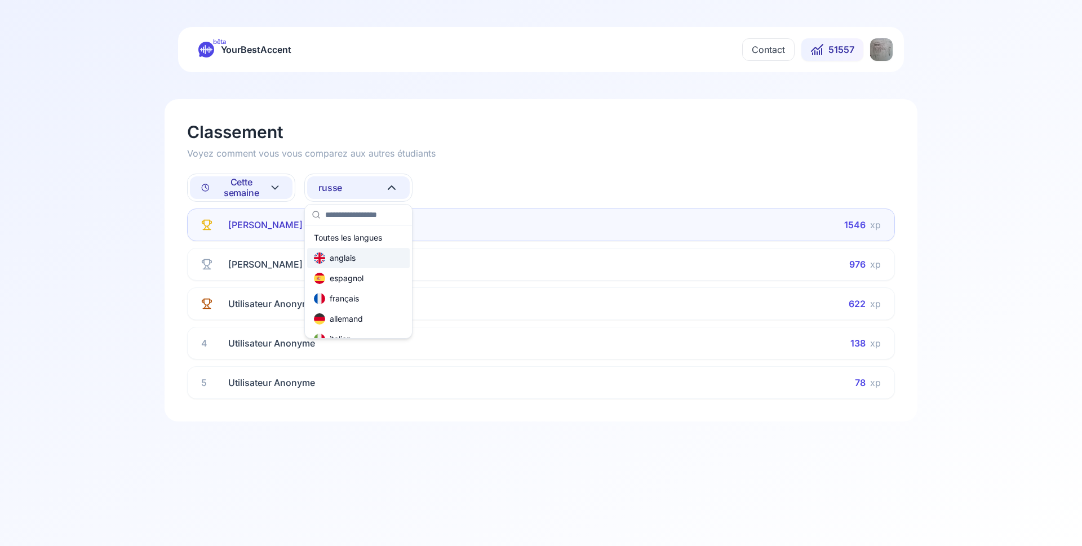
click at [346, 259] on div "anglais" at bounding box center [335, 258] width 42 height 11
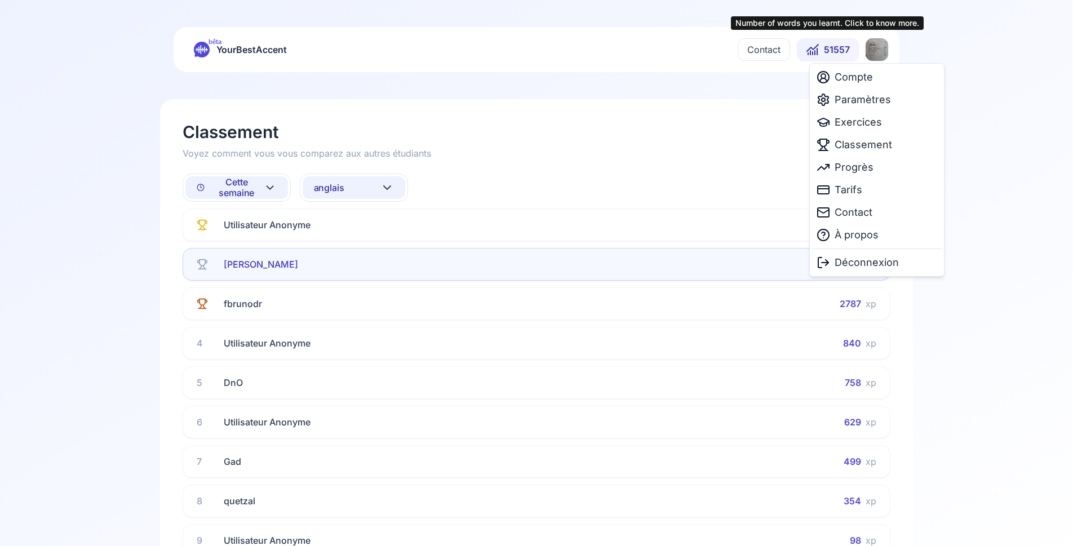
click at [874, 44] on html "bêta YourBestAccent Contact 51557 Number of words you learnt. Click to know mor…" at bounding box center [541, 273] width 1082 height 546
click at [864, 123] on span "Exercices" at bounding box center [858, 122] width 47 height 16
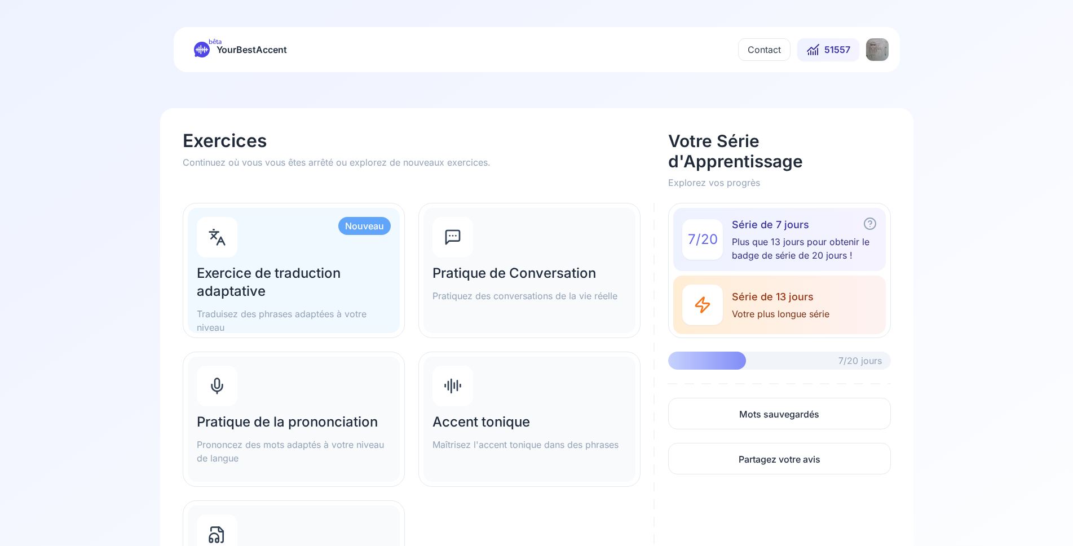
click at [322, 396] on div "Pratique de la prononciation Prononcez des mots adaptés à votre niveau de langue" at bounding box center [294, 419] width 212 height 125
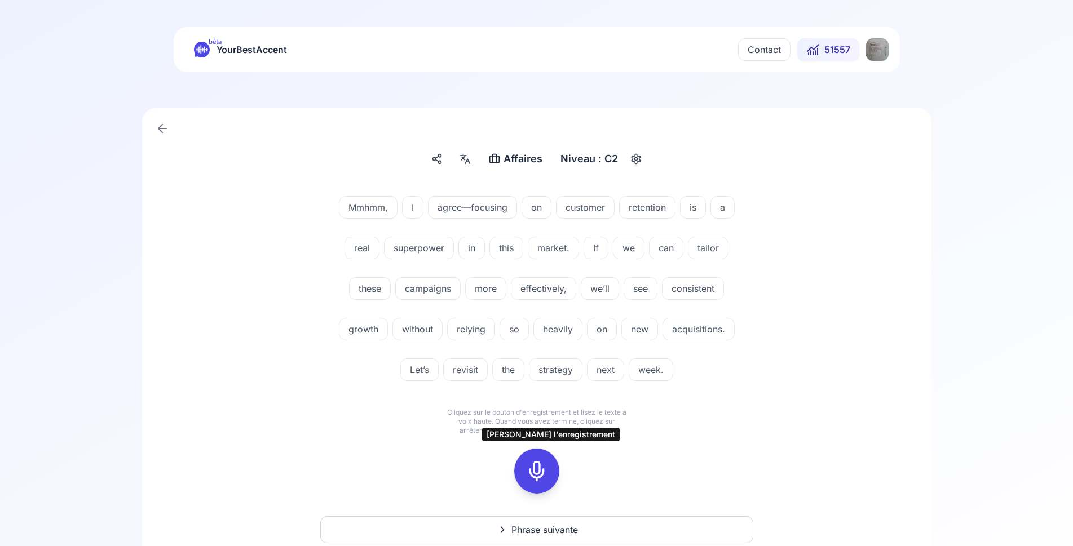
click at [545, 473] on rect at bounding box center [536, 471] width 17 height 17
click at [544, 471] on icon at bounding box center [536, 471] width 23 height 23
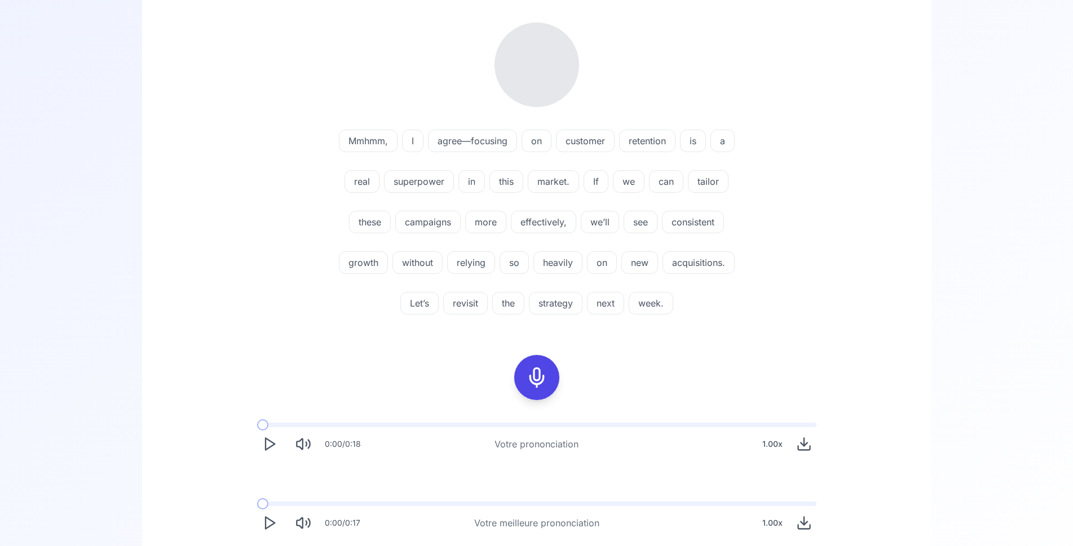
scroll to position [172, 0]
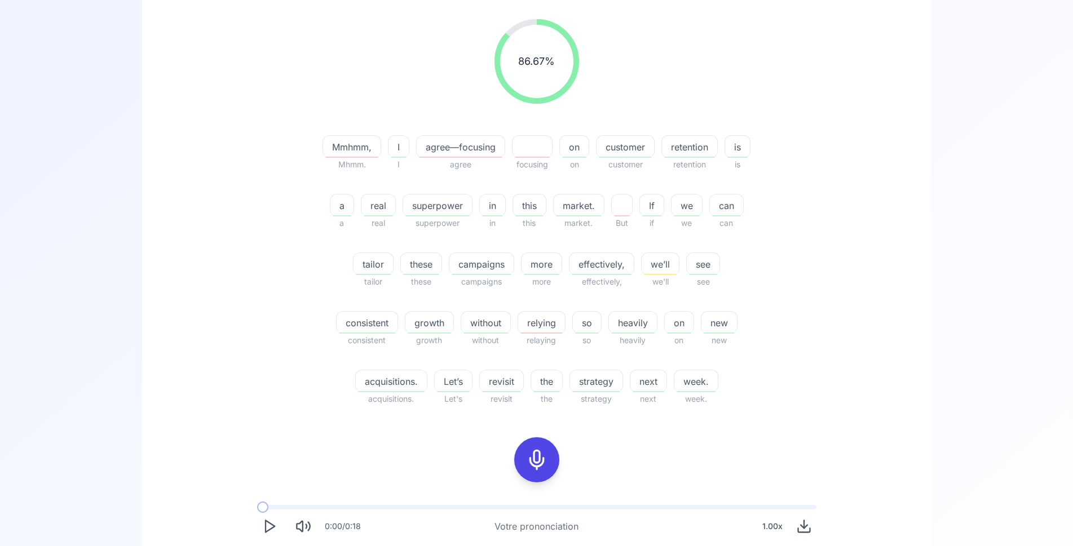
click at [536, 453] on icon at bounding box center [536, 460] width 23 height 23
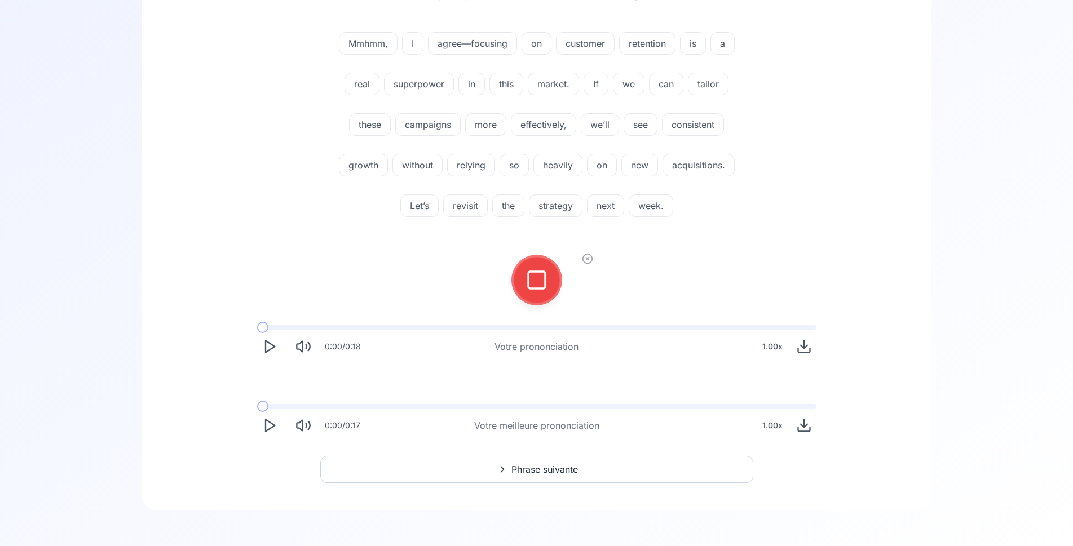
click at [588, 255] on icon at bounding box center [587, 258] width 11 height 11
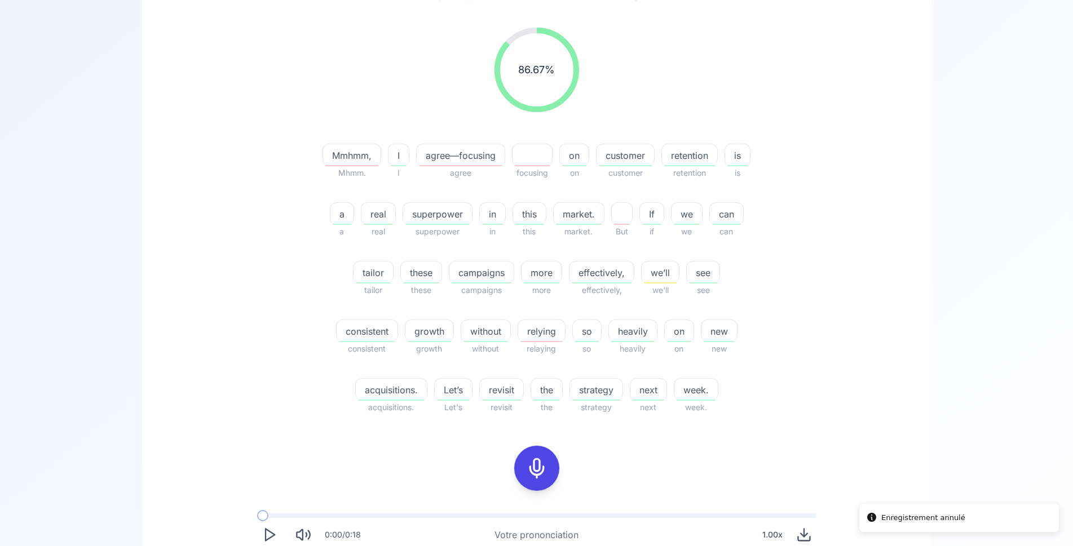
click at [540, 457] on div at bounding box center [536, 468] width 27 height 45
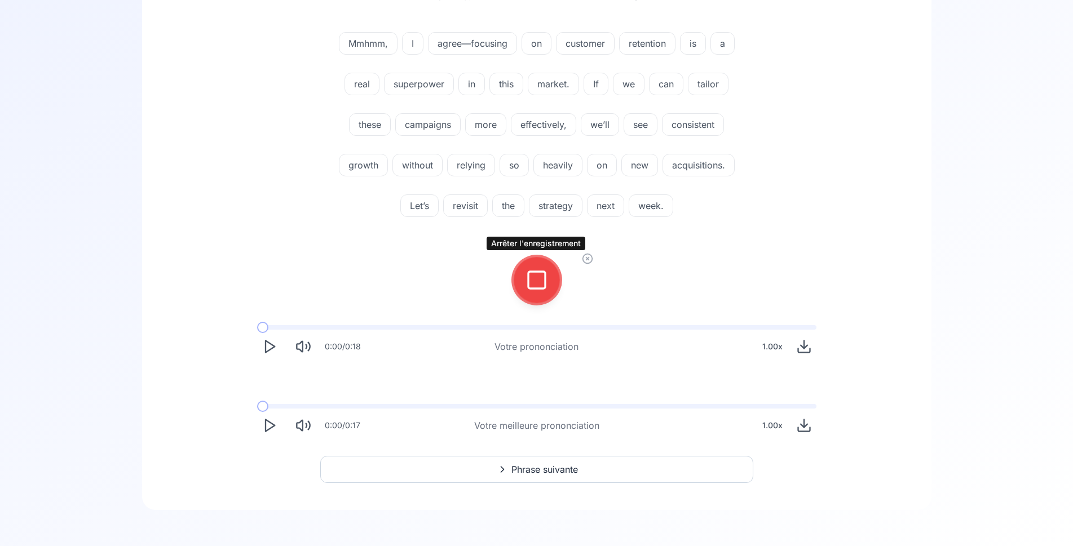
click at [534, 285] on icon at bounding box center [536, 280] width 23 height 23
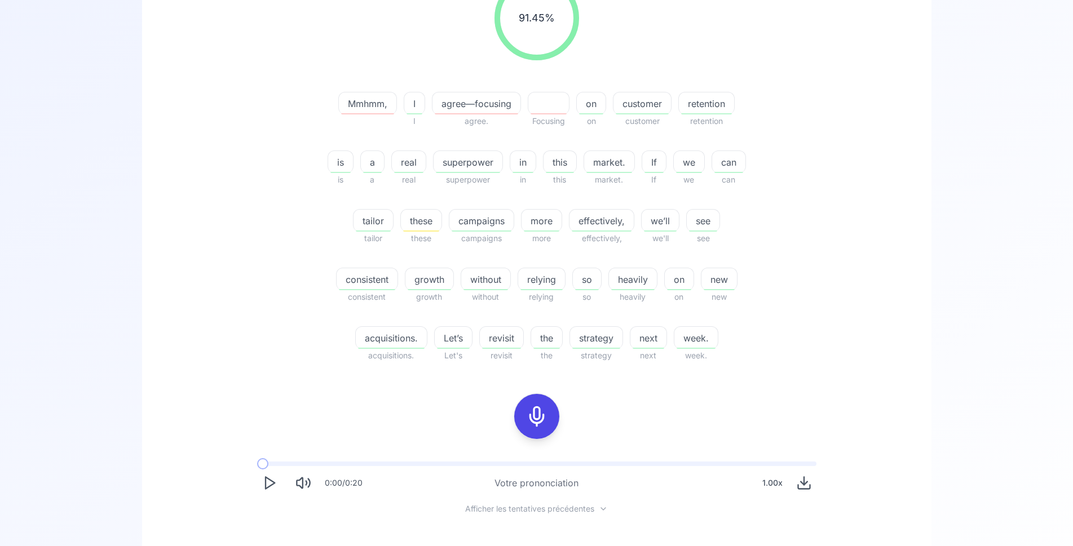
scroll to position [336, 0]
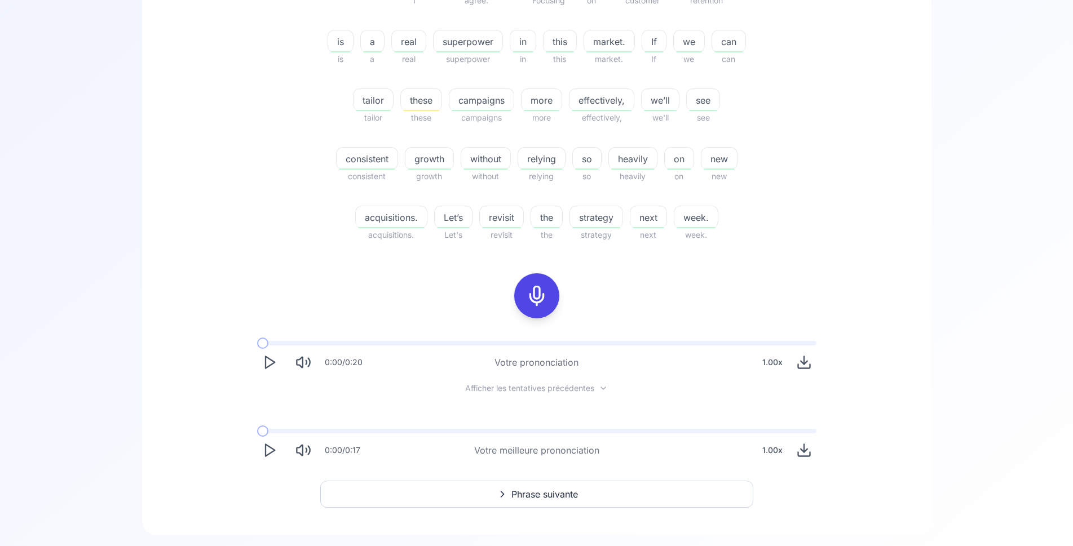
click at [269, 450] on icon "Play" at bounding box center [270, 450] width 16 height 16
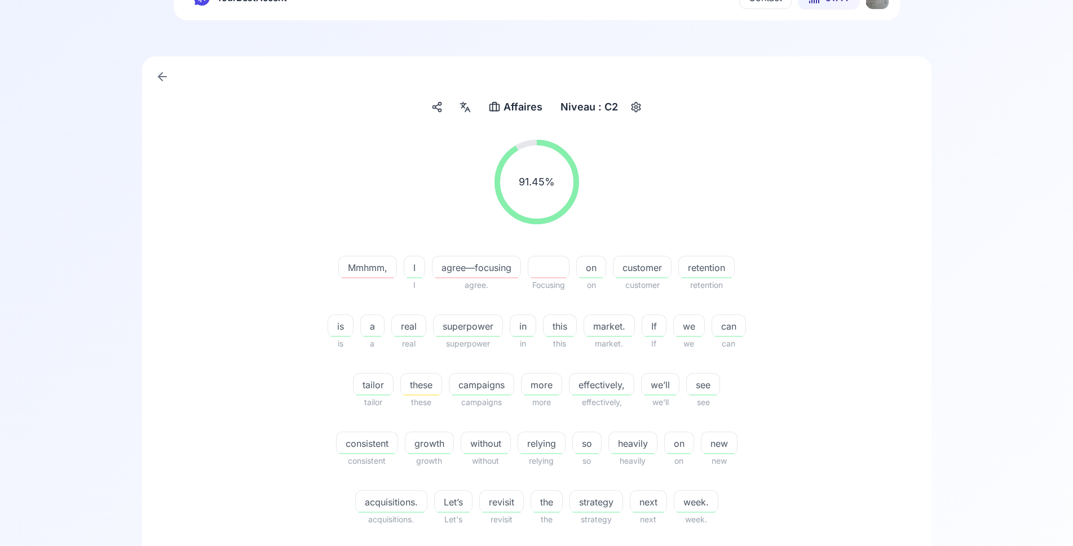
scroll to position [361, 0]
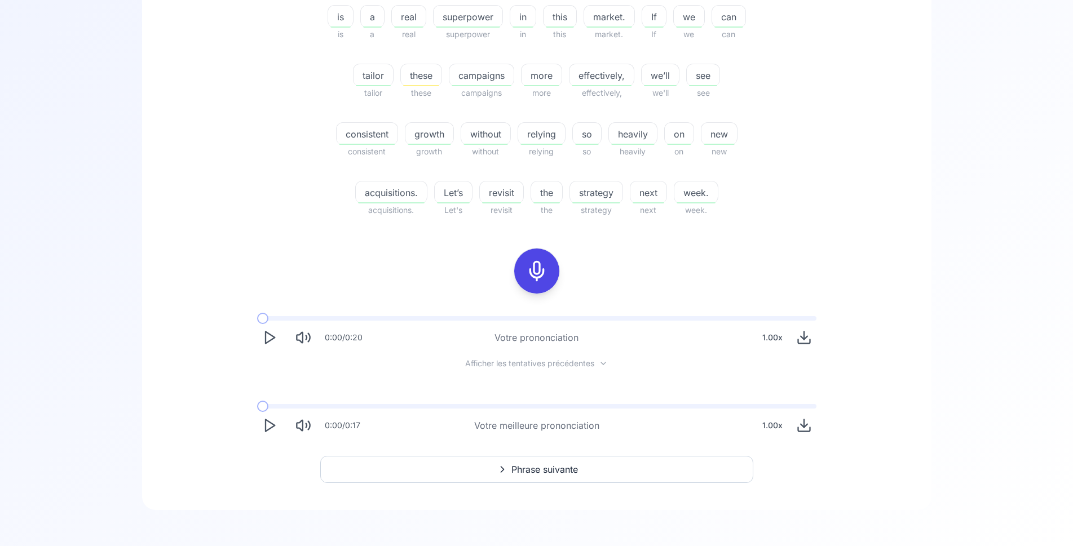
click at [595, 475] on button "Phrase suivante" at bounding box center [536, 469] width 433 height 27
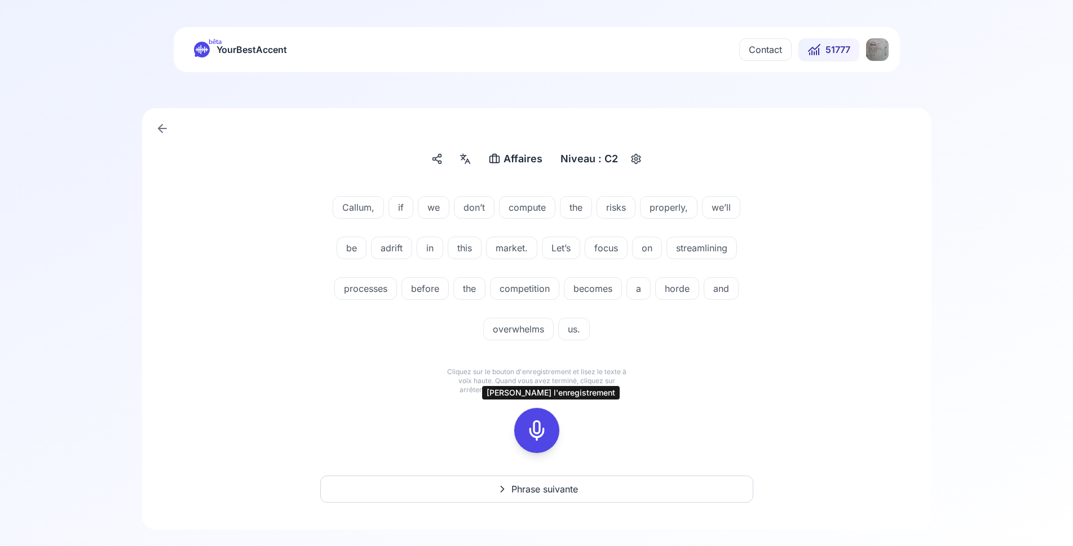
click at [538, 429] on icon at bounding box center [536, 430] width 23 height 23
click at [528, 426] on rect at bounding box center [536, 430] width 17 height 17
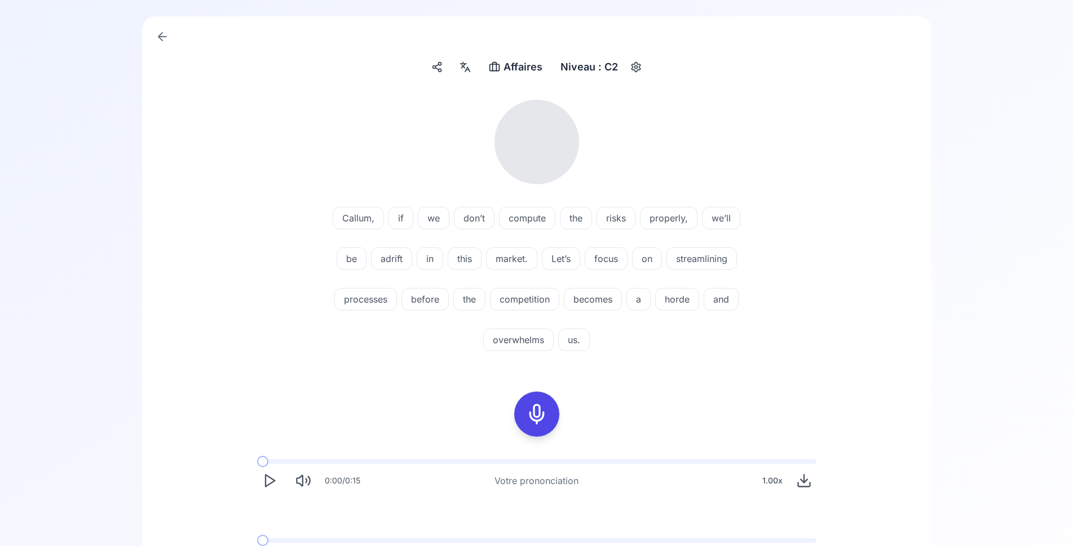
scroll to position [115, 0]
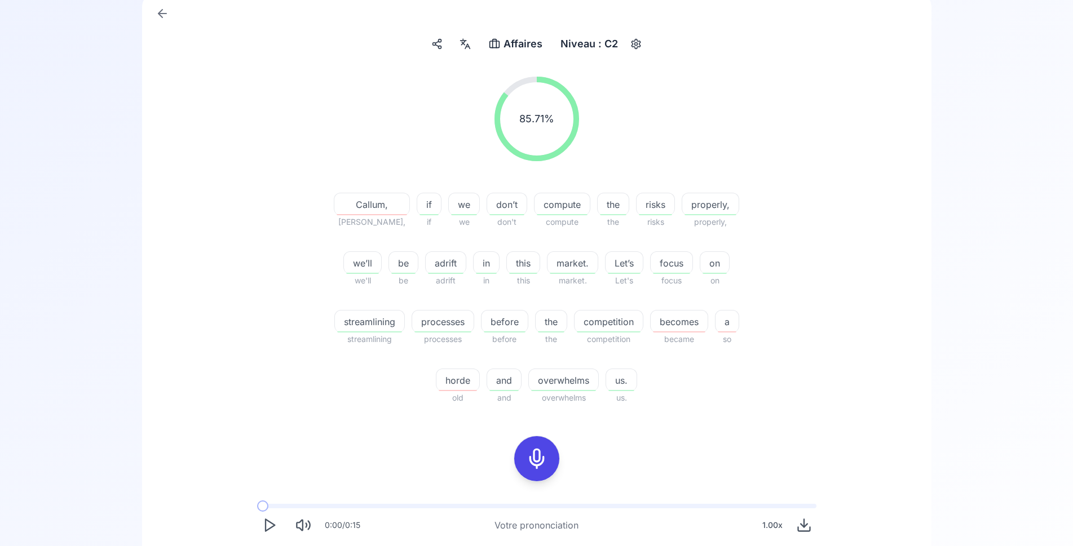
click at [526, 461] on icon at bounding box center [536, 459] width 23 height 23
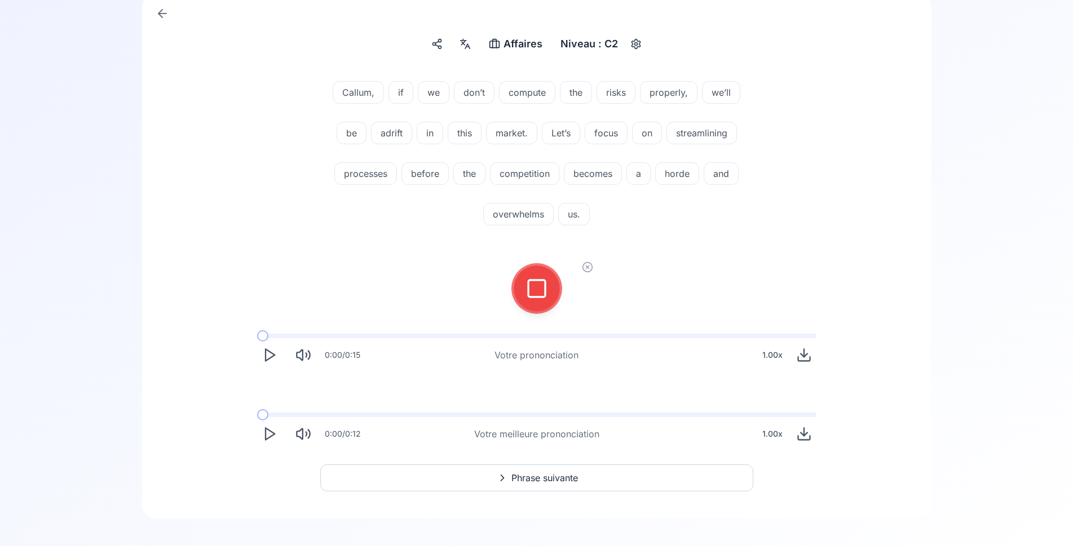
click at [543, 292] on icon at bounding box center [536, 288] width 23 height 23
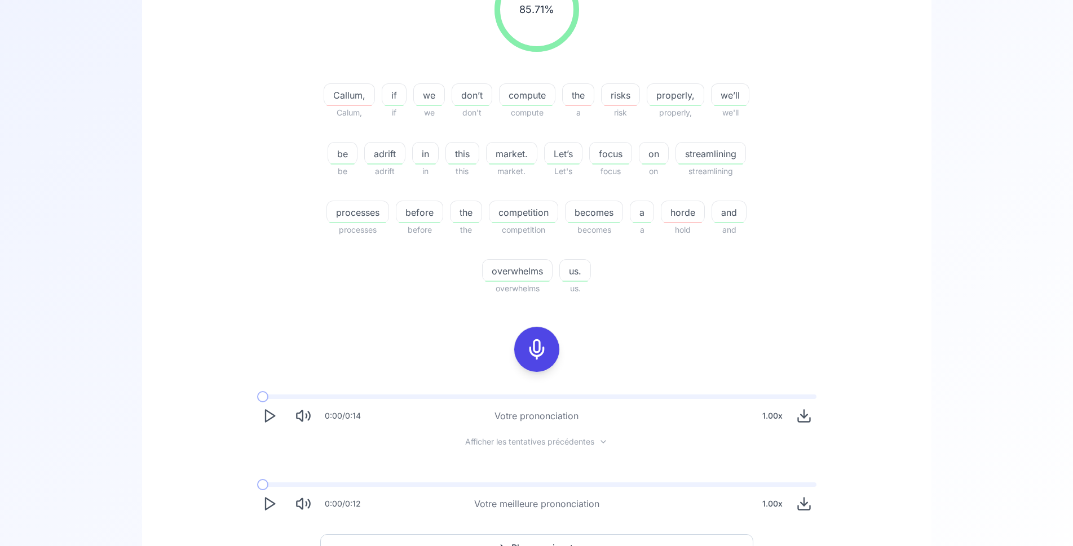
scroll to position [230, 0]
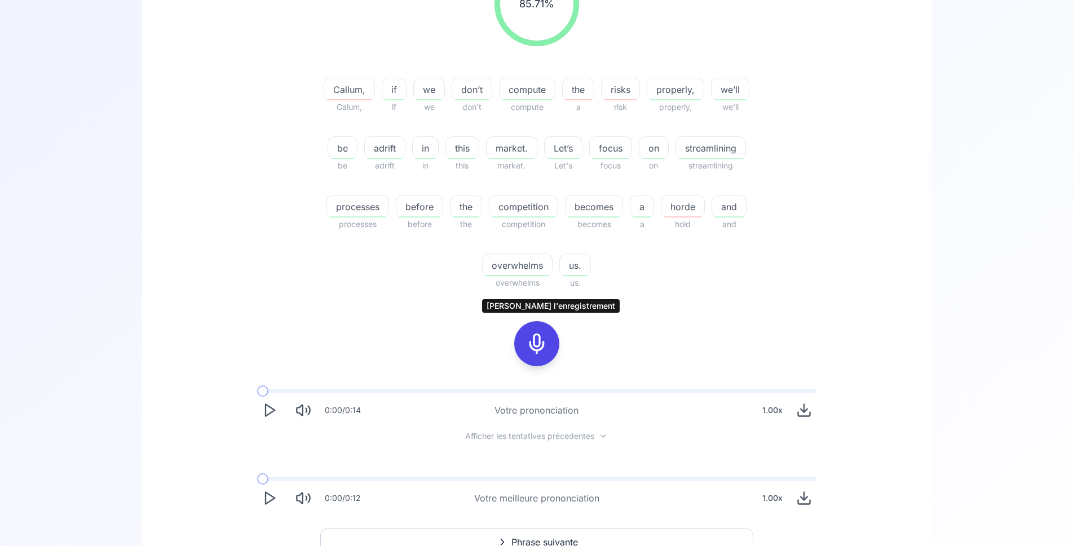
click at [534, 336] on rect at bounding box center [536, 343] width 17 height 17
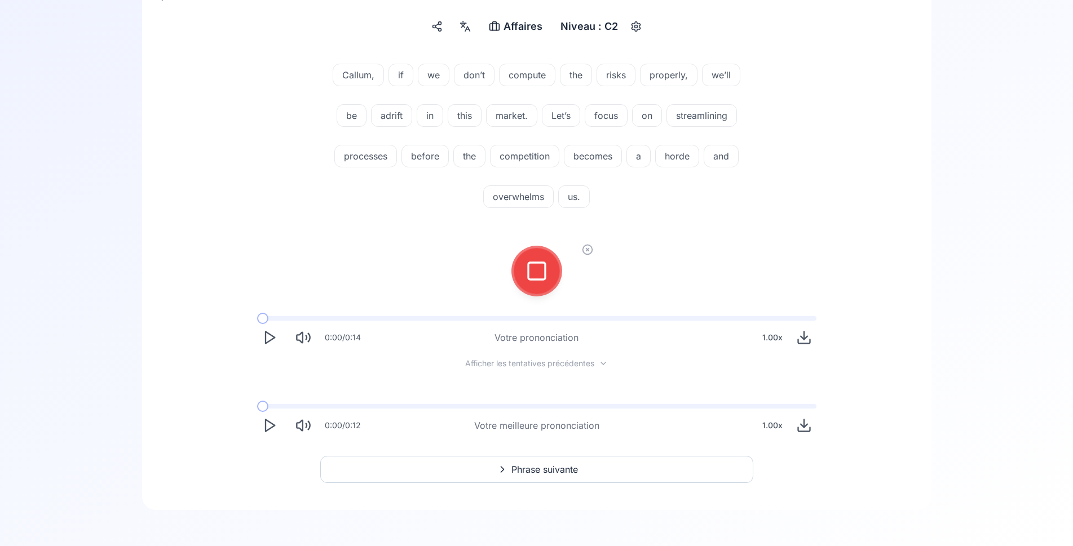
click at [538, 270] on icon at bounding box center [536, 271] width 23 height 23
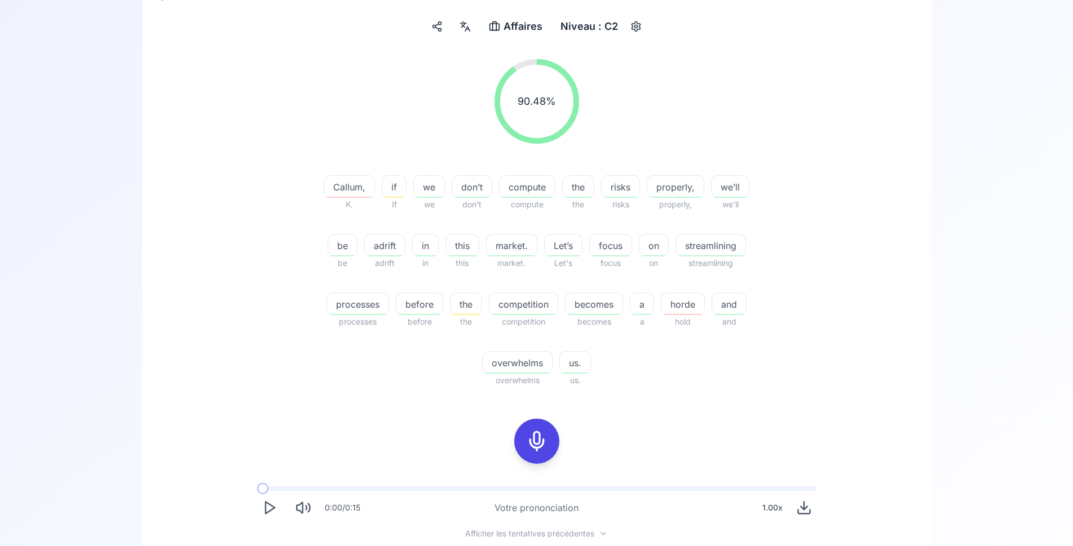
click at [689, 301] on span "horde" at bounding box center [682, 305] width 43 height 14
click at [616, 368] on icon at bounding box center [618, 370] width 11 height 11
click at [620, 396] on polygon at bounding box center [618, 397] width 7 height 8
click at [618, 397] on icon at bounding box center [618, 397] width 11 height 11
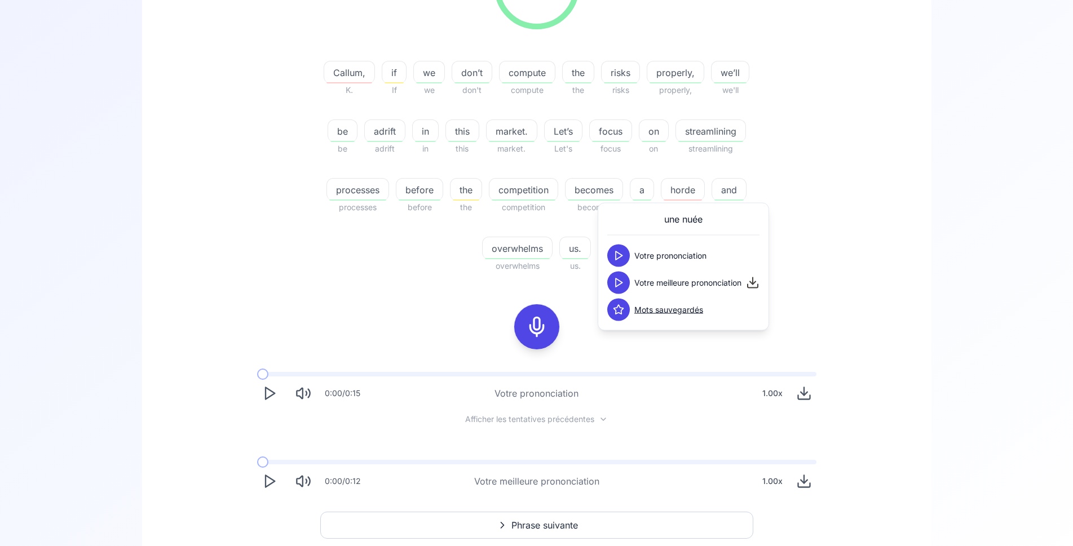
scroll to position [247, 0]
click at [269, 480] on icon "Play" at bounding box center [270, 481] width 16 height 16
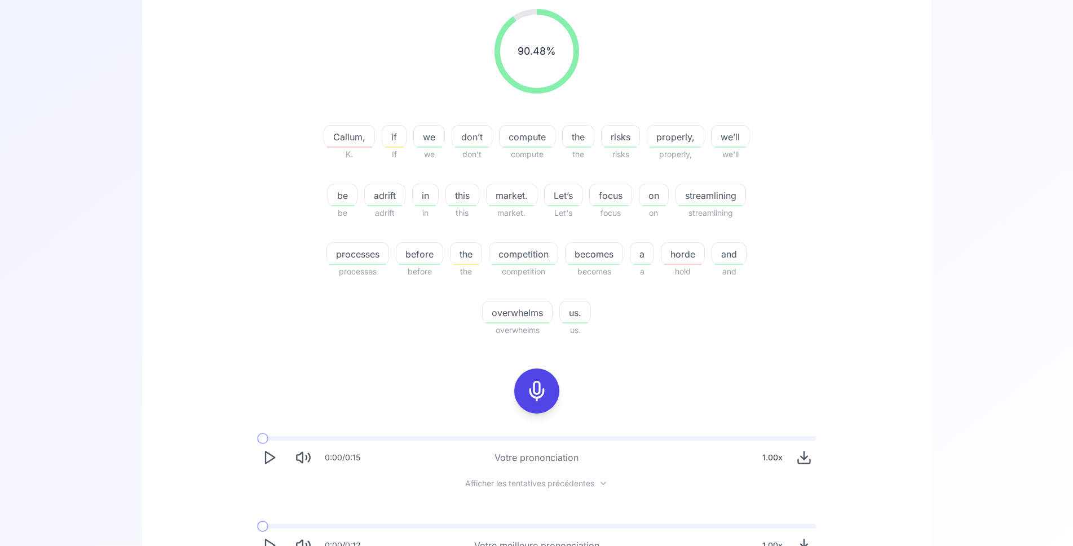
scroll to position [190, 0]
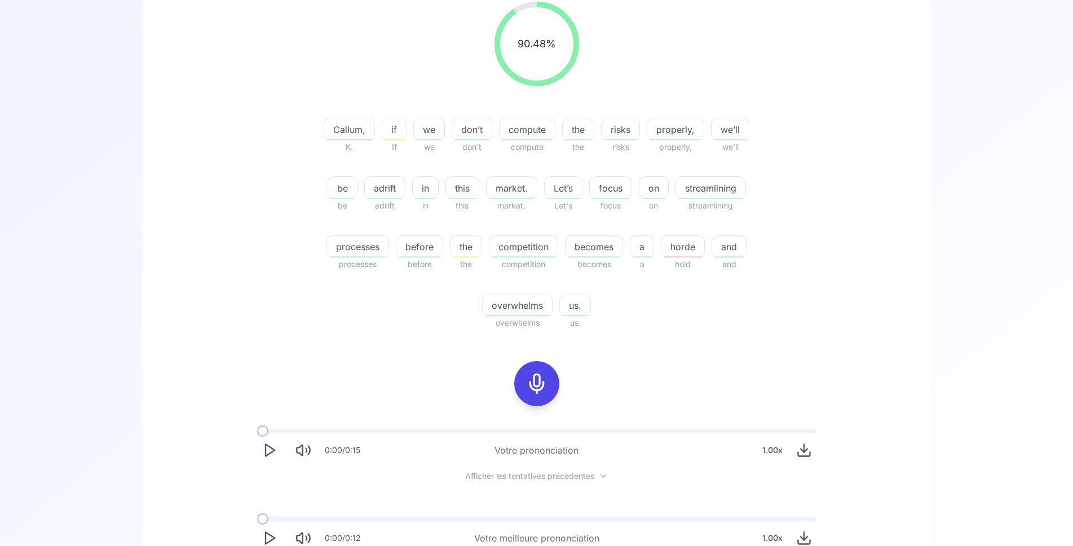
click at [525, 397] on div at bounding box center [536, 383] width 27 height 45
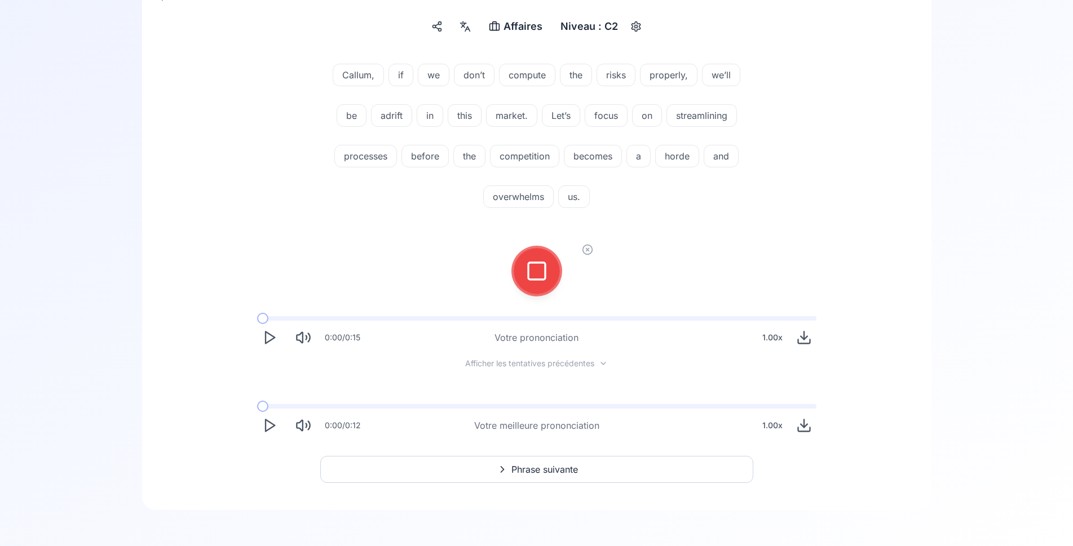
click at [527, 271] on icon at bounding box center [536, 271] width 23 height 23
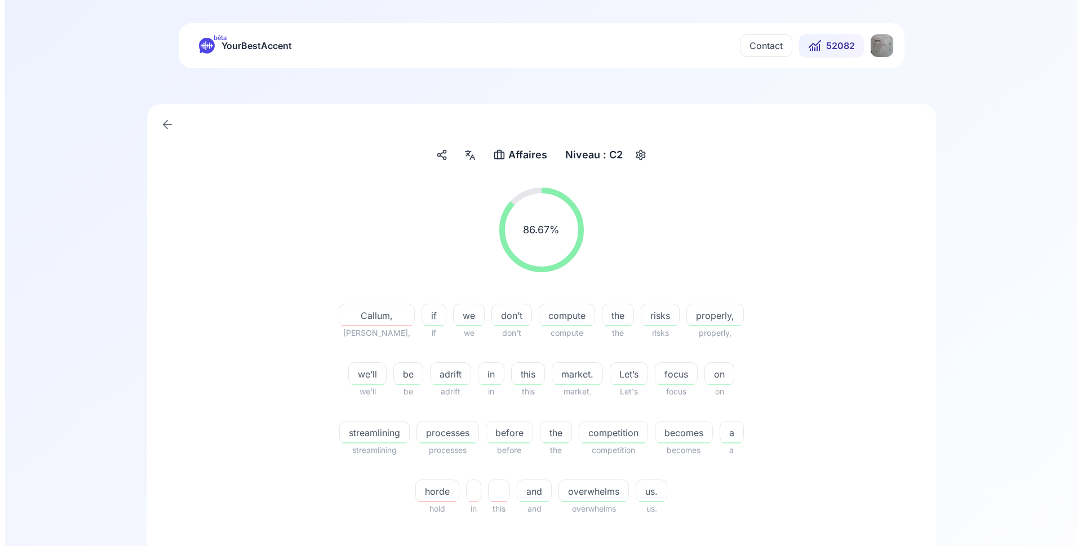
scroll to position [0, 0]
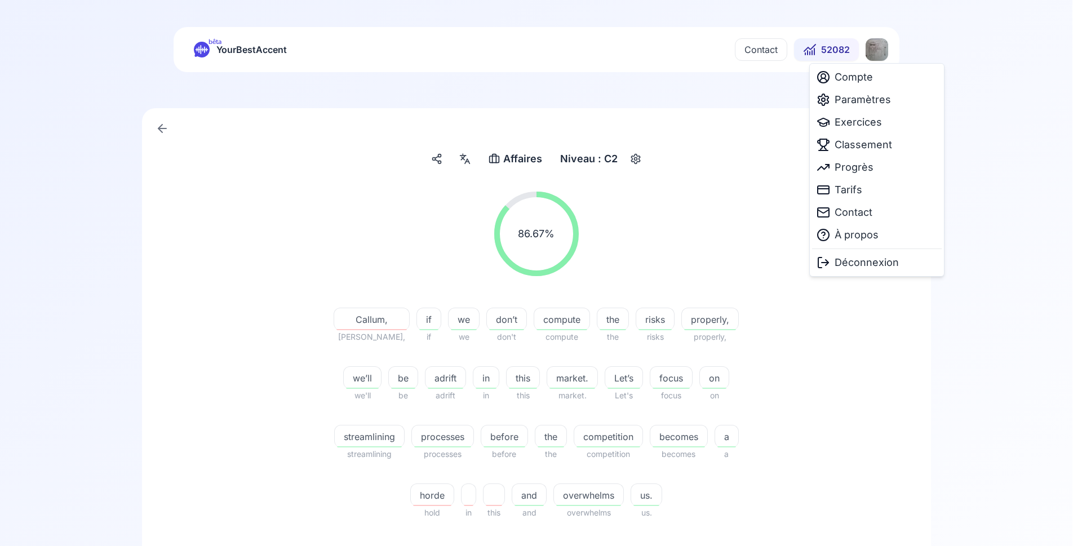
click at [874, 49] on html "bêta YourBestAccent Contact 52082 Affaires Affaires Niveau : C2 86.67 % 86.67 %…" at bounding box center [541, 273] width 1082 height 546
click at [863, 144] on span "Classement" at bounding box center [863, 145] width 57 height 16
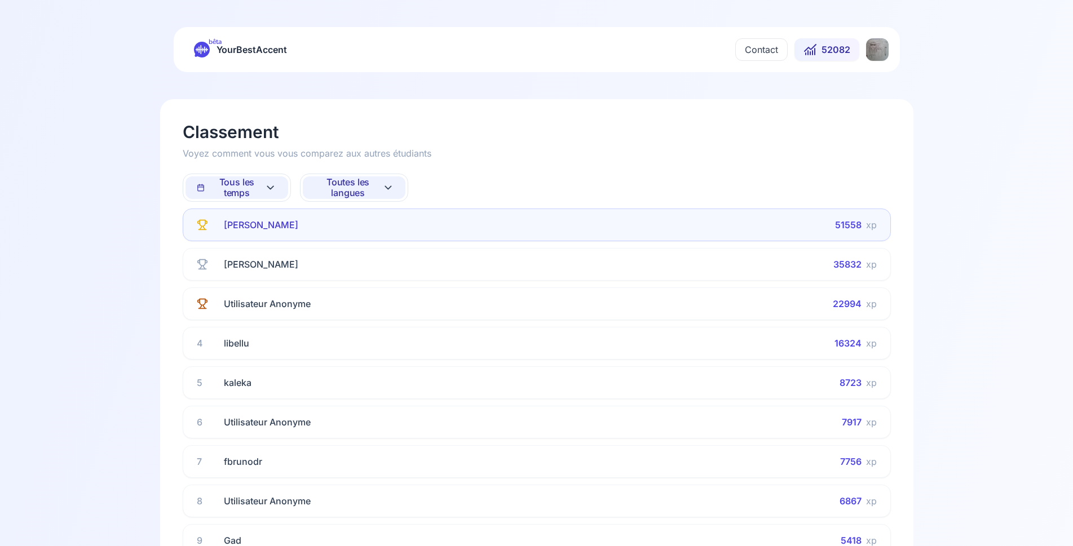
drag, startPoint x: 360, startPoint y: 184, endPoint x: 365, endPoint y: 193, distance: 10.8
click at [361, 184] on span "Toutes les langues" at bounding box center [348, 187] width 68 height 21
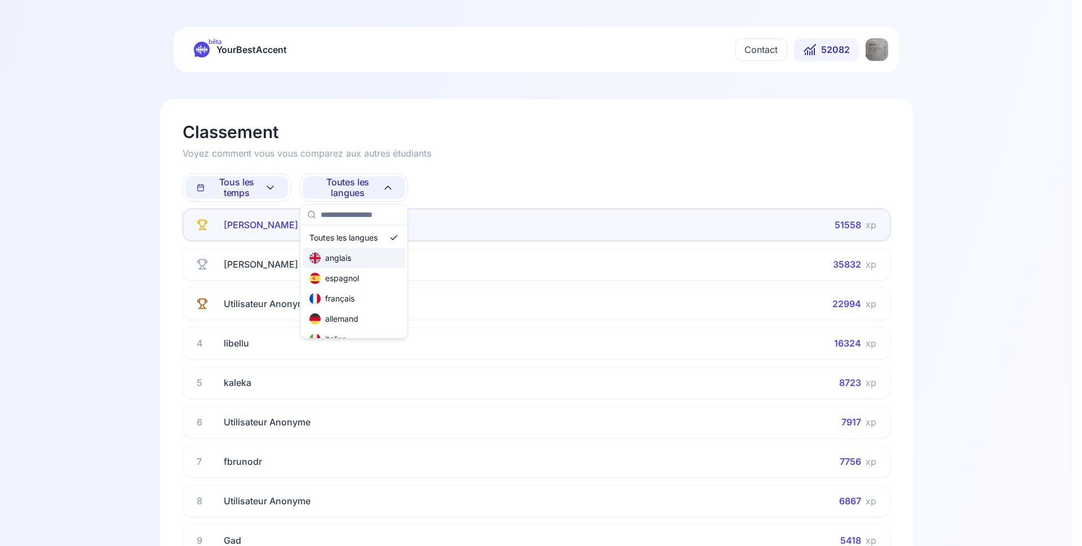
click at [355, 258] on div "anglais" at bounding box center [354, 258] width 103 height 20
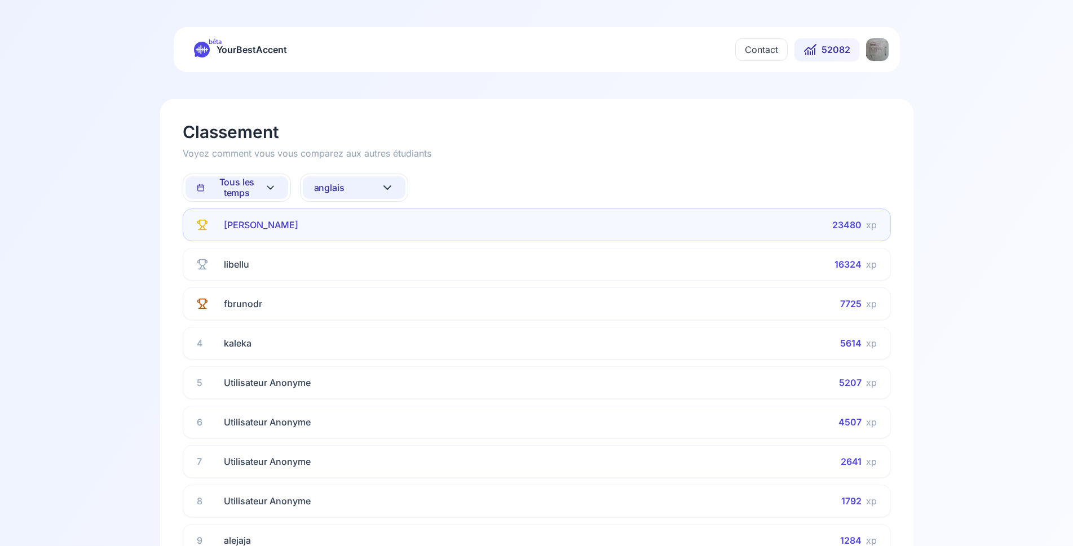
click at [357, 188] on button "anglais" at bounding box center [354, 187] width 103 height 23
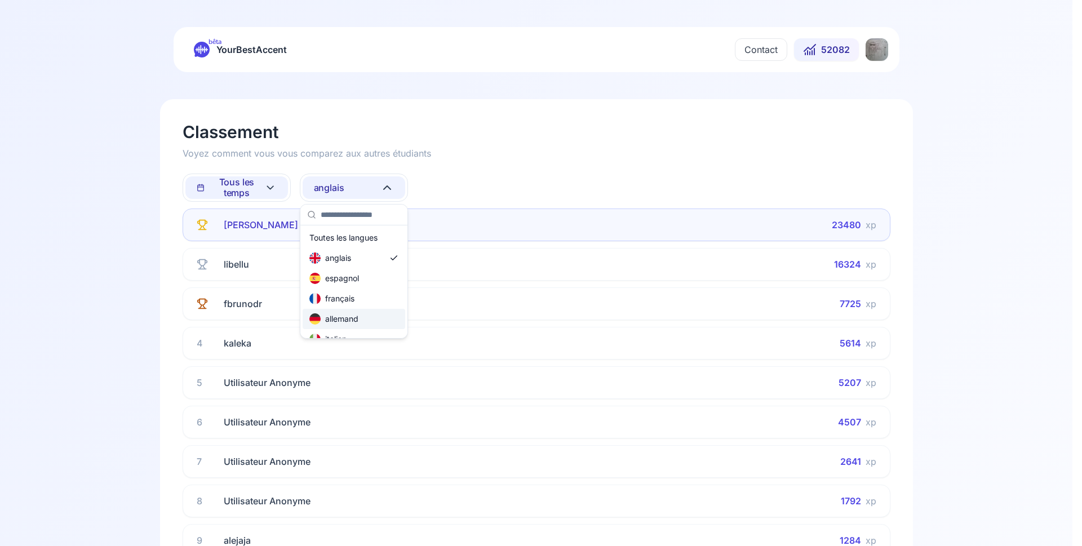
click at [345, 317] on div "allemand" at bounding box center [333, 318] width 49 height 11
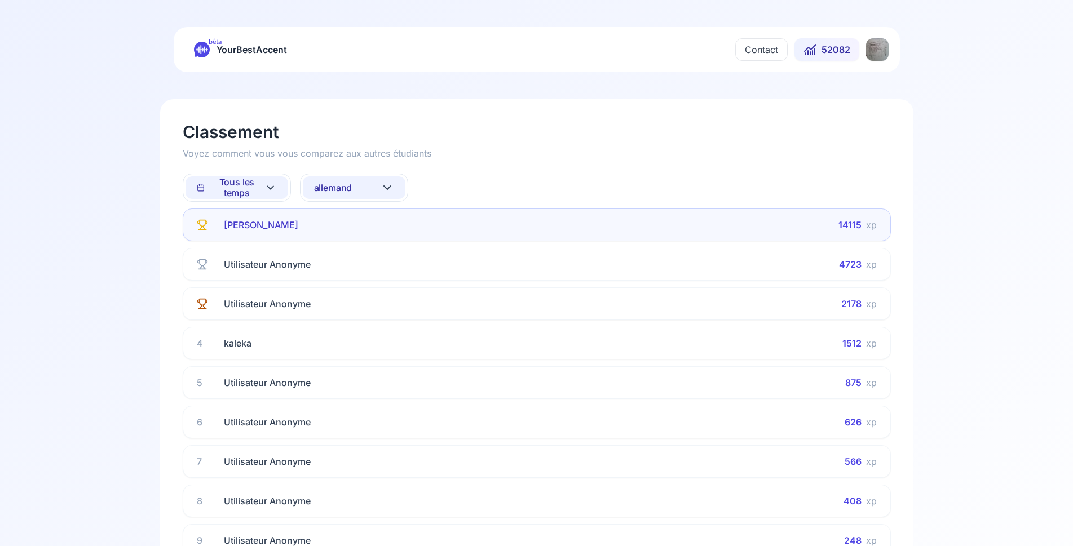
click at [373, 183] on button "allemand" at bounding box center [354, 187] width 103 height 23
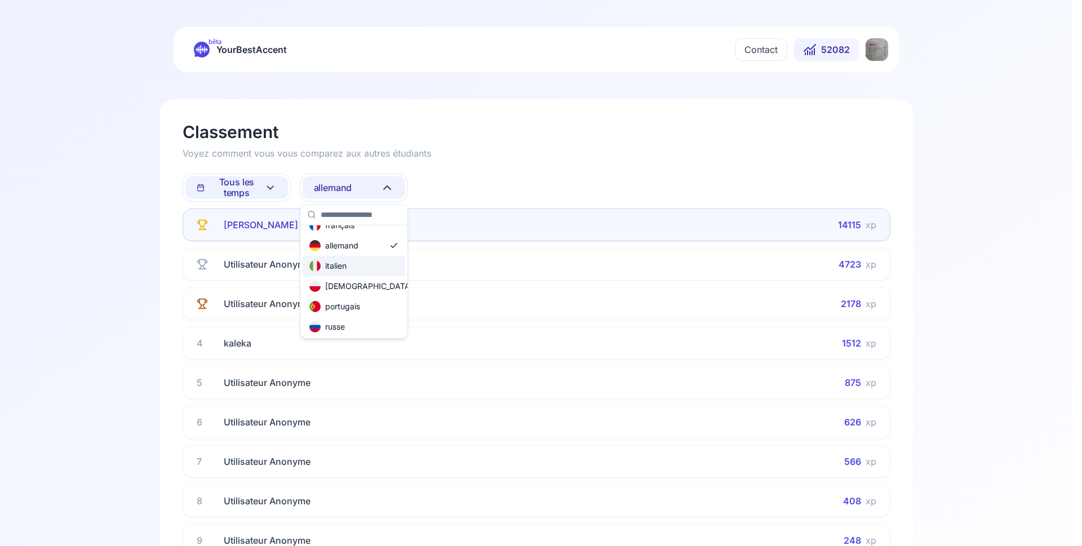
scroll to position [68, 0]
click at [347, 333] on div "russe" at bounding box center [354, 332] width 103 height 20
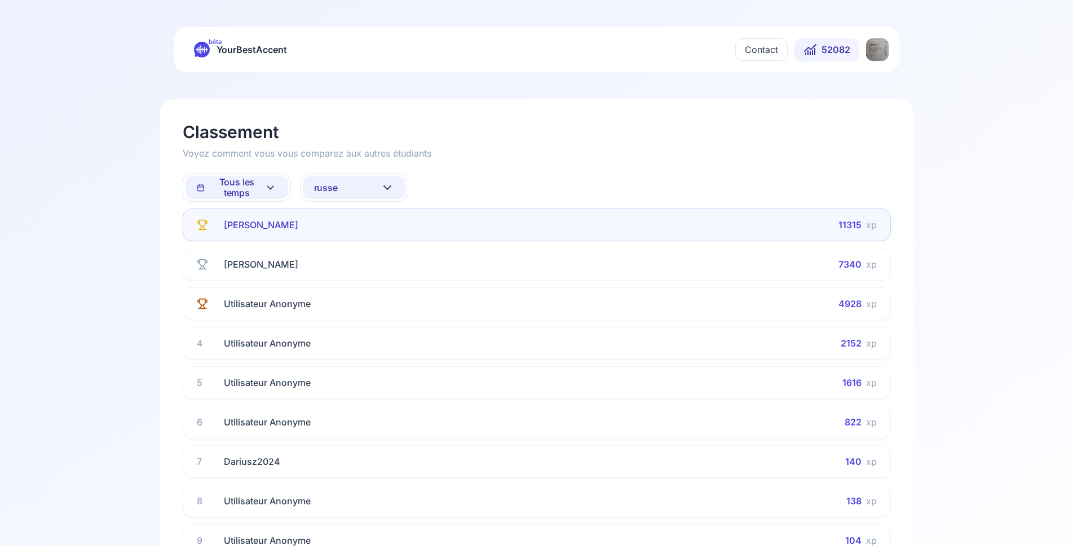
click at [875, 52] on html "bêta YourBestAccent Contact 52082 Classement Voyez comment vous vous comparez a…" at bounding box center [536, 273] width 1073 height 546
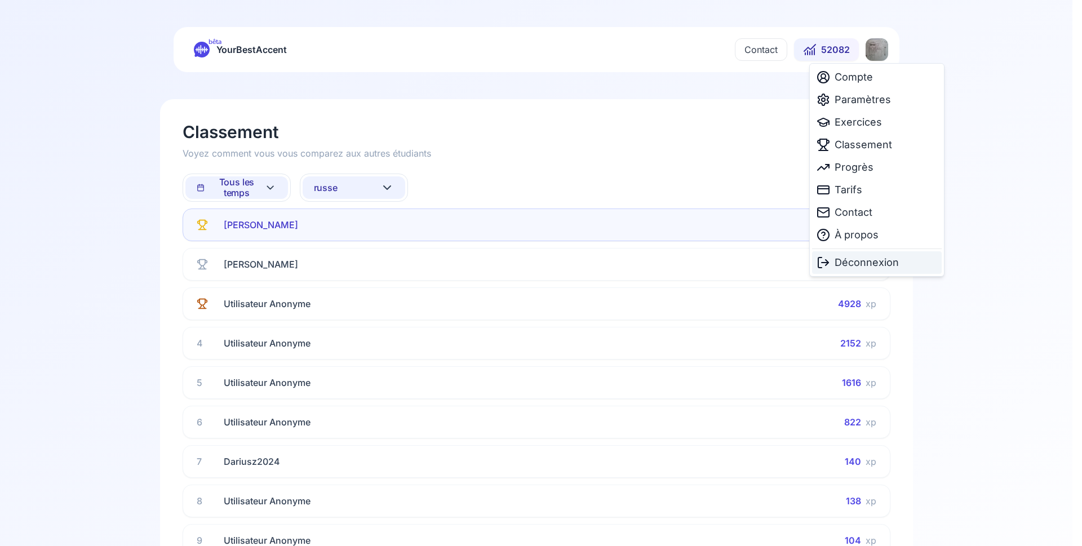
click at [853, 263] on span "Déconnexion" at bounding box center [867, 263] width 64 height 16
